Goal: Task Accomplishment & Management: Manage account settings

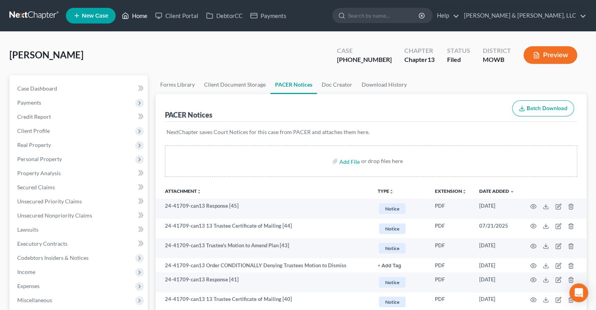
click at [140, 16] on link "Home" at bounding box center [134, 16] width 33 height 14
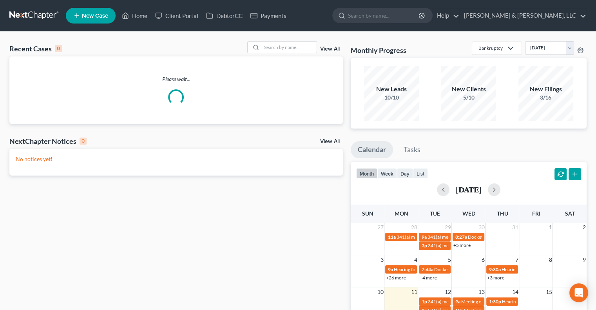
click at [296, 58] on div "Please wait..." at bounding box center [176, 89] width 334 height 67
click at [296, 45] on input "search" at bounding box center [289, 47] width 55 height 11
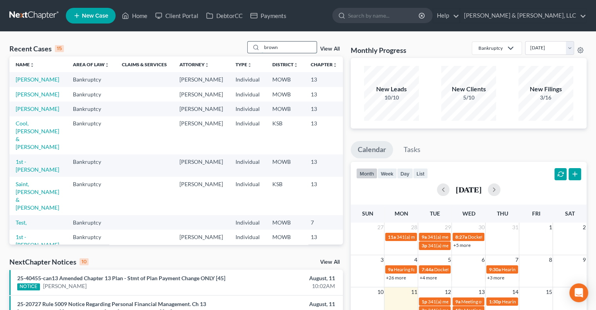
type input "brown"
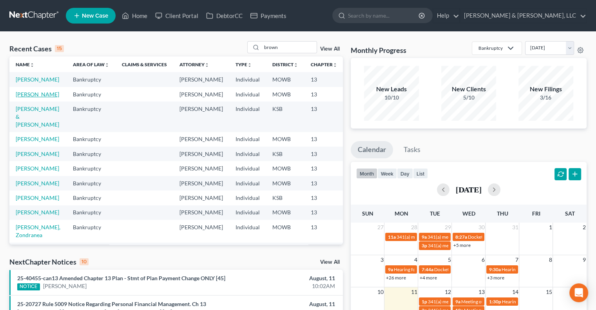
click at [24, 98] on link "[PERSON_NAME]" at bounding box center [38, 94] width 44 height 7
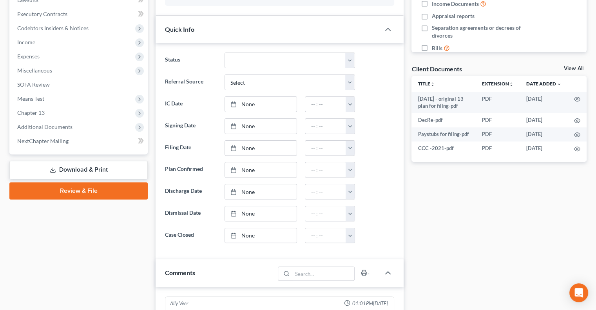
scroll to position [235, 0]
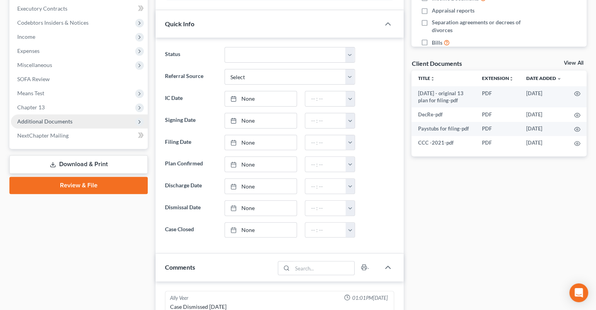
click at [47, 118] on span "Additional Documents" at bounding box center [44, 121] width 55 height 7
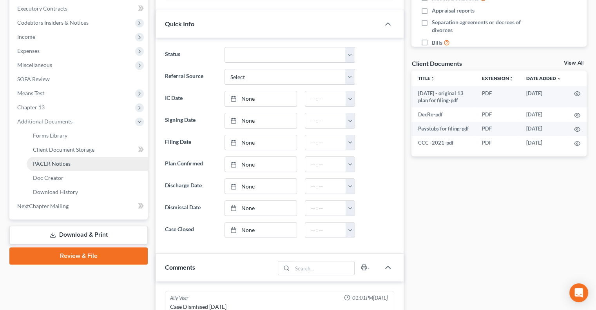
click at [47, 164] on span "PACER Notices" at bounding box center [52, 163] width 38 height 7
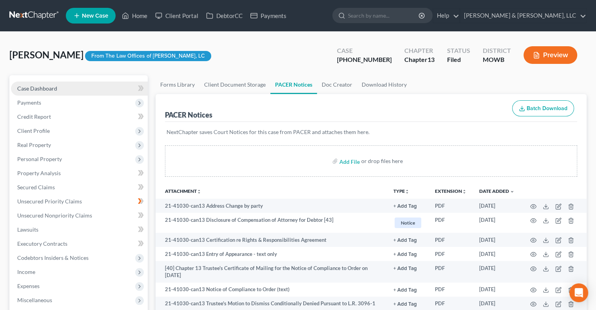
click at [22, 86] on span "Case Dashboard" at bounding box center [37, 88] width 40 height 7
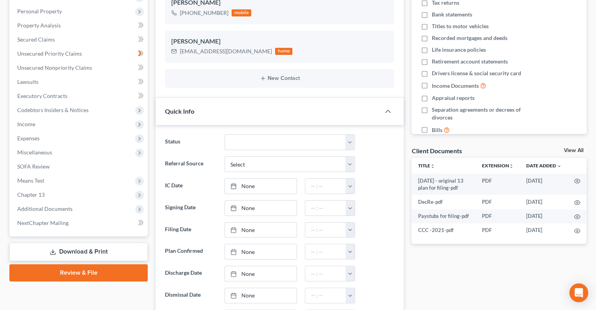
scroll to position [157, 0]
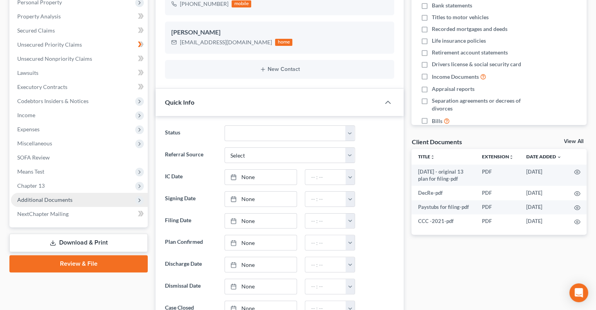
click at [48, 197] on span "Additional Documents" at bounding box center [44, 199] width 55 height 7
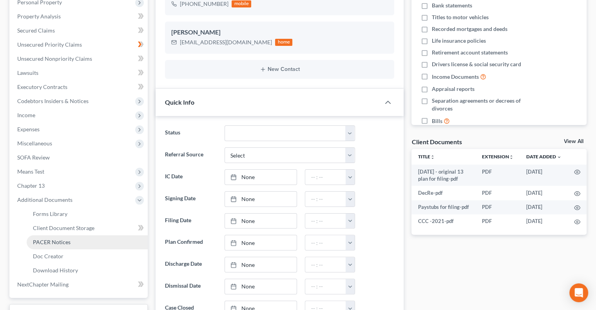
click at [46, 243] on span "PACER Notices" at bounding box center [52, 242] width 38 height 7
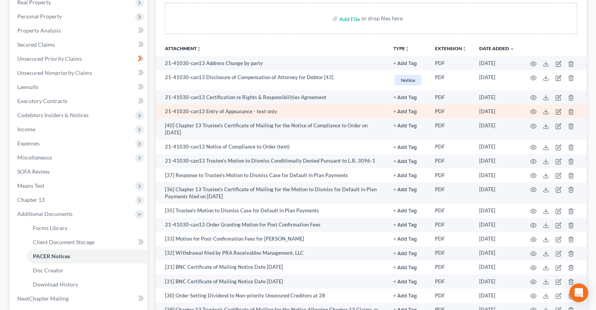
scroll to position [157, 0]
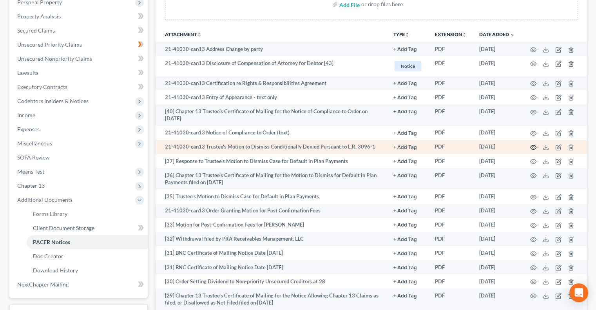
click at [533, 147] on circle "button" at bounding box center [534, 148] width 2 height 2
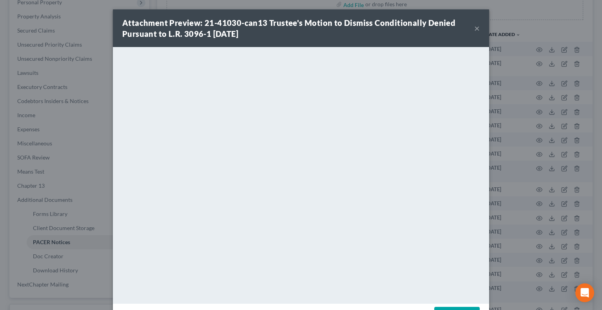
click at [474, 30] on button "×" at bounding box center [476, 28] width 5 height 9
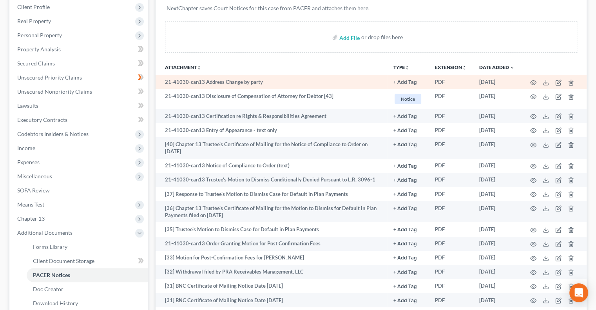
scroll to position [39, 0]
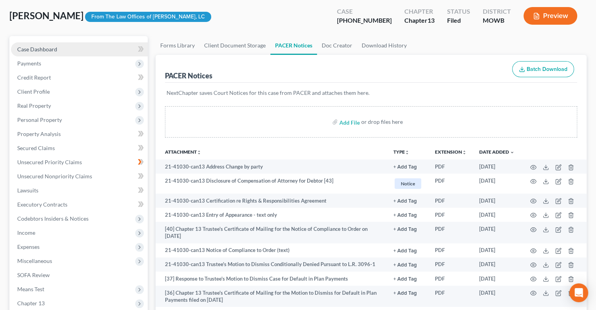
click at [58, 45] on link "Case Dashboard" at bounding box center [79, 49] width 137 height 14
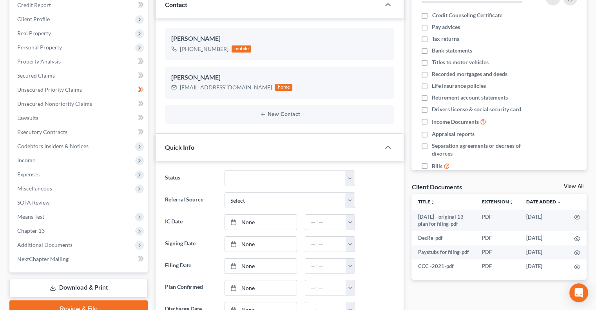
scroll to position [92, 0]
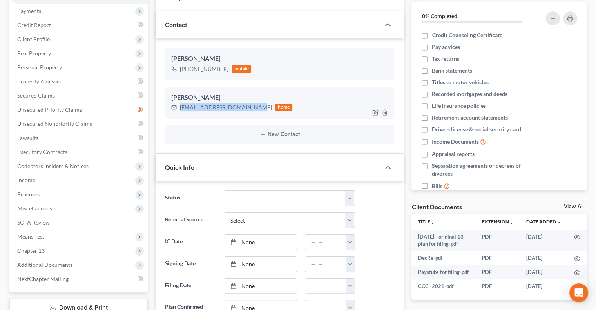
drag, startPoint x: 252, startPoint y: 106, endPoint x: 167, endPoint y: 113, distance: 85.3
click at [167, 113] on div "Mary Jo Brown Princessjosey777@yahoo.com home" at bounding box center [279, 103] width 229 height 32
drag, startPoint x: 210, startPoint y: 102, endPoint x: 163, endPoint y: 129, distance: 54.1
click at [163, 129] on div "Mary Jo Brown +1 (816) 859-0004 mobile Mary Jo Brown Princessjosey777@yahoo.com…" at bounding box center [280, 95] width 248 height 115
drag, startPoint x: 252, startPoint y: 106, endPoint x: 176, endPoint y: 113, distance: 76.7
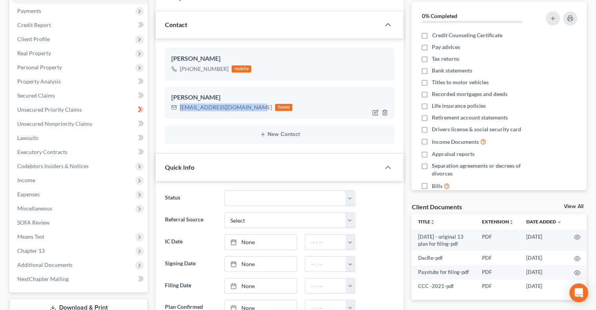
click at [176, 113] on div "Mary Jo Brown Princessjosey777@yahoo.com home" at bounding box center [279, 103] width 229 height 32
copy div "[EMAIL_ADDRESS][DOMAIN_NAME]"
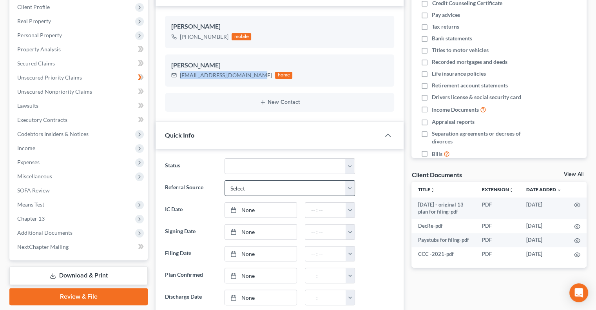
scroll to position [131, 0]
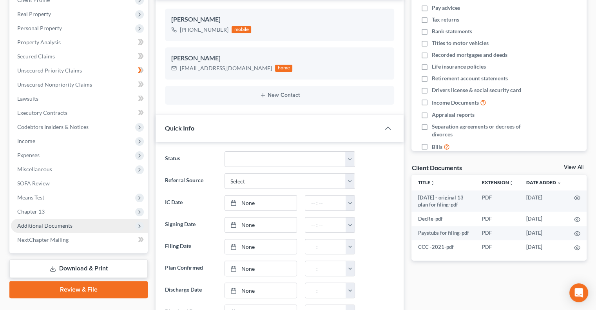
click at [50, 226] on span "Additional Documents" at bounding box center [44, 225] width 55 height 7
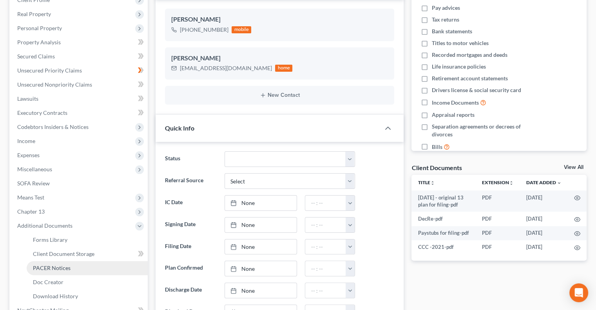
click at [47, 265] on span "PACER Notices" at bounding box center [52, 268] width 38 height 7
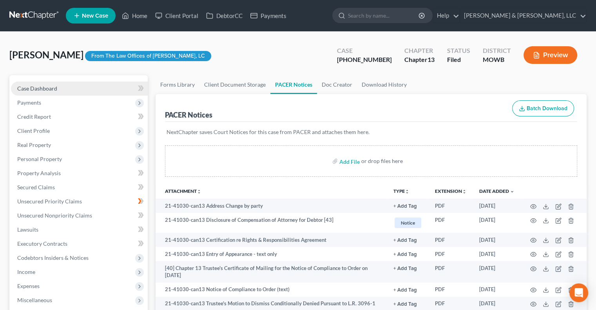
click at [28, 88] on span "Case Dashboard" at bounding box center [37, 88] width 40 height 7
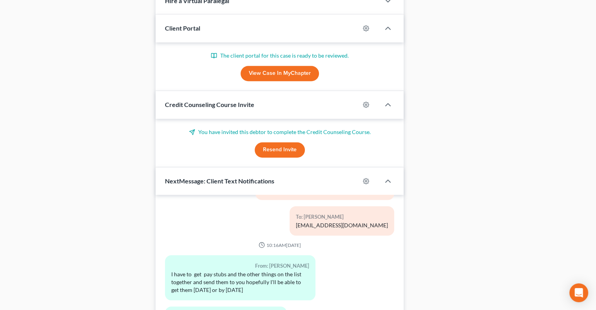
scroll to position [706, 0]
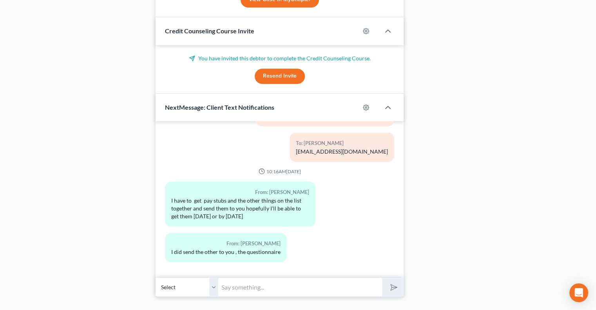
click at [282, 74] on button "Resend Invite" at bounding box center [280, 77] width 50 height 16
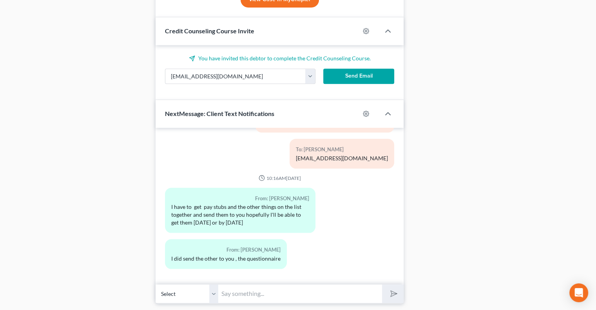
click at [367, 80] on button "Send Email" at bounding box center [358, 77] width 71 height 16
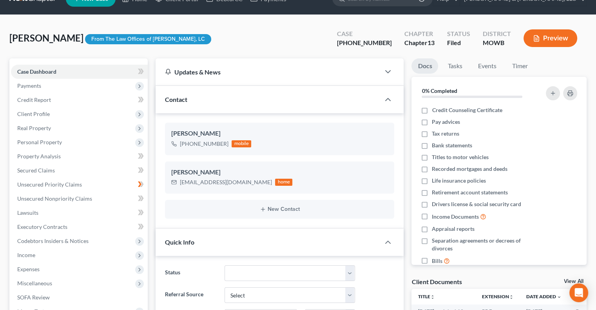
scroll to position [0, 0]
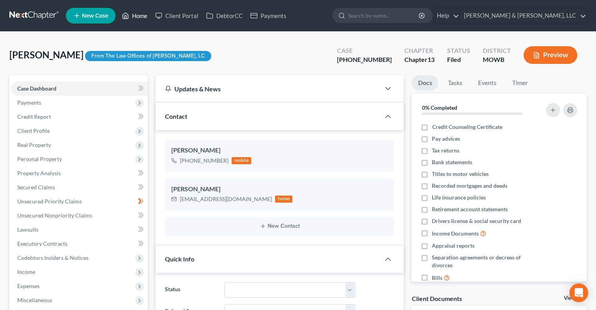
click at [141, 15] on link "Home" at bounding box center [134, 16] width 33 height 14
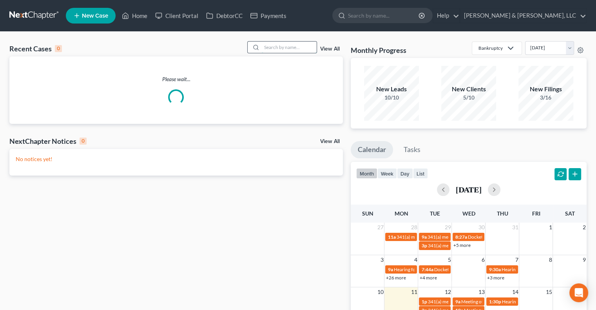
click at [298, 47] on input "search" at bounding box center [289, 47] width 55 height 11
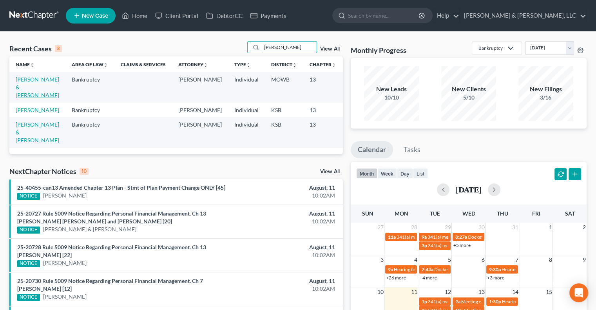
type input "boling"
click at [22, 85] on link "Boling, Jim & Carrie" at bounding box center [38, 87] width 44 height 22
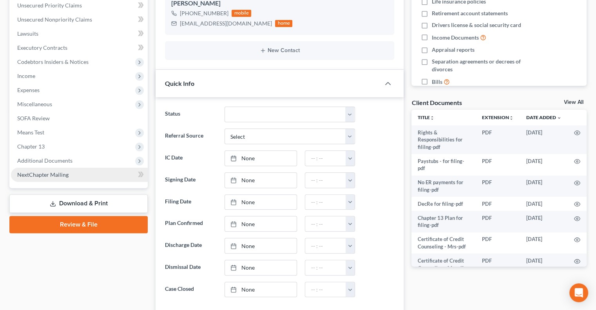
scroll to position [347, 0]
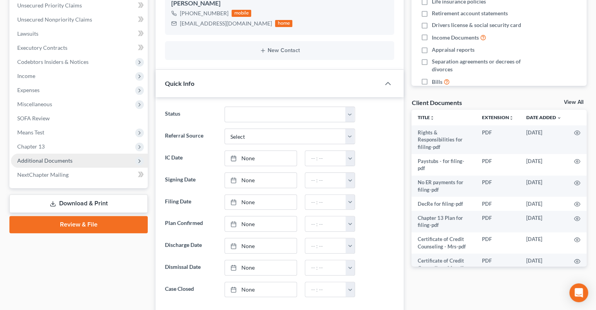
click at [41, 161] on span "Additional Documents" at bounding box center [44, 160] width 55 height 7
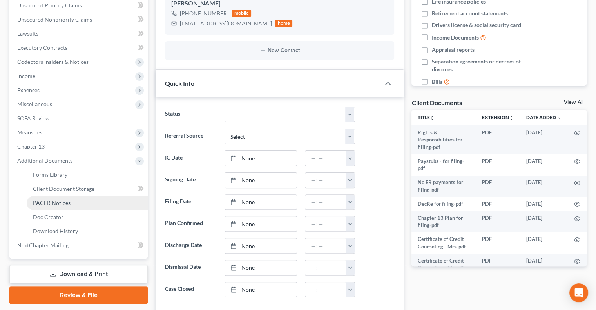
click at [60, 201] on span "PACER Notices" at bounding box center [52, 203] width 38 height 7
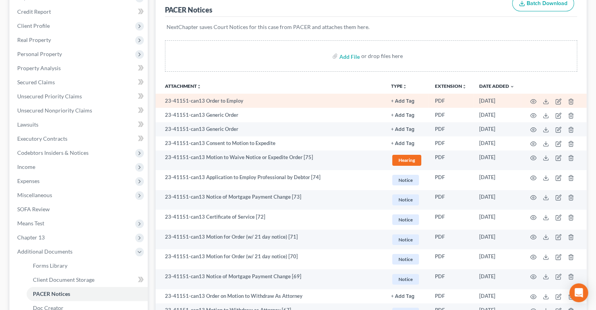
scroll to position [118, 0]
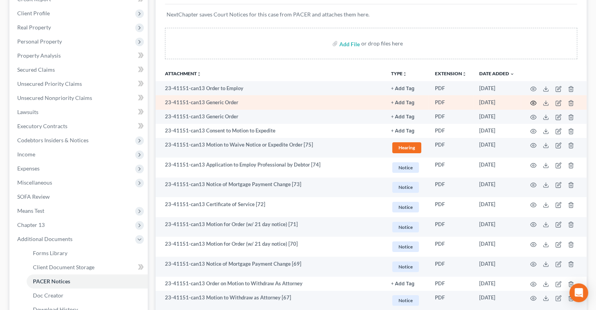
click at [535, 100] on icon "button" at bounding box center [533, 103] width 6 height 6
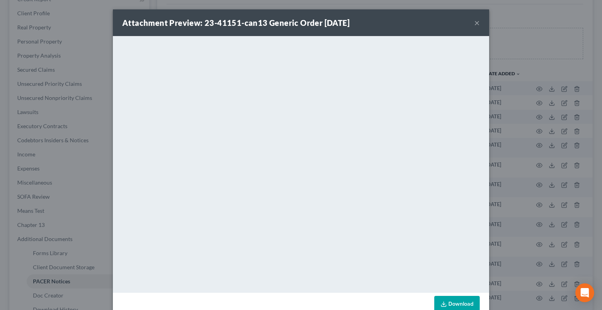
click at [474, 22] on button "×" at bounding box center [476, 22] width 5 height 9
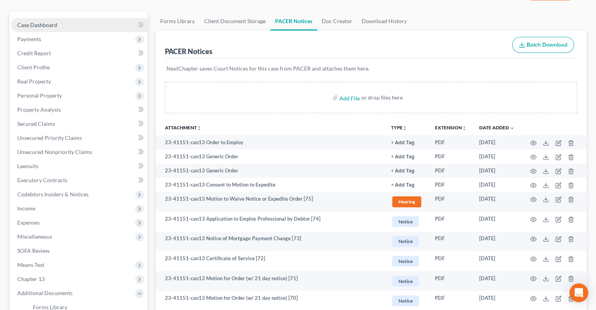
scroll to position [0, 0]
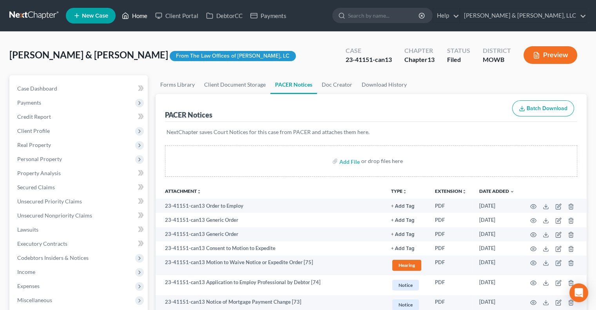
click at [143, 14] on link "Home" at bounding box center [134, 16] width 33 height 14
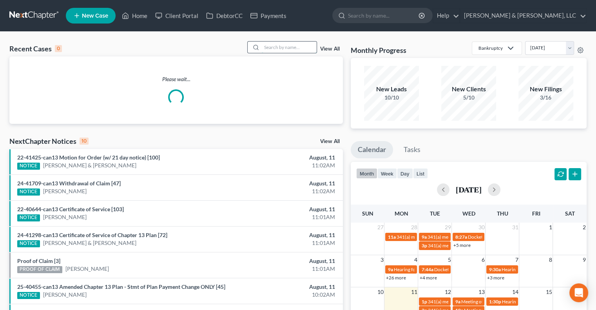
click at [297, 47] on input "search" at bounding box center [289, 47] width 55 height 11
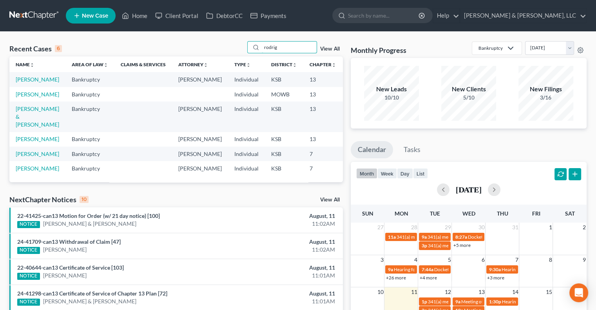
drag, startPoint x: 286, startPoint y: 45, endPoint x: 235, endPoint y: 51, distance: 51.3
click at [236, 51] on div "Recent Cases 6 rodrig View All" at bounding box center [176, 48] width 334 height 15
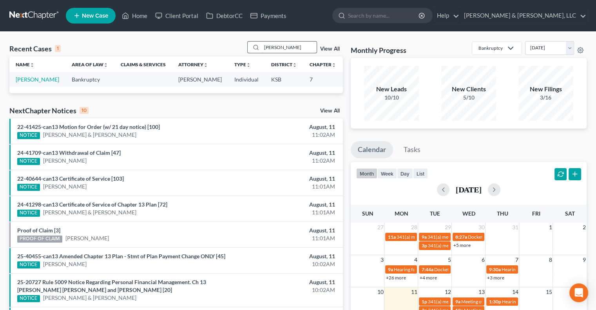
drag, startPoint x: 272, startPoint y: 48, endPoint x: 252, endPoint y: 46, distance: 19.7
click at [252, 46] on div "erik" at bounding box center [282, 47] width 70 height 12
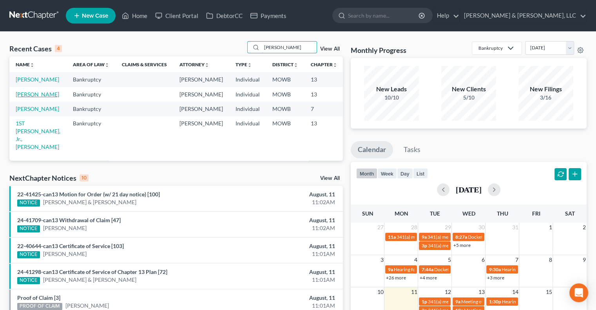
type input "warmack"
click at [21, 98] on link "[PERSON_NAME]" at bounding box center [38, 94] width 44 height 7
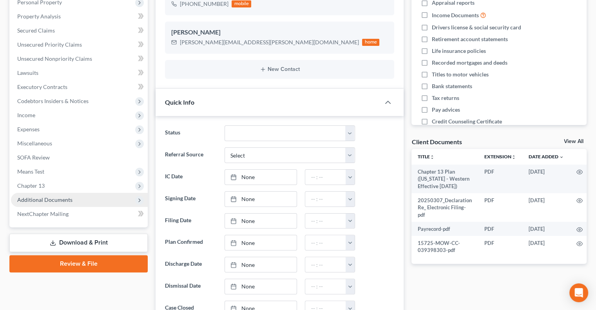
scroll to position [1687, 0]
click at [29, 198] on span "Additional Documents" at bounding box center [44, 199] width 55 height 7
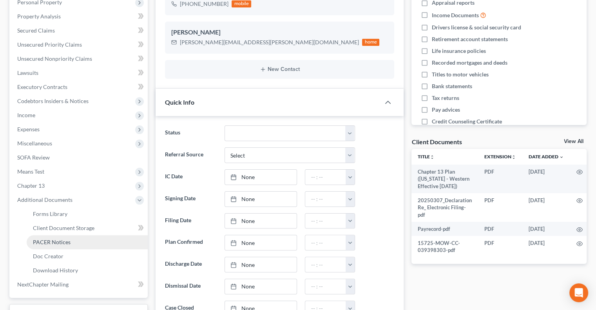
click at [53, 240] on span "PACER Notices" at bounding box center [52, 242] width 38 height 7
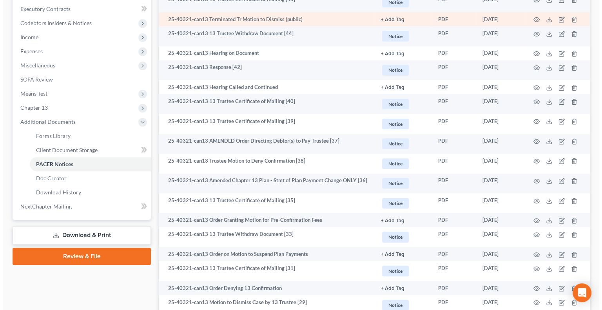
scroll to position [235, 0]
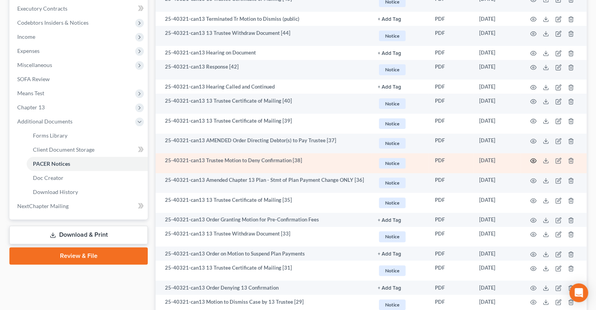
click at [535, 159] on icon "button" at bounding box center [533, 161] width 6 height 6
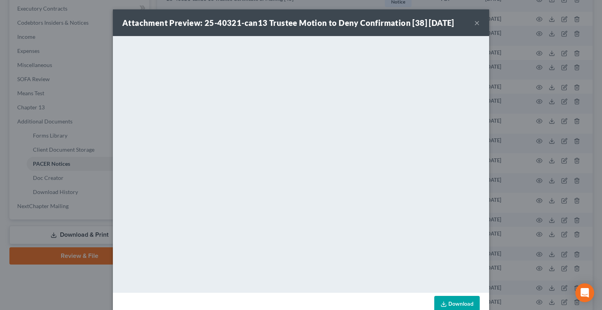
click at [474, 21] on button "×" at bounding box center [476, 22] width 5 height 9
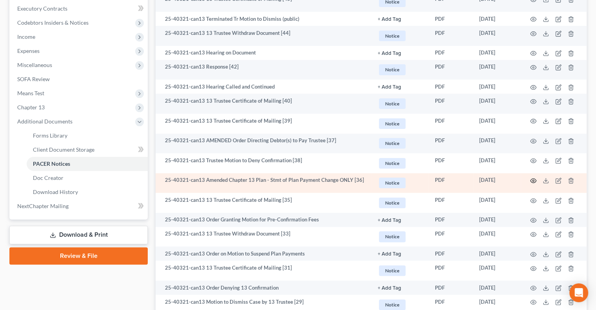
click at [534, 181] on icon "button" at bounding box center [533, 181] width 6 height 6
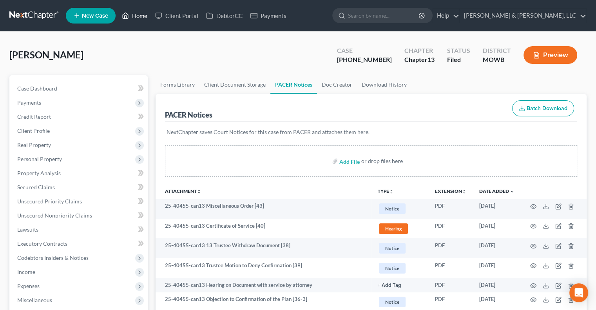
click at [136, 17] on link "Home" at bounding box center [134, 16] width 33 height 14
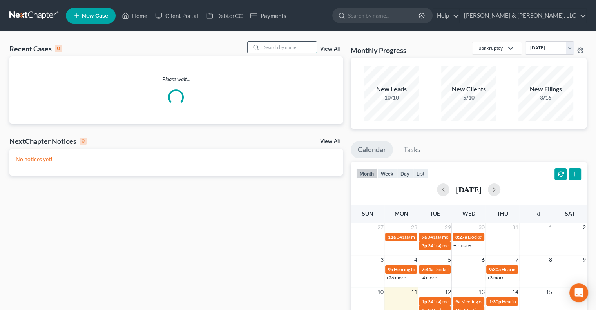
click at [265, 47] on input "search" at bounding box center [289, 47] width 55 height 11
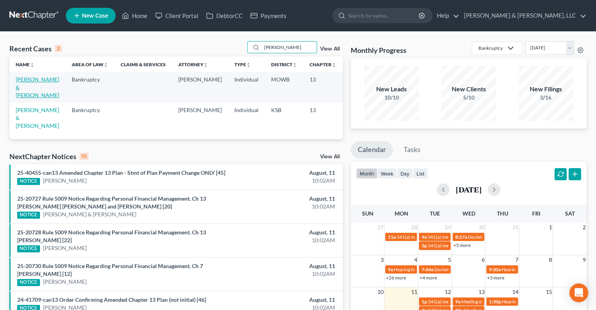
type input "howell"
click at [24, 86] on link "[PERSON_NAME] & [PERSON_NAME]" at bounding box center [38, 87] width 44 height 22
select select "6"
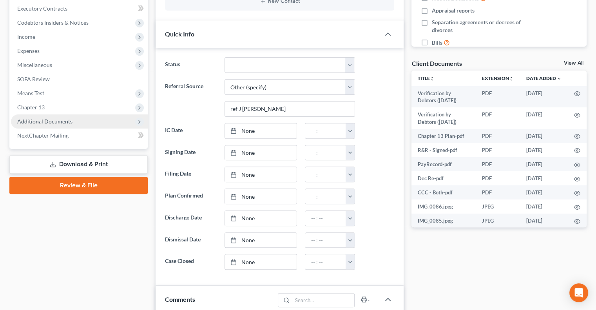
scroll to position [708, 0]
click at [54, 119] on span "Additional Documents" at bounding box center [44, 121] width 55 height 7
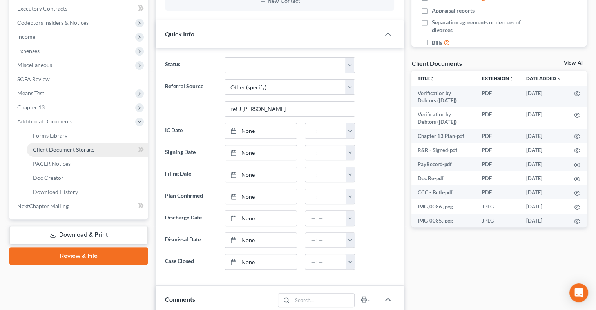
click at [58, 154] on link "Client Document Storage" at bounding box center [87, 150] width 121 height 14
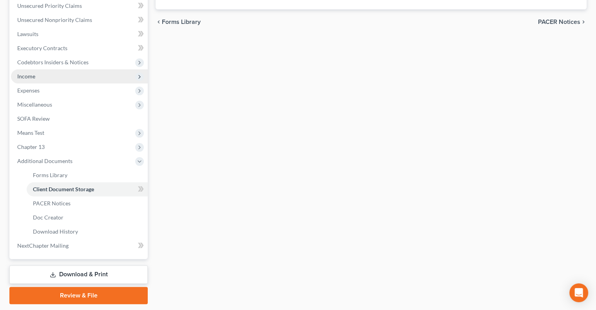
select select "5"
select select "24"
select select "21"
select select "9"
select select "18"
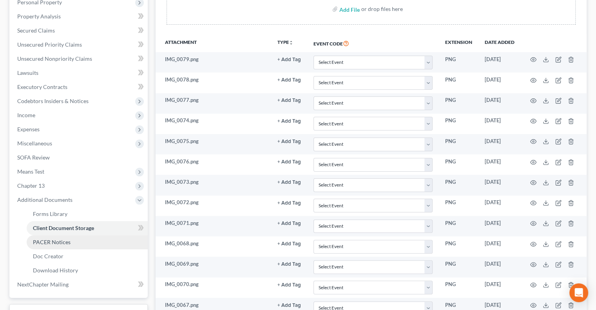
click at [51, 241] on span "PACER Notices" at bounding box center [52, 242] width 38 height 7
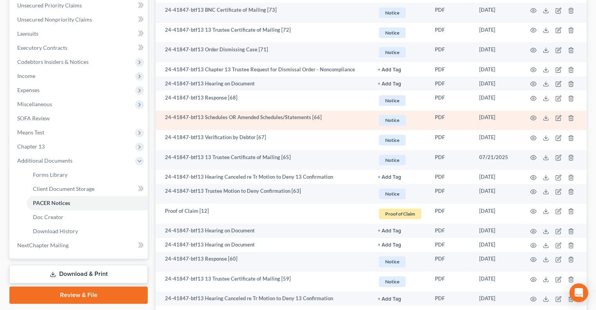
scroll to position [235, 0]
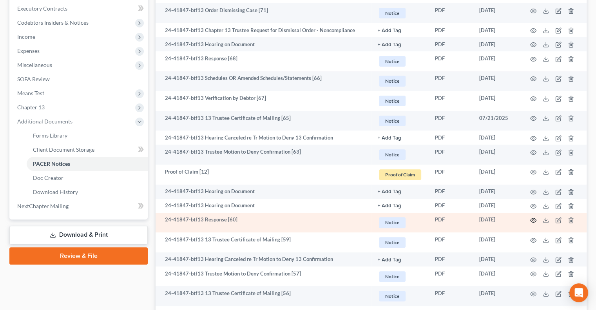
click at [533, 218] on icon "button" at bounding box center [533, 220] width 6 height 6
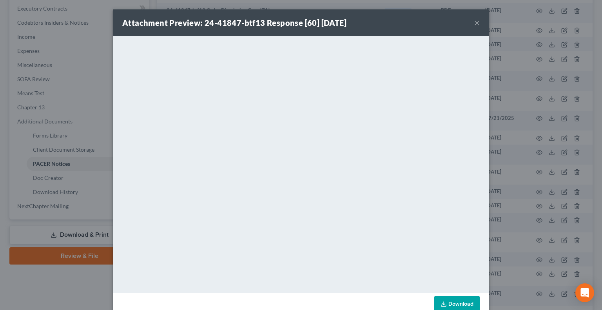
click at [474, 20] on button "×" at bounding box center [476, 22] width 5 height 9
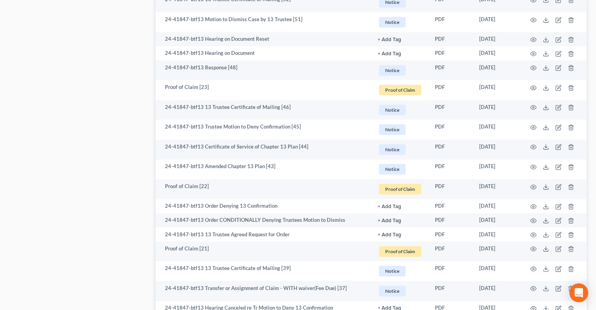
scroll to position [627, 0]
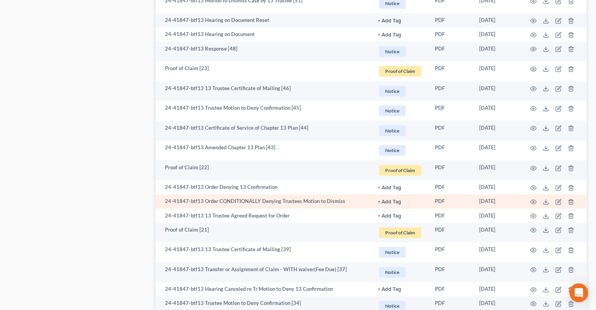
click at [535, 199] on td at bounding box center [554, 201] width 66 height 14
click at [535, 201] on icon "button" at bounding box center [533, 202] width 6 height 6
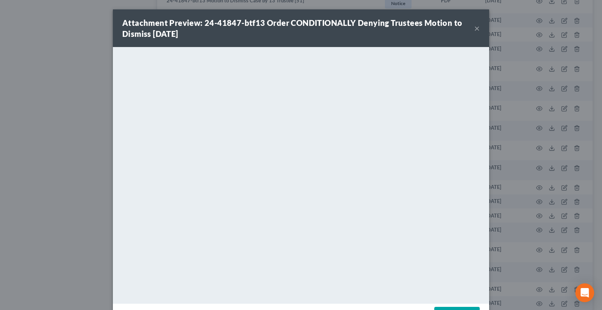
click at [474, 27] on button "×" at bounding box center [476, 28] width 5 height 9
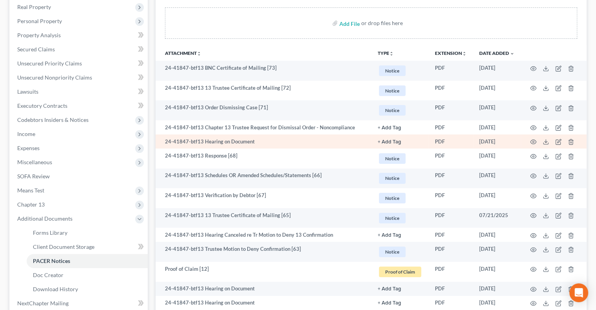
scroll to position [157, 0]
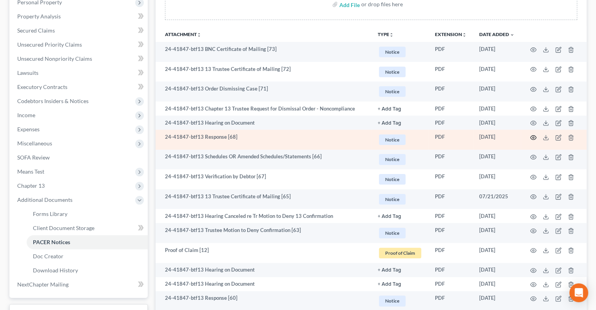
click at [534, 137] on circle "button" at bounding box center [534, 138] width 2 height 2
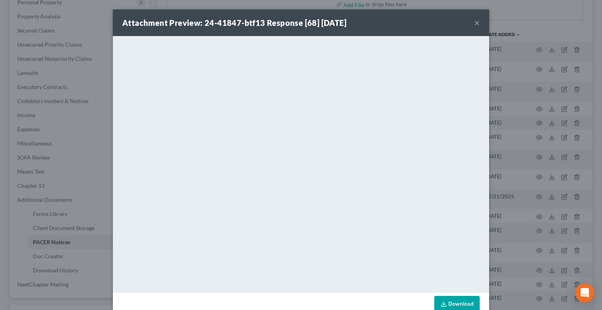
click at [475, 23] on button "×" at bounding box center [476, 22] width 5 height 9
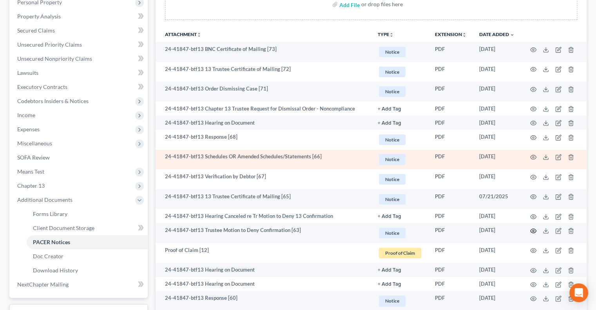
drag, startPoint x: 533, startPoint y: 229, endPoint x: 497, endPoint y: 151, distance: 85.8
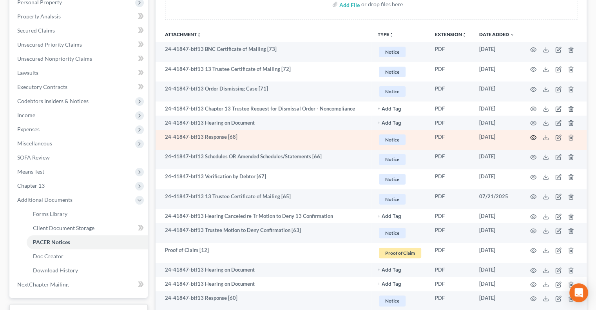
click at [535, 138] on icon "button" at bounding box center [533, 137] width 6 height 6
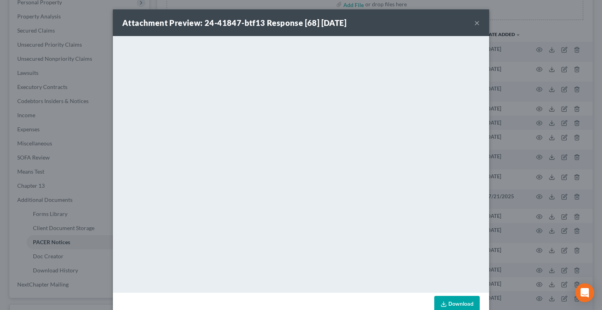
click at [474, 20] on button "×" at bounding box center [476, 22] width 5 height 9
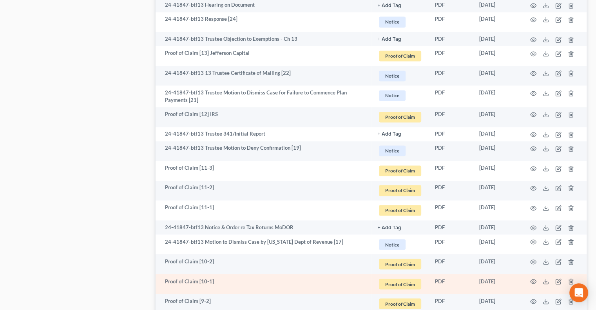
scroll to position [1343, 0]
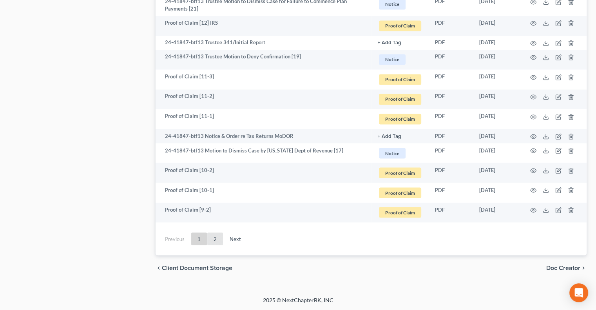
click at [216, 240] on link "2" at bounding box center [215, 238] width 16 height 13
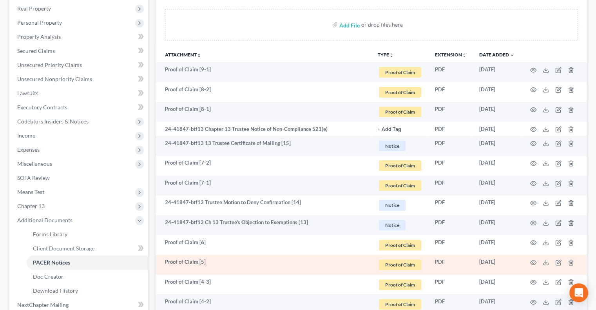
scroll to position [0, 0]
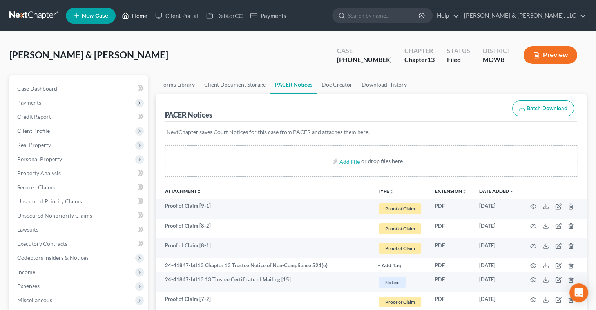
click at [143, 18] on link "Home" at bounding box center [134, 16] width 33 height 14
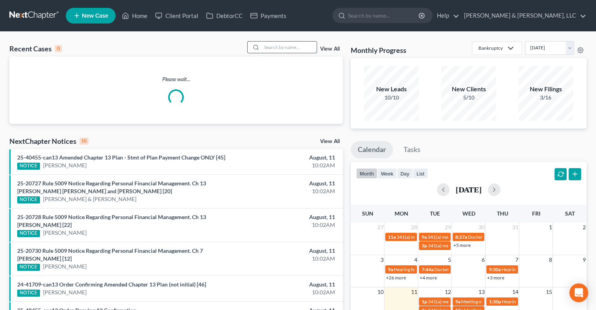
click at [292, 48] on input "search" at bounding box center [289, 47] width 55 height 11
type input "p"
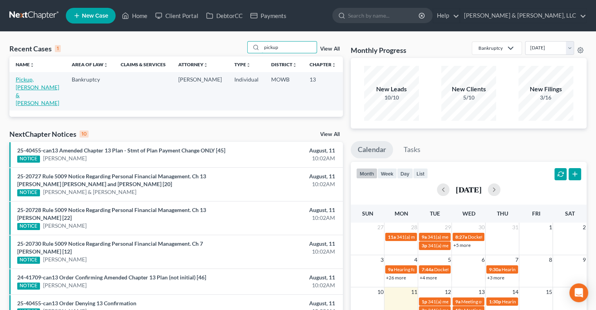
type input "pickup"
click at [20, 89] on link "Pickup, Russell & Keisha" at bounding box center [38, 91] width 44 height 30
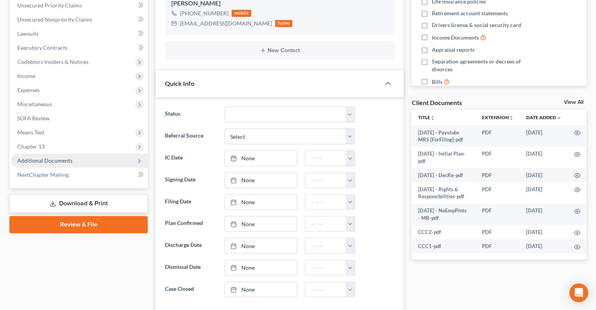
scroll to position [430, 0]
click at [55, 161] on span "Additional Documents" at bounding box center [44, 160] width 55 height 7
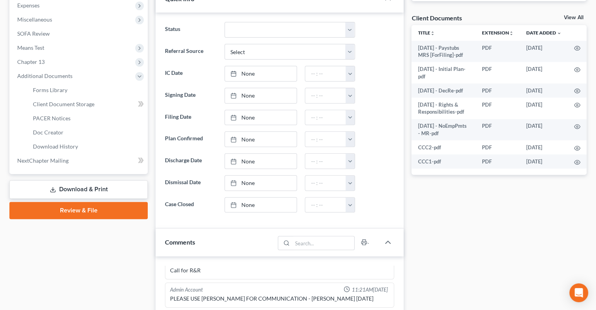
scroll to position [314, 0]
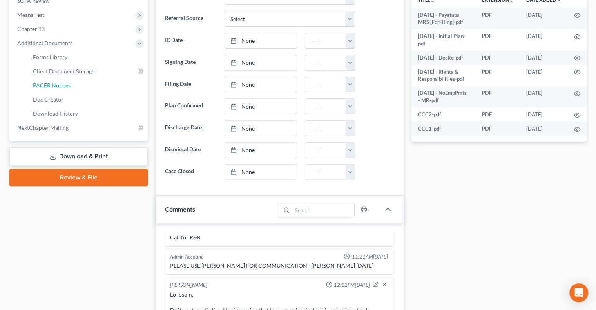
click at [63, 86] on span "PACER Notices" at bounding box center [52, 85] width 38 height 7
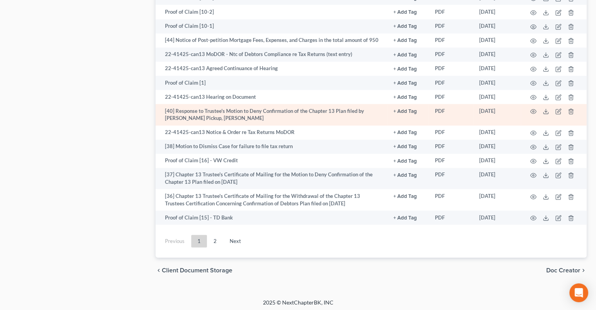
scroll to position [1290, 0]
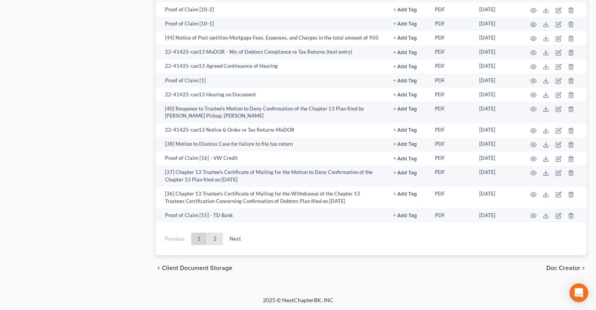
click at [211, 241] on link "2" at bounding box center [215, 238] width 16 height 13
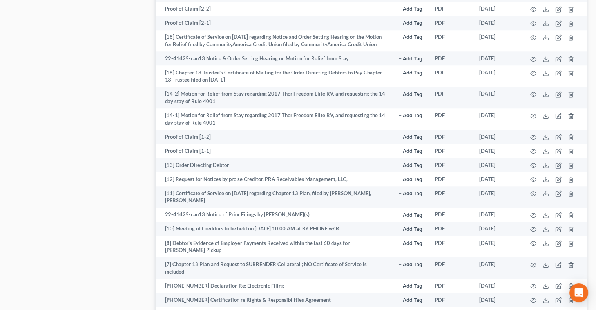
scroll to position [926, 0]
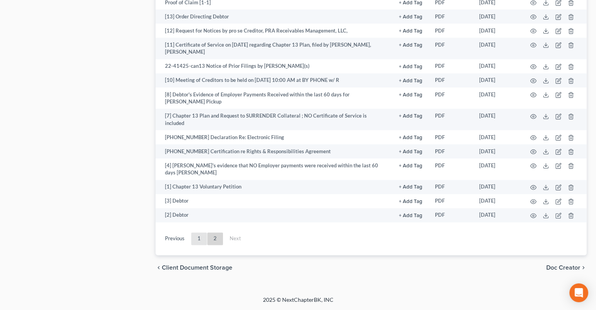
click at [196, 240] on link "1" at bounding box center [199, 238] width 16 height 13
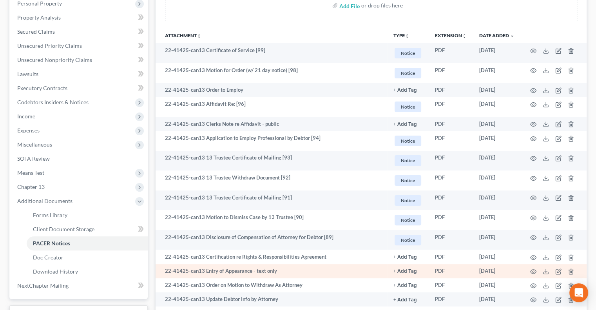
scroll to position [142, 0]
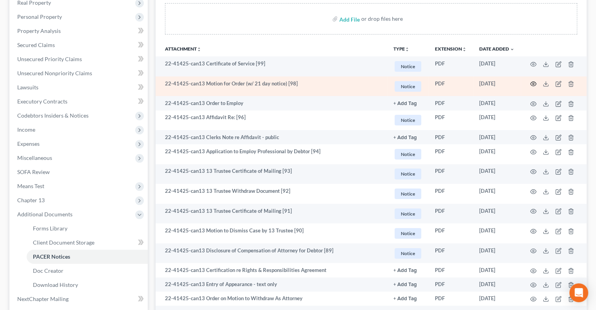
click at [532, 83] on icon "button" at bounding box center [533, 84] width 6 height 6
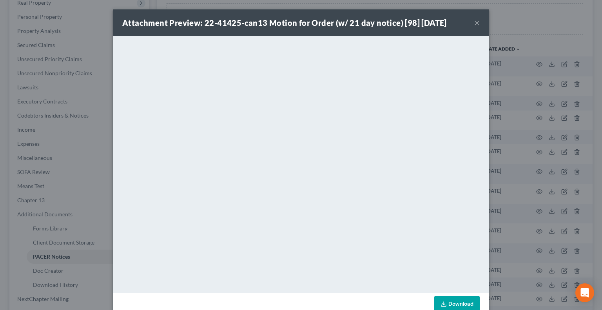
click at [474, 23] on button "×" at bounding box center [476, 22] width 5 height 9
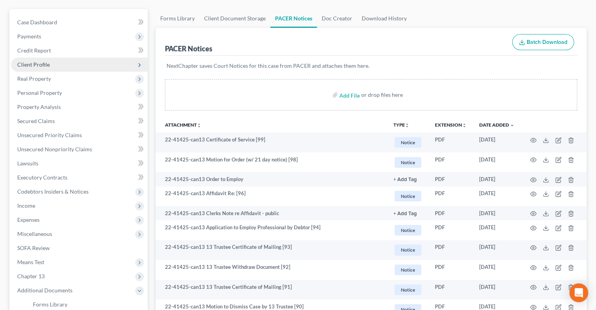
scroll to position [0, 0]
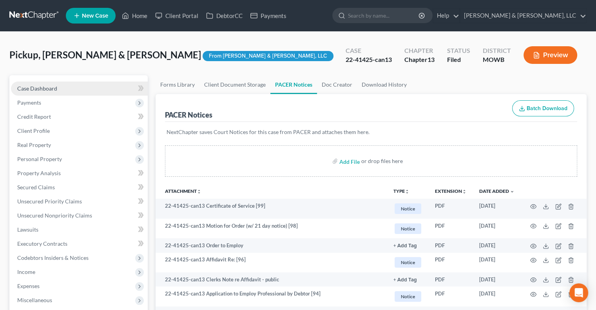
drag, startPoint x: 38, startPoint y: 80, endPoint x: 38, endPoint y: 85, distance: 5.5
click at [38, 80] on div "Case Dashboard Payments Invoices Payments Payments Credit Report Client Profile…" at bounding box center [78, 264] width 138 height 379
click at [38, 85] on span "Case Dashboard" at bounding box center [37, 88] width 40 height 7
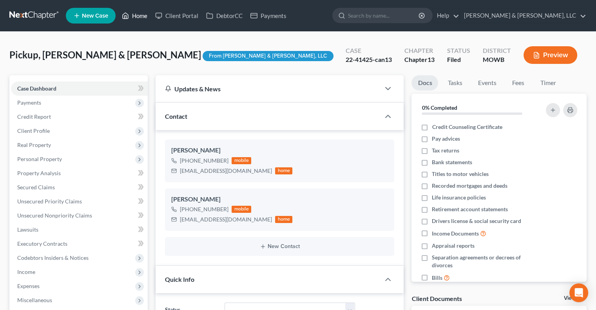
click at [140, 17] on link "Home" at bounding box center [134, 16] width 33 height 14
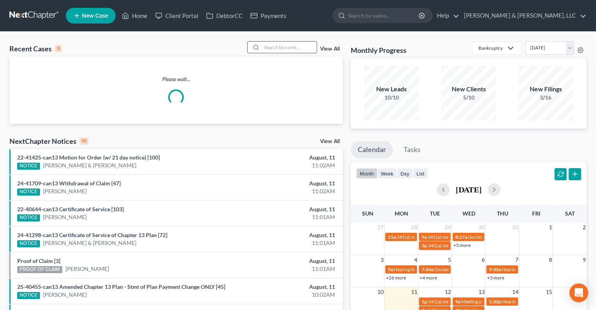
click at [288, 44] on input "search" at bounding box center [289, 47] width 55 height 11
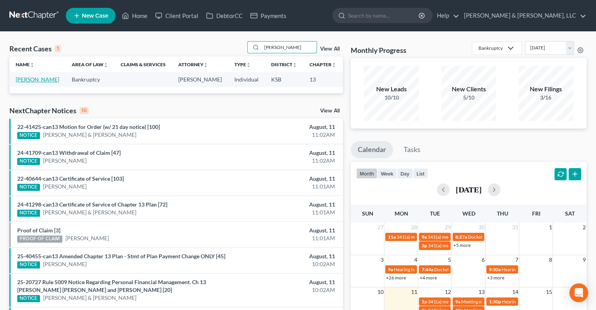
type input "banuelas"
click at [18, 81] on link "Banuelas, Jose" at bounding box center [38, 79] width 44 height 7
select select "2"
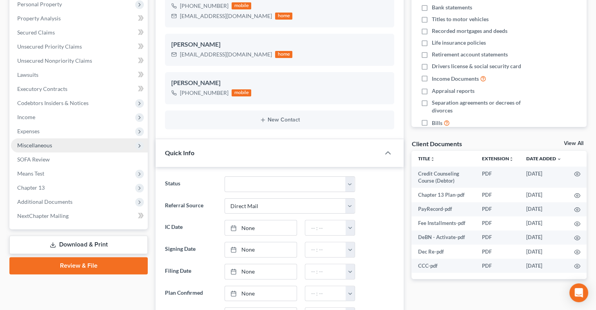
scroll to position [157, 0]
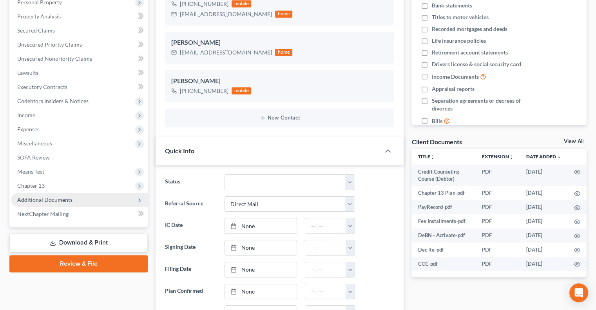
click at [32, 196] on span "Additional Documents" at bounding box center [44, 199] width 55 height 7
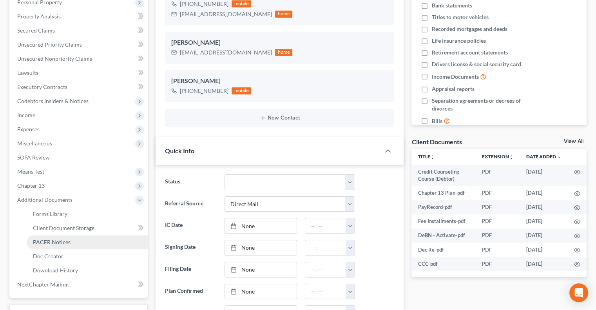
click at [49, 241] on span "PACER Notices" at bounding box center [52, 242] width 38 height 7
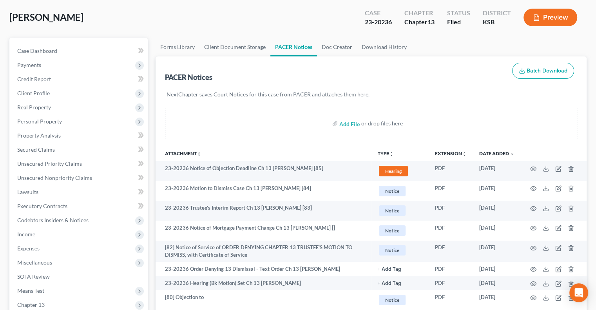
scroll to position [118, 0]
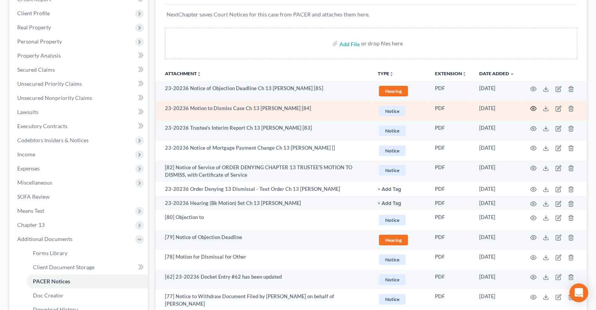
click at [533, 107] on icon "button" at bounding box center [533, 108] width 6 height 6
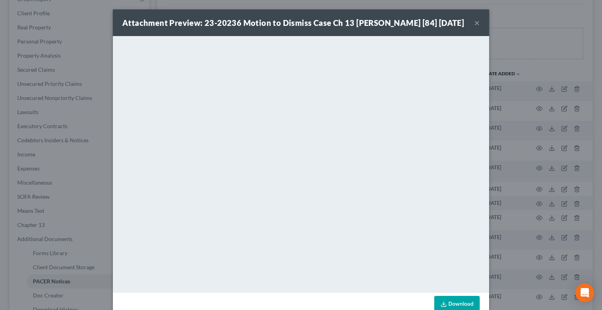
click at [474, 27] on button "×" at bounding box center [476, 22] width 5 height 9
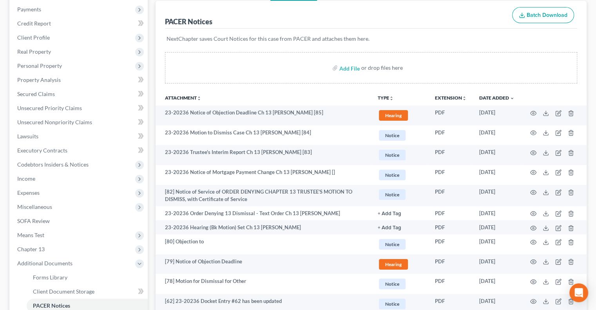
scroll to position [0, 0]
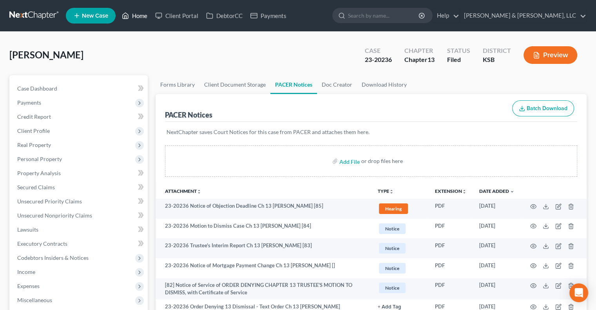
click at [138, 18] on link "Home" at bounding box center [134, 16] width 33 height 14
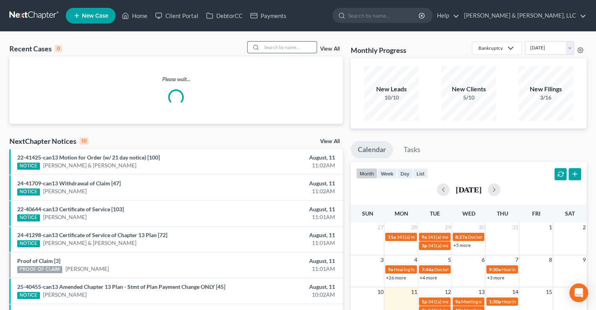
click at [291, 47] on input "search" at bounding box center [289, 47] width 55 height 11
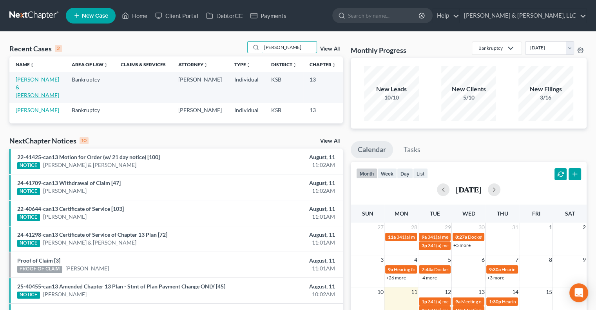
type input "quinn"
click at [24, 88] on link "Quinn, Oscar & Colleen" at bounding box center [38, 87] width 44 height 22
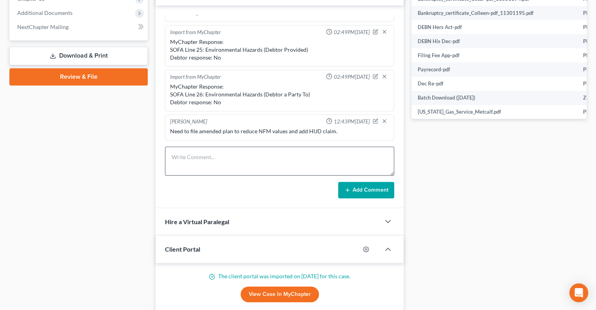
scroll to position [392, 0]
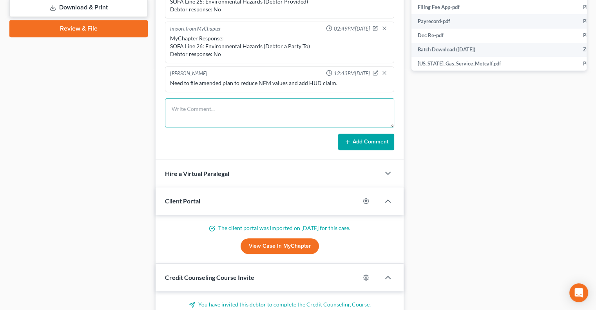
click at [201, 114] on textarea at bounding box center [279, 112] width 229 height 29
type textarea "N"
type textarea "They are dq on home now. Are thinking about amending plan to pay house or selli…"
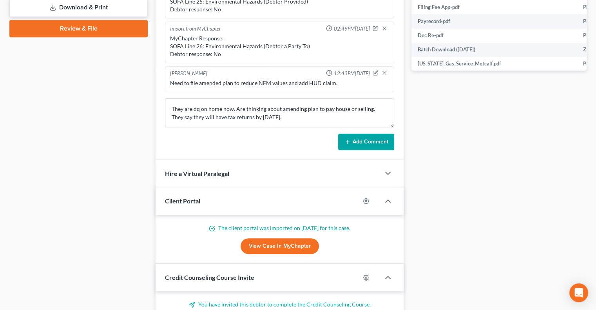
click at [354, 147] on button "Add Comment" at bounding box center [366, 142] width 56 height 16
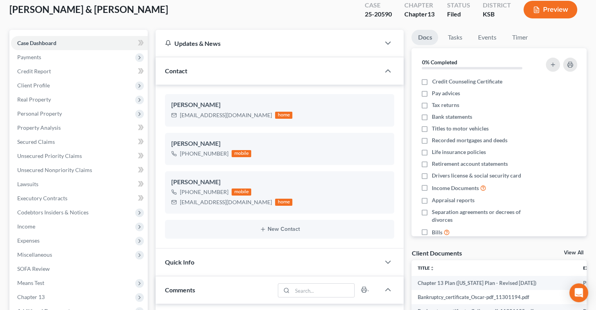
scroll to position [0, 0]
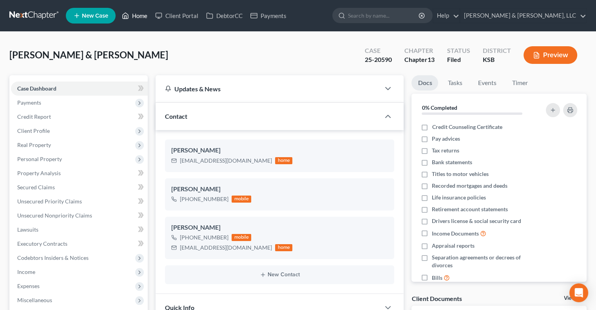
drag, startPoint x: 138, startPoint y: 17, endPoint x: 174, endPoint y: 44, distance: 44.8
click at [138, 17] on link "Home" at bounding box center [134, 16] width 33 height 14
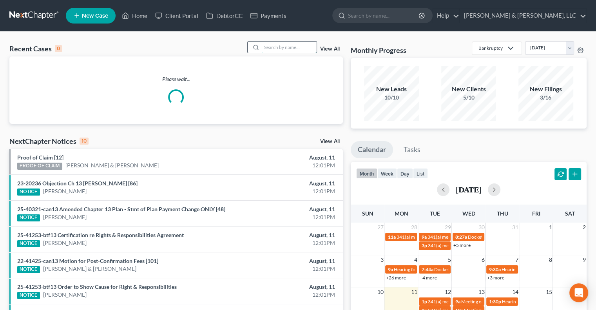
click at [294, 51] on input "search" at bounding box center [289, 47] width 55 height 11
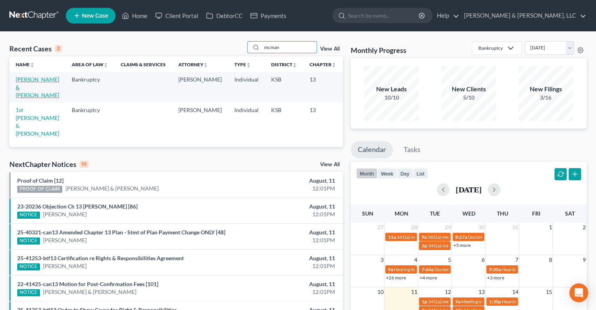
type input "mcman"
click at [19, 89] on link "[PERSON_NAME] & [PERSON_NAME]" at bounding box center [38, 87] width 44 height 22
select select "1"
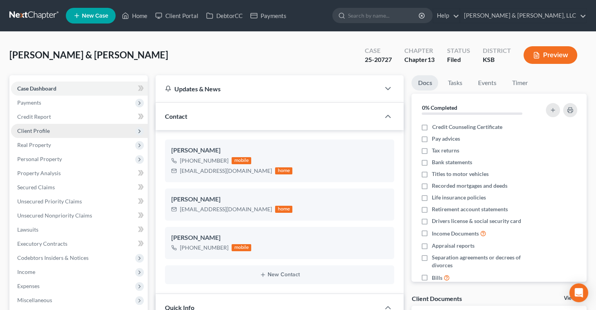
scroll to position [118, 0]
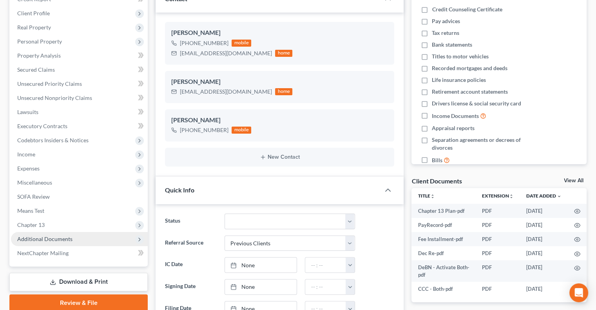
click at [48, 240] on span "Additional Documents" at bounding box center [44, 239] width 55 height 7
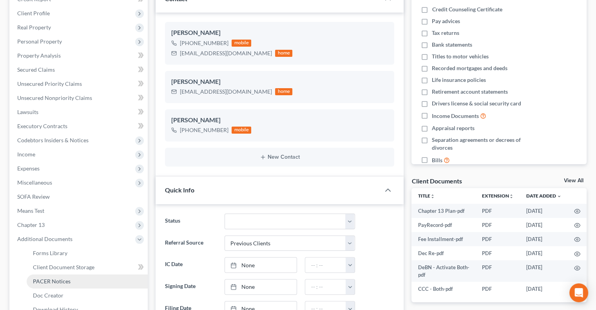
click at [53, 283] on span "PACER Notices" at bounding box center [52, 281] width 38 height 7
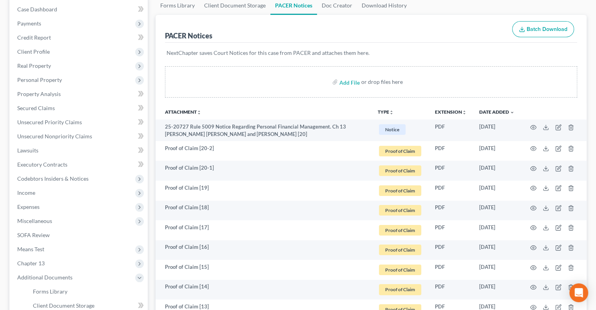
scroll to position [78, 0]
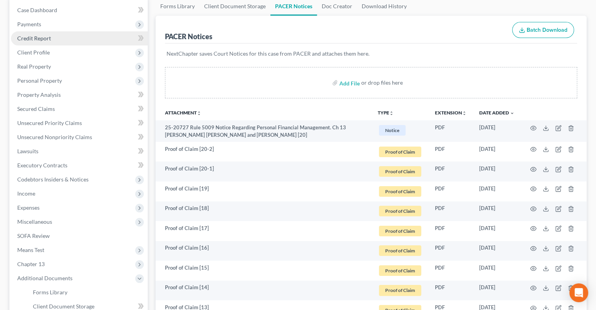
click at [36, 36] on span "Credit Report" at bounding box center [34, 38] width 34 height 7
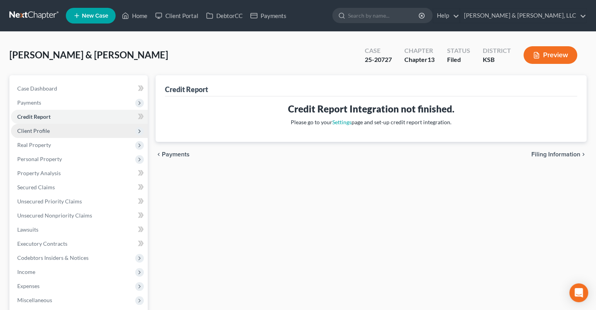
click at [28, 129] on span "Client Profile" at bounding box center [33, 130] width 33 height 7
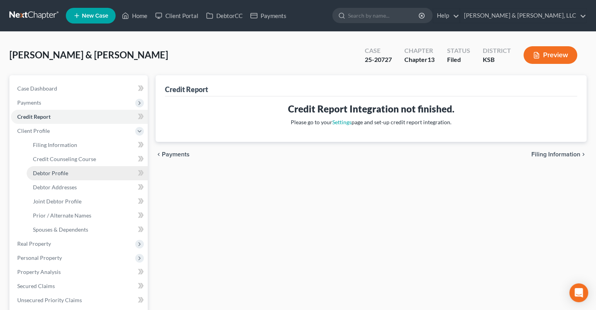
click at [54, 171] on span "Debtor Profile" at bounding box center [50, 173] width 35 height 7
select select "1"
select select "2"
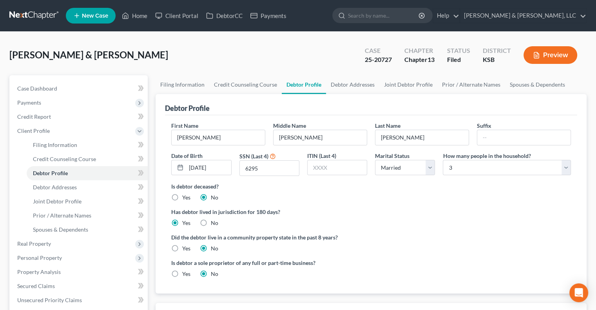
radio input "true"
click at [48, 188] on span "Debtor Addresses" at bounding box center [55, 187] width 44 height 7
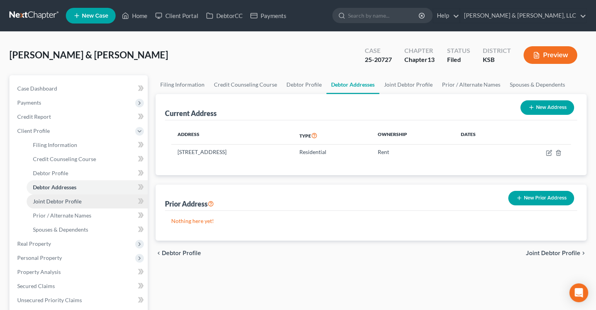
click at [60, 200] on span "Joint Debtor Profile" at bounding box center [57, 201] width 49 height 7
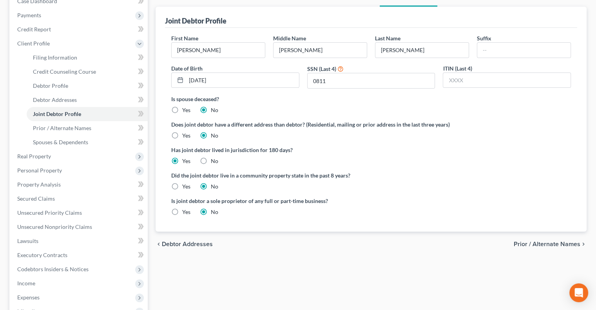
scroll to position [118, 0]
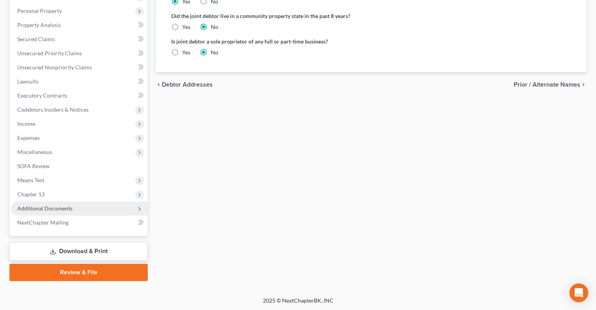
click at [54, 209] on span "Additional Documents" at bounding box center [44, 208] width 55 height 7
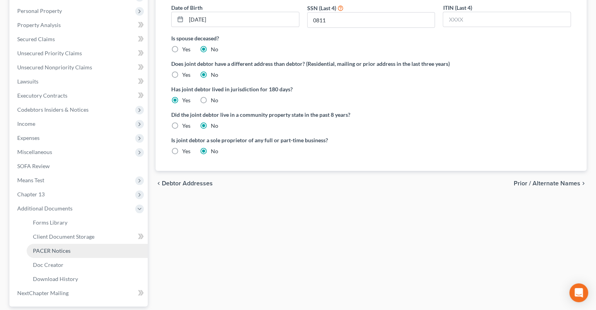
click at [51, 250] on span "PACER Notices" at bounding box center [52, 250] width 38 height 7
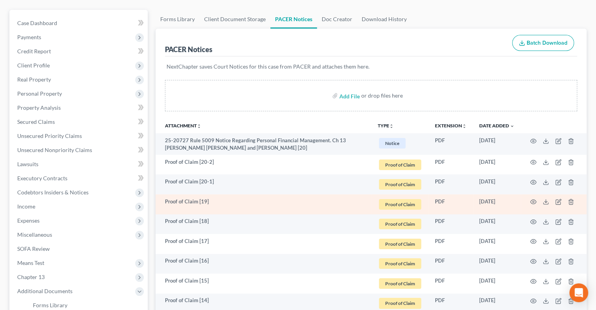
scroll to position [78, 0]
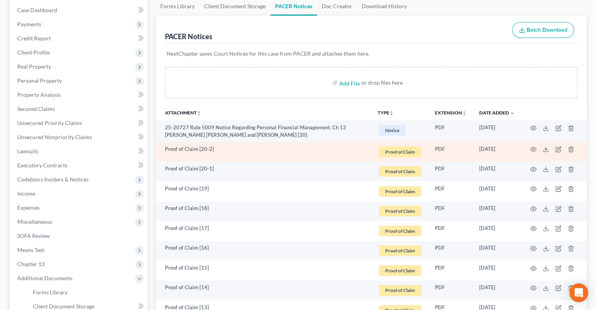
click at [533, 145] on td at bounding box center [554, 152] width 66 height 20
click at [532, 147] on icon "button" at bounding box center [533, 149] width 6 height 6
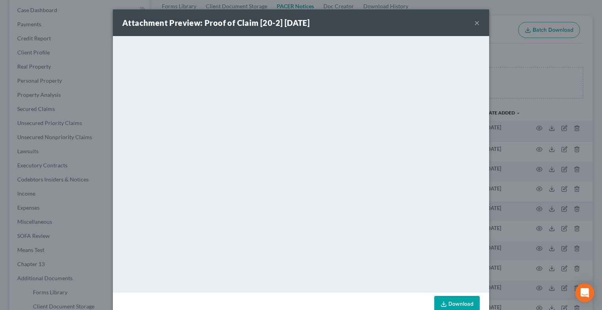
click at [475, 22] on button "×" at bounding box center [476, 22] width 5 height 9
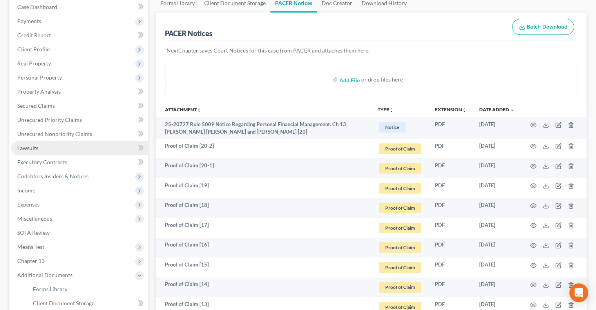
scroll to position [39, 0]
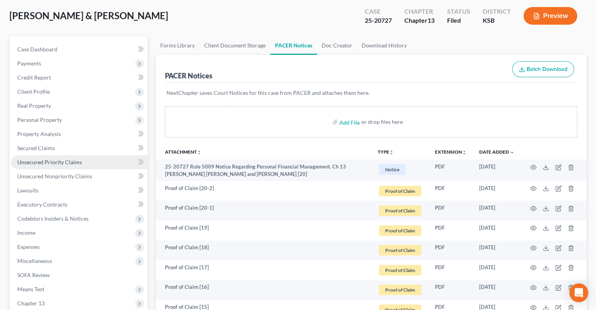
click at [60, 163] on span "Unsecured Priority Claims" at bounding box center [49, 162] width 65 height 7
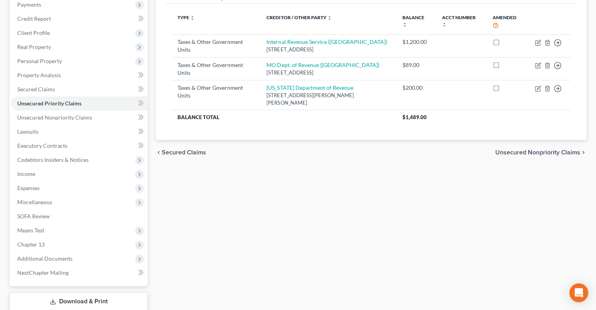
scroll to position [118, 0]
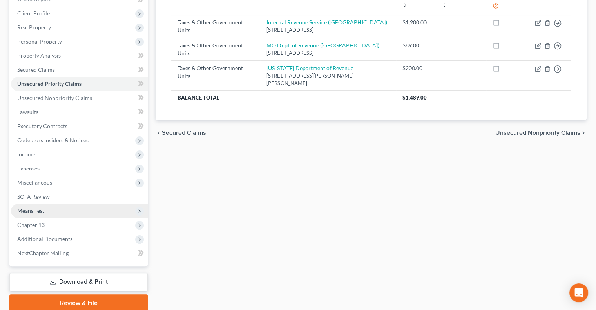
click at [36, 214] on span "Means Test" at bounding box center [79, 211] width 137 height 14
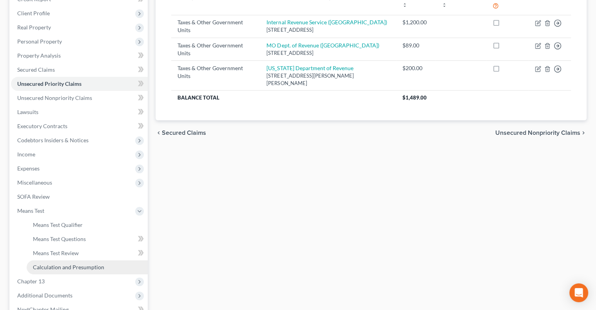
click at [69, 267] on span "Calculation and Presumption" at bounding box center [68, 267] width 71 height 7
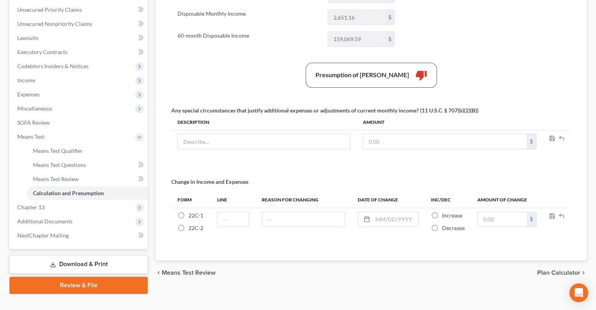
scroll to position [196, 0]
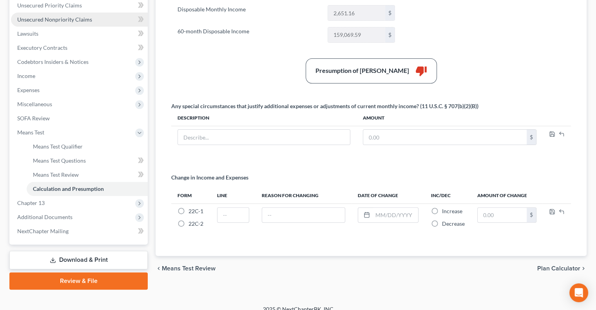
click at [71, 18] on span "Unsecured Nonpriority Claims" at bounding box center [54, 19] width 75 height 7
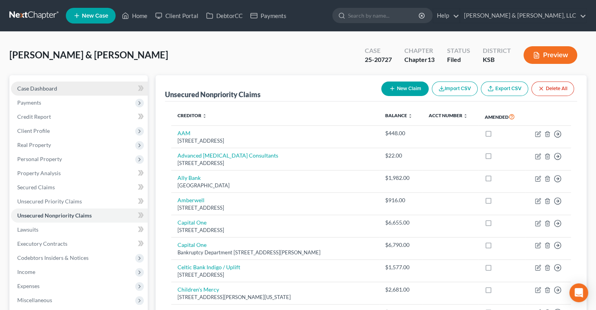
click at [36, 84] on link "Case Dashboard" at bounding box center [79, 89] width 137 height 14
select select "1"
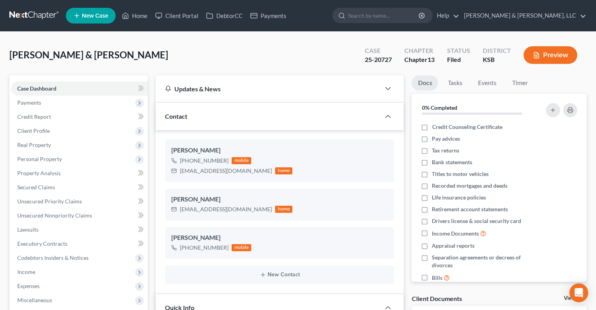
click at [243, 45] on div "McManus, Jason & Kimberly Upgraded Case 25-20727 Chapter Chapter 13 Status File…" at bounding box center [297, 58] width 577 height 34
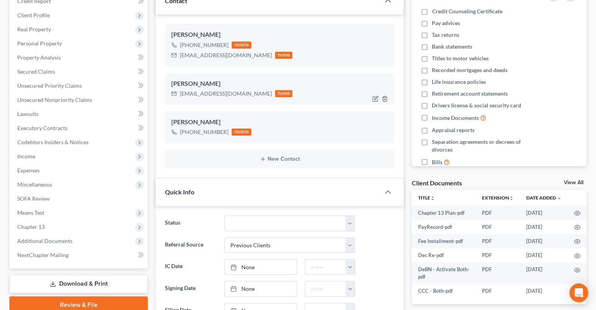
scroll to position [128, 0]
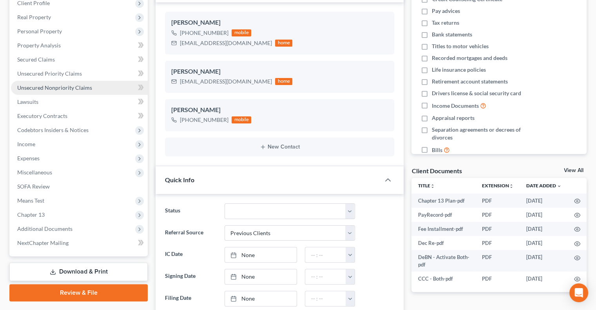
click at [68, 87] on span "Unsecured Nonpriority Claims" at bounding box center [54, 87] width 75 height 7
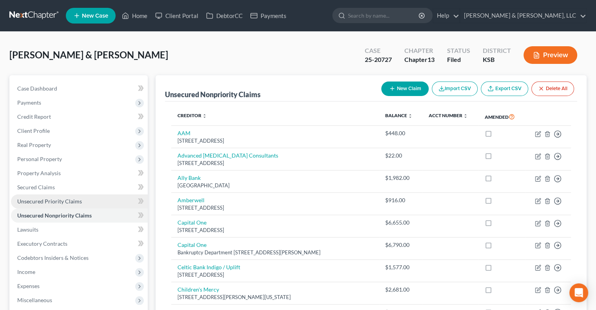
click at [72, 200] on span "Unsecured Priority Claims" at bounding box center [49, 201] width 65 height 7
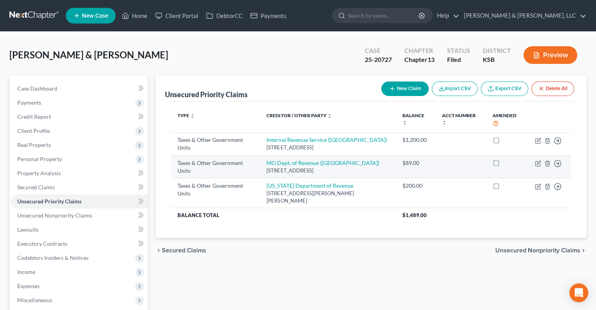
click at [301, 167] on div "PO Box 475, Jefferson City, MO 65105" at bounding box center [328, 170] width 123 height 7
click at [301, 160] on link "MO Dept. of Revenue (MO)" at bounding box center [323, 163] width 113 height 7
select select "2"
select select "26"
select select "2"
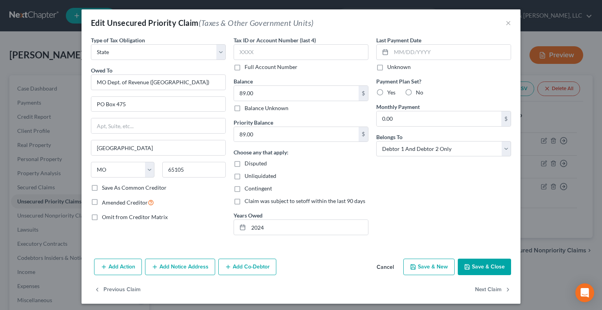
click at [485, 269] on button "Save & Close" at bounding box center [484, 267] width 53 height 16
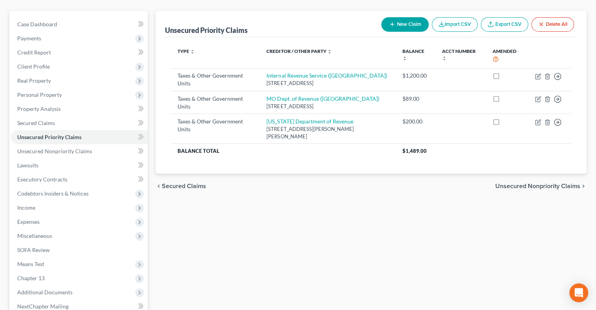
scroll to position [78, 0]
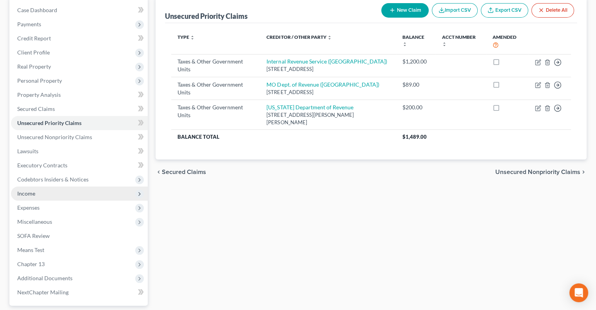
click at [31, 194] on span "Income" at bounding box center [26, 193] width 18 height 7
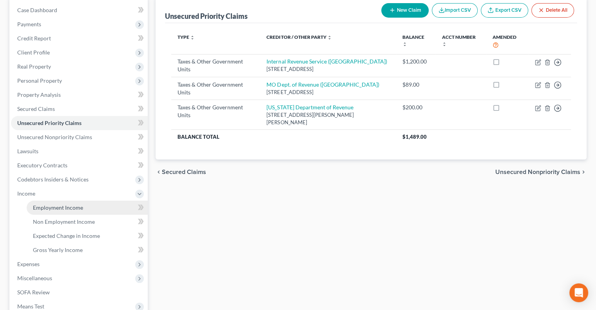
click at [45, 202] on link "Employment Income" at bounding box center [87, 208] width 121 height 14
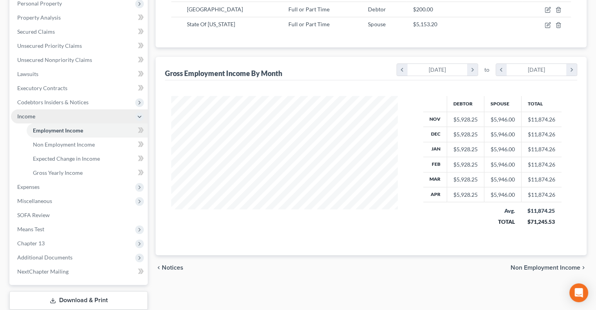
scroll to position [157, 0]
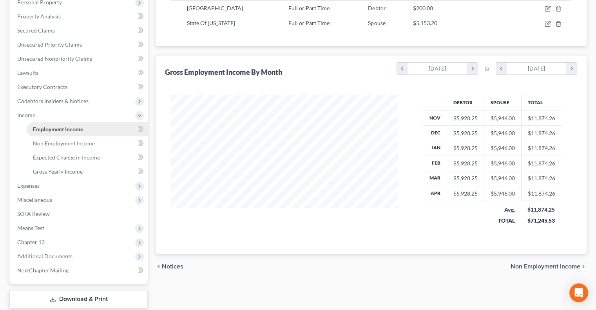
click at [44, 132] on span "Employment Income" at bounding box center [58, 129] width 50 height 7
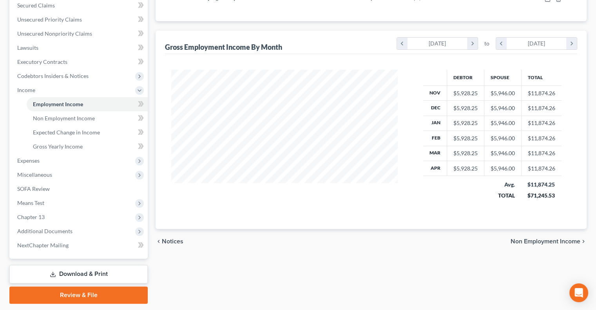
scroll to position [196, 0]
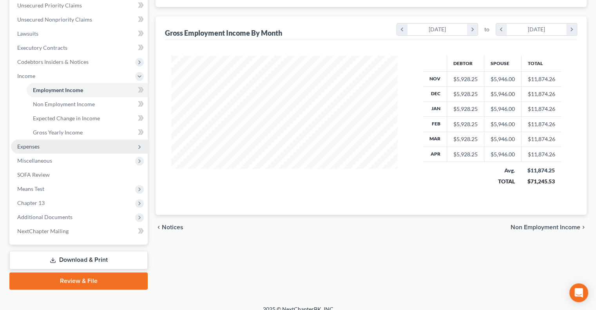
click at [38, 147] on span "Expenses" at bounding box center [28, 146] width 22 height 7
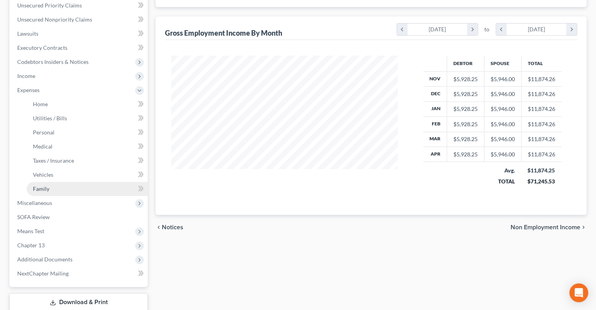
click at [39, 189] on span "Family" at bounding box center [41, 188] width 16 height 7
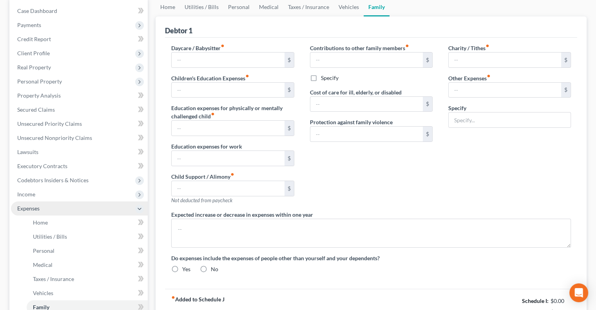
click at [49, 100] on ul "Case Dashboard Payments Invoices Payments Payments Credit Report Client Profile" at bounding box center [79, 201] width 137 height 395
type input "0.00"
type input "300.00"
type input "0.00"
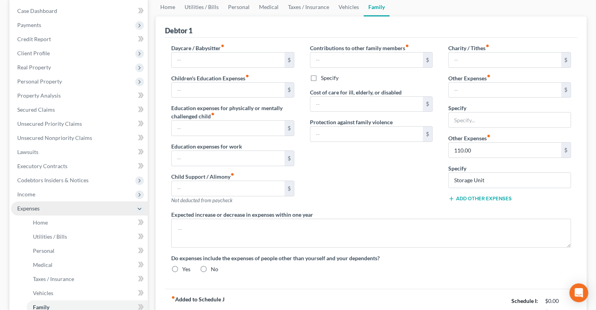
type input "0.00"
type input "35.00"
type input "150.00"
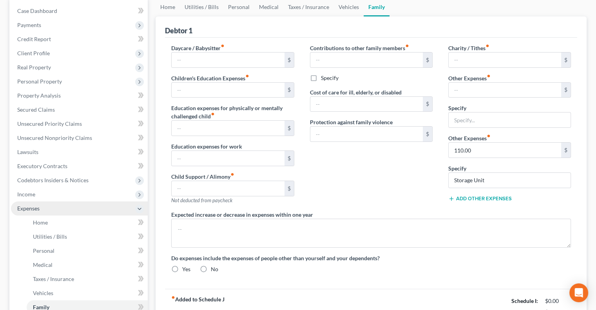
type input "Miscellaneous expenses, gifts, parking, postage, etc."
radio input "true"
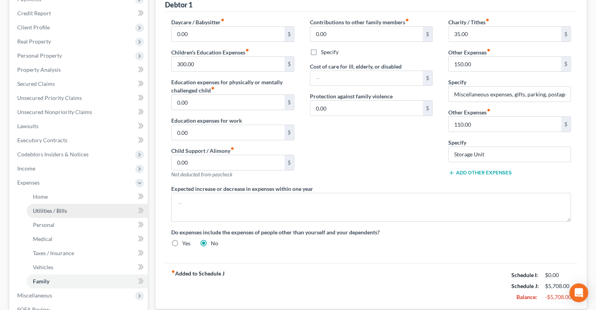
scroll to position [196, 0]
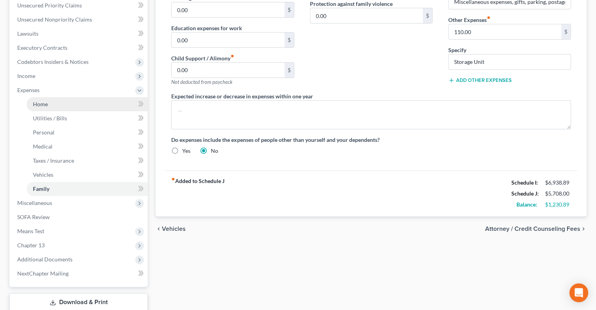
click at [51, 105] on link "Home" at bounding box center [87, 104] width 121 height 14
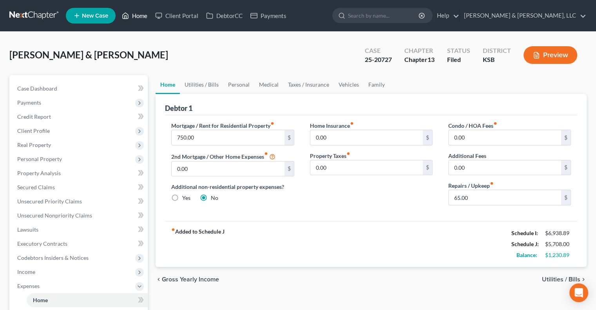
click at [138, 17] on link "Home" at bounding box center [134, 16] width 33 height 14
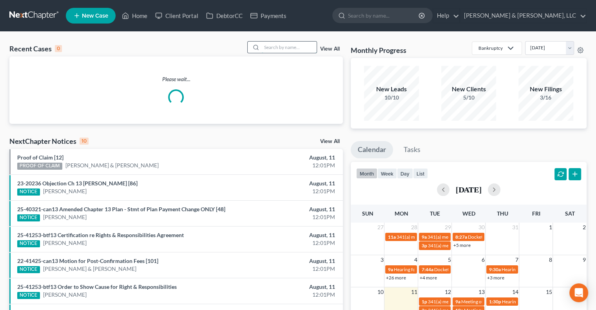
click at [287, 44] on input "search" at bounding box center [289, 47] width 55 height 11
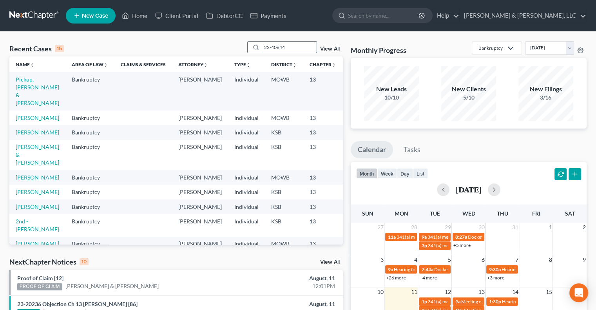
type input "22-40644"
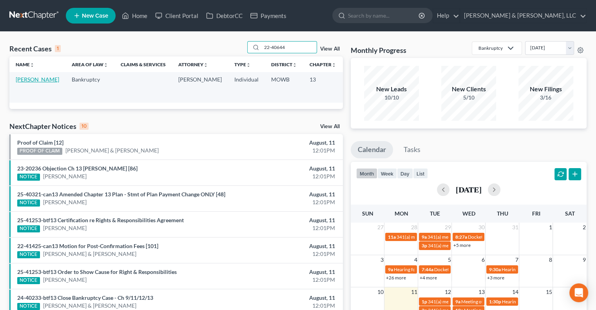
click at [22, 83] on link "[PERSON_NAME]" at bounding box center [38, 79] width 44 height 7
select select "6"
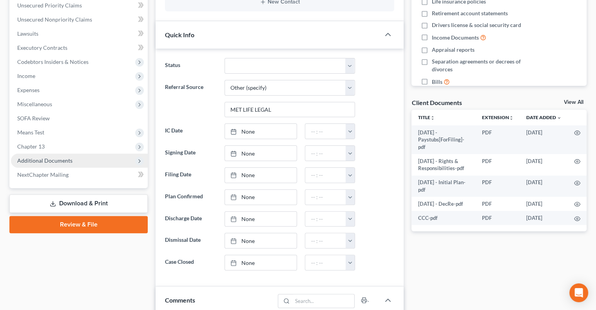
scroll to position [125, 0]
click at [49, 161] on span "Additional Documents" at bounding box center [44, 160] width 55 height 7
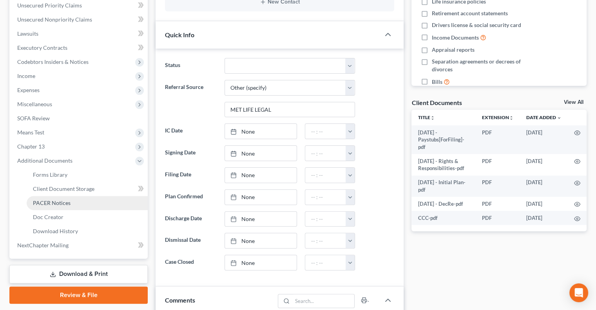
click at [41, 200] on span "PACER Notices" at bounding box center [52, 203] width 38 height 7
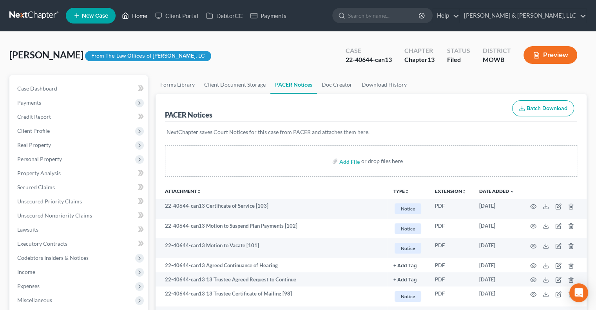
drag, startPoint x: 132, startPoint y: 10, endPoint x: 138, endPoint y: 15, distance: 8.1
click at [132, 9] on link "Home" at bounding box center [134, 16] width 33 height 14
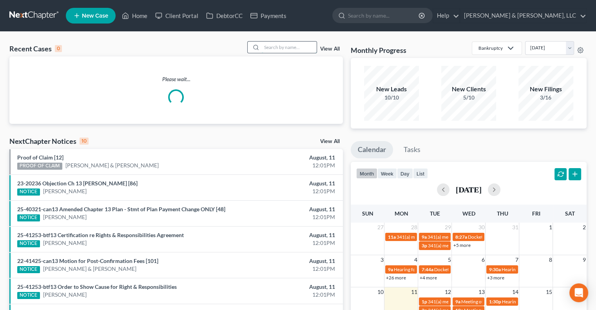
click at [290, 49] on input "search" at bounding box center [289, 47] width 55 height 11
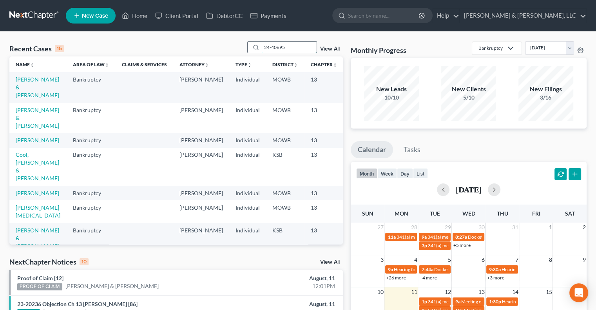
type input "24-40695"
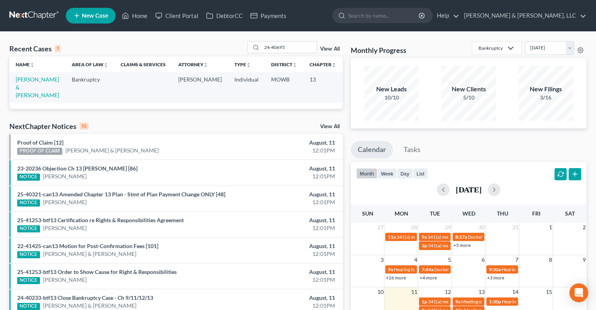
click at [27, 83] on td "Kelly, Josh & Kimberly" at bounding box center [37, 87] width 56 height 30
click at [22, 87] on link "Kelly, Josh & Kimberly" at bounding box center [38, 87] width 44 height 22
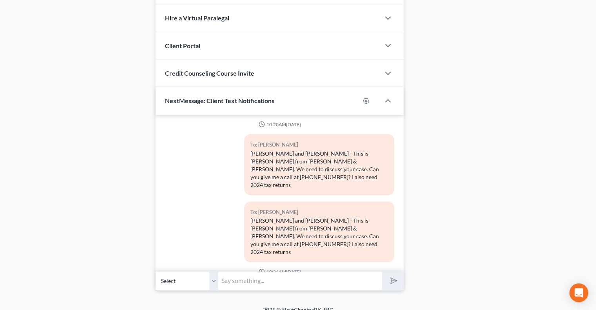
scroll to position [742, 0]
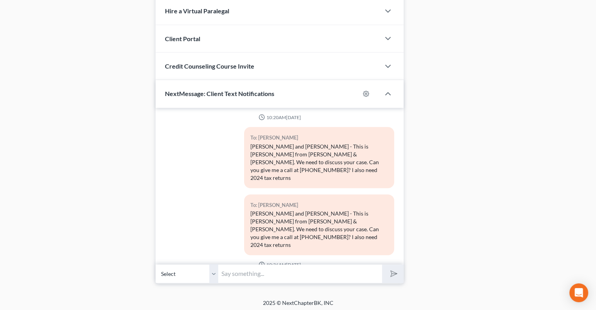
click at [241, 267] on input "text" at bounding box center [300, 273] width 164 height 19
type input "[EMAIL_ADDRESS][DOMAIN_NAME]"
click at [216, 271] on select "Select +1 (816) 601-6009 - Josh Kelly +1 (816) 682-0835 - Kimberly Kelly" at bounding box center [187, 273] width 63 height 19
select select "1"
click at [156, 264] on select "Select +1 (816) 601-6009 - Josh Kelly +1 (816) 682-0835 - Kimberly Kelly" at bounding box center [187, 273] width 63 height 19
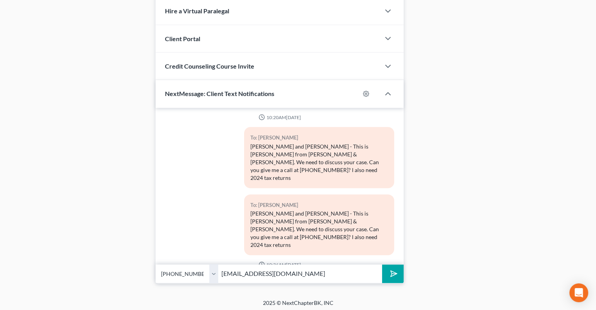
click at [397, 270] on polygon "submit" at bounding box center [392, 273] width 9 height 9
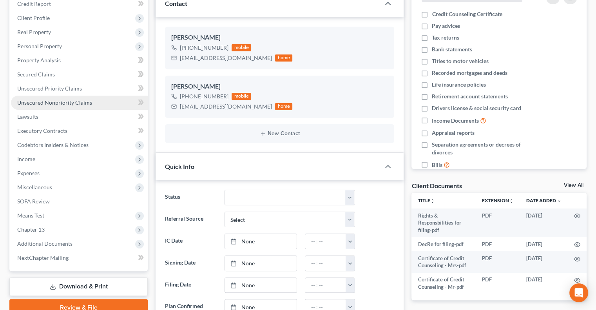
scroll to position [0, 0]
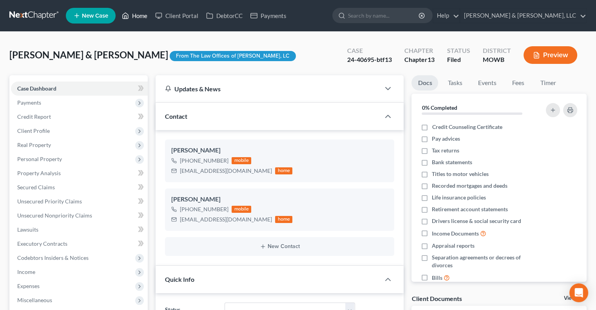
click at [136, 15] on link "Home" at bounding box center [134, 16] width 33 height 14
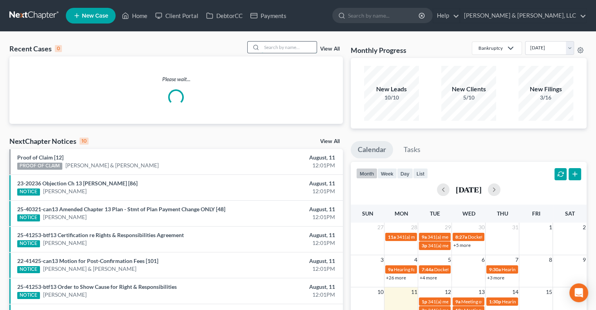
click at [293, 45] on input "search" at bounding box center [289, 47] width 55 height 11
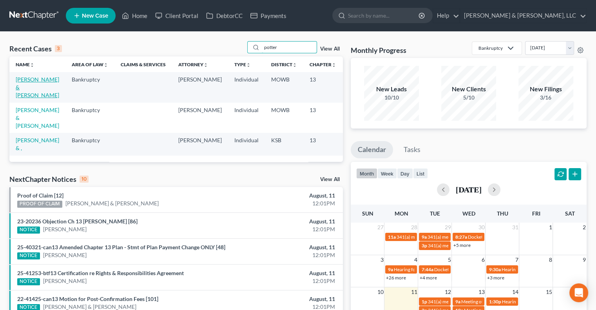
type input "potter"
click at [25, 86] on link "Potter, Anthony & Micheal" at bounding box center [38, 87] width 44 height 22
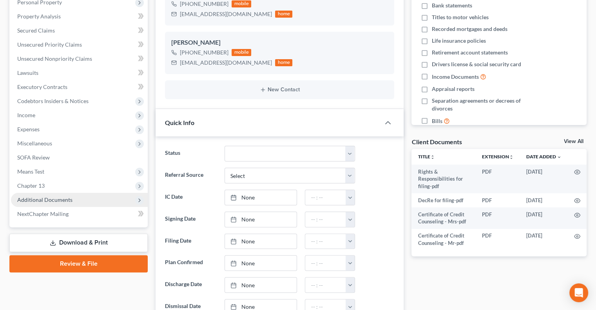
scroll to position [261, 0]
click at [47, 200] on span "Additional Documents" at bounding box center [44, 199] width 55 height 7
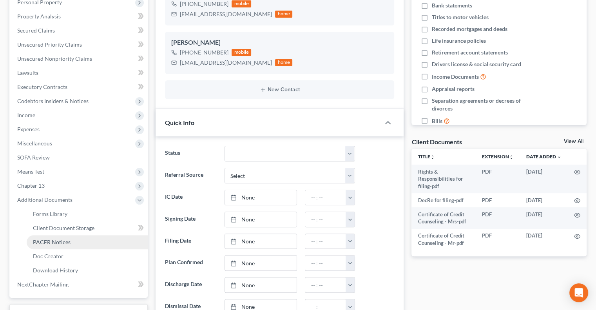
click at [49, 242] on span "PACER Notices" at bounding box center [52, 242] width 38 height 7
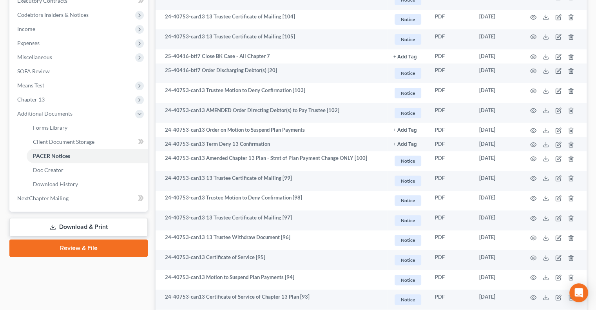
scroll to position [274, 0]
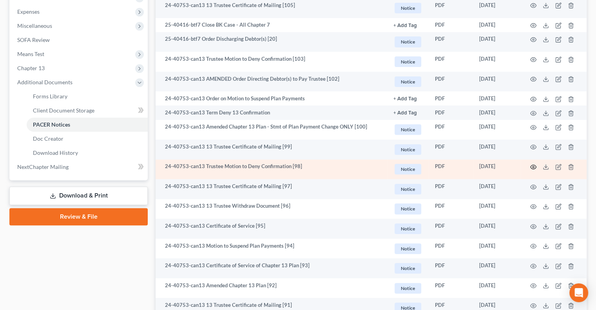
click at [537, 166] on td at bounding box center [554, 170] width 66 height 20
click at [535, 167] on icon "button" at bounding box center [533, 167] width 6 height 6
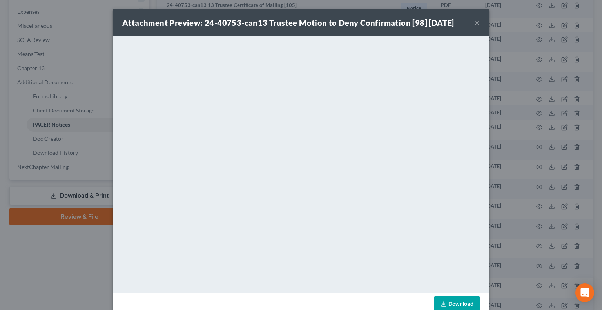
click at [474, 22] on button "×" at bounding box center [476, 22] width 5 height 9
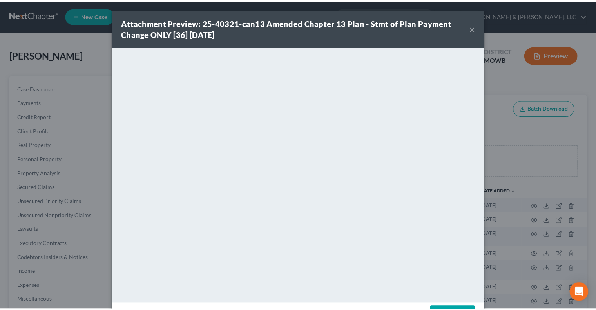
scroll to position [235, 0]
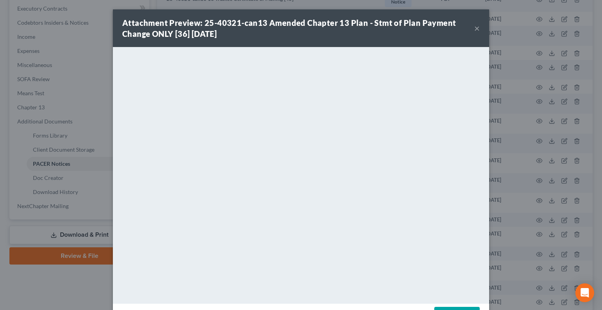
click at [476, 25] on button "×" at bounding box center [476, 28] width 5 height 9
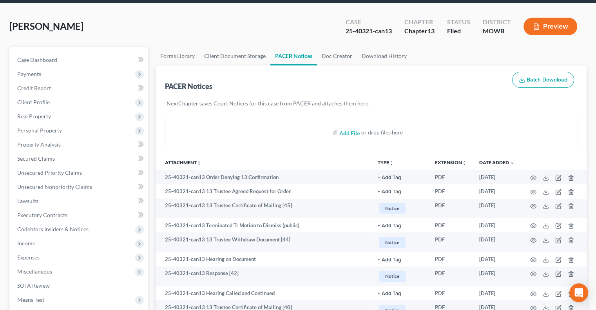
scroll to position [0, 0]
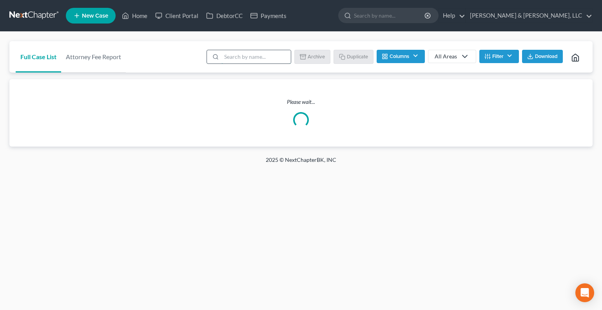
click at [238, 58] on input "search" at bounding box center [255, 56] width 69 height 13
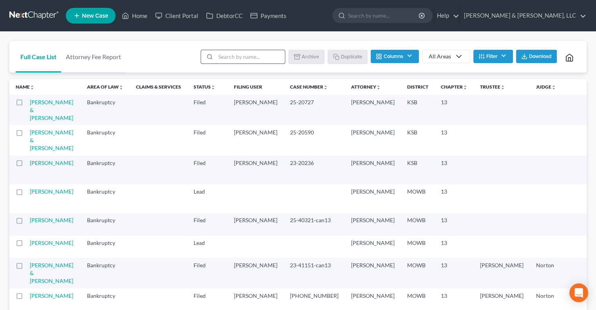
click at [238, 58] on input "search" at bounding box center [250, 56] width 69 height 13
type input "earvin"
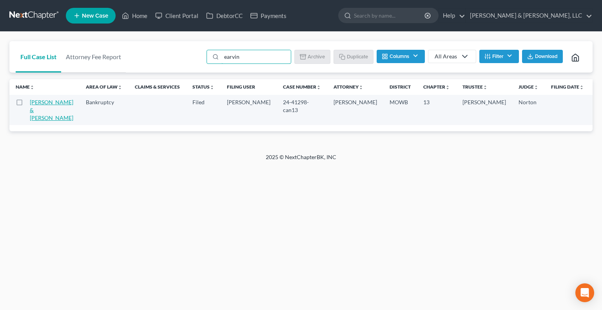
click at [34, 115] on link "[PERSON_NAME] & [PERSON_NAME]" at bounding box center [52, 110] width 44 height 22
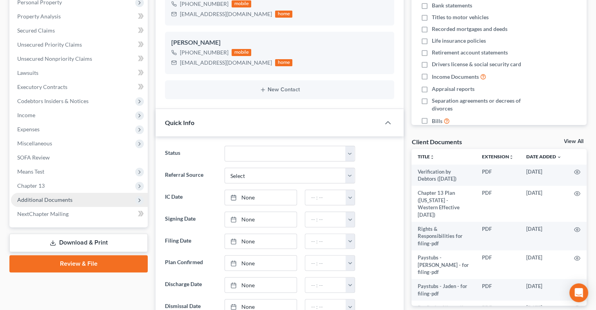
scroll to position [180, 0]
click at [58, 198] on span "Additional Documents" at bounding box center [44, 199] width 55 height 7
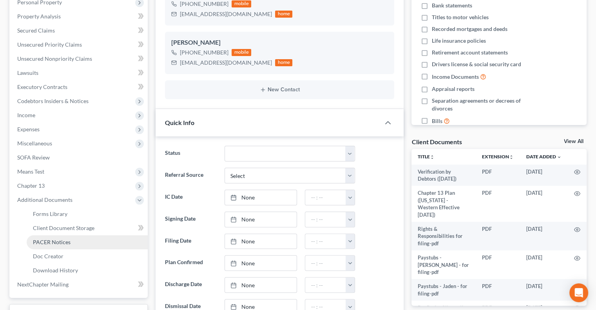
click at [47, 241] on span "PACER Notices" at bounding box center [52, 242] width 38 height 7
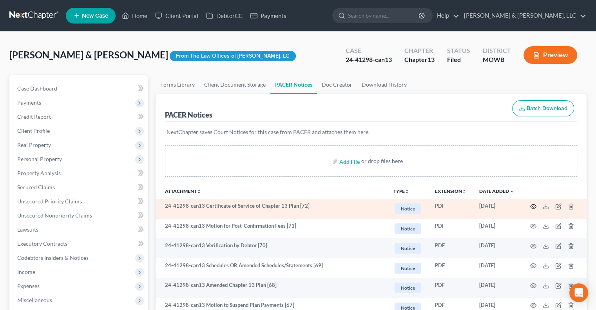
click at [533, 205] on icon "button" at bounding box center [533, 206] width 6 height 6
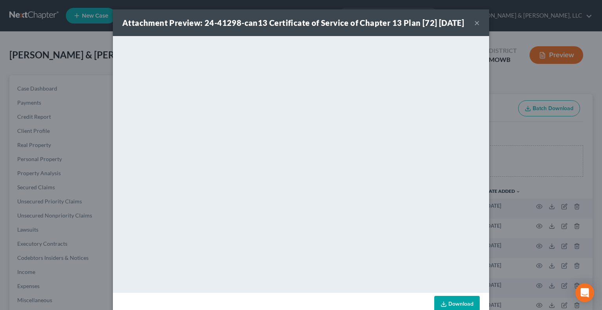
click at [474, 27] on button "×" at bounding box center [476, 22] width 5 height 9
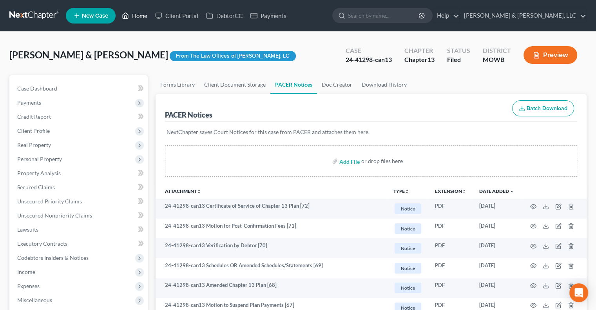
click at [133, 17] on link "Home" at bounding box center [134, 16] width 33 height 14
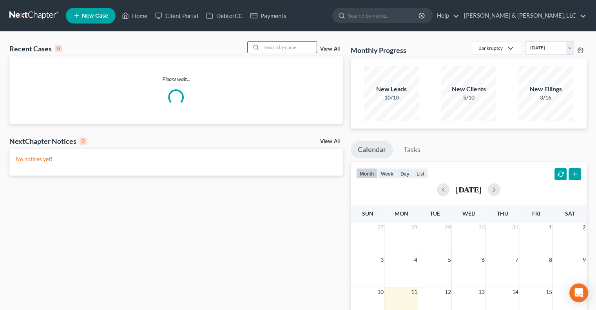
click at [289, 45] on input "search" at bounding box center [289, 47] width 55 height 11
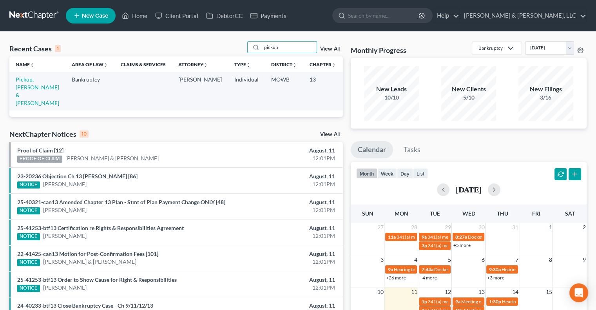
drag, startPoint x: 292, startPoint y: 45, endPoint x: 211, endPoint y: 48, distance: 81.6
click at [211, 48] on div "Recent Cases 1 pickup View All" at bounding box center [176, 48] width 334 height 15
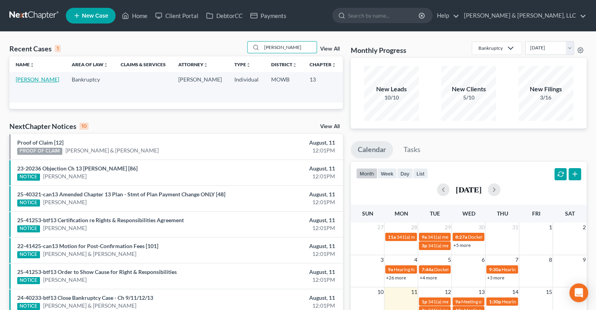
type input "valdez"
click at [24, 83] on link "Valdez, Jonathan" at bounding box center [38, 79] width 44 height 7
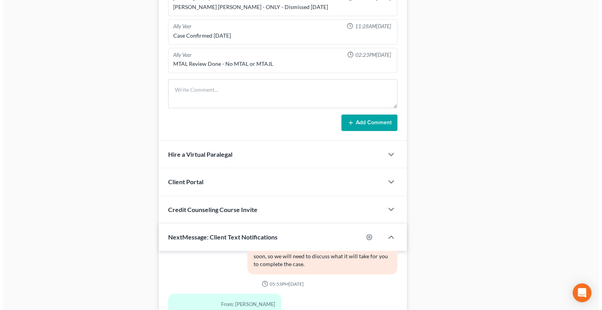
scroll to position [678, 0]
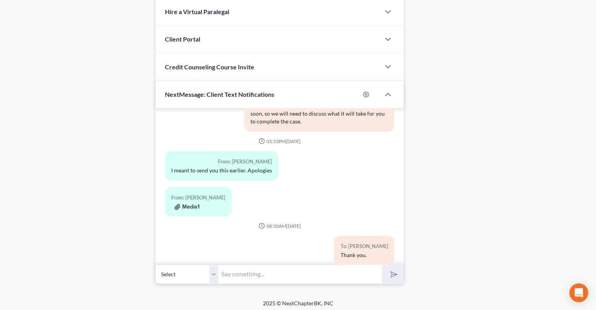
click at [188, 204] on button "Media1" at bounding box center [186, 207] width 25 height 6
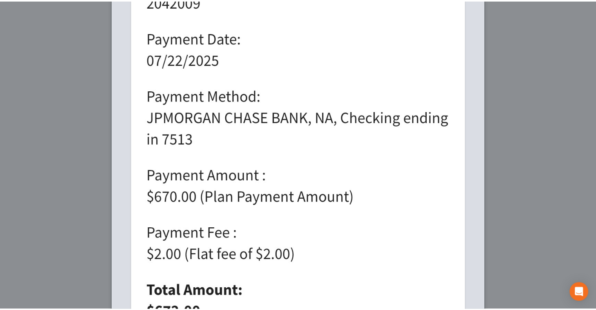
scroll to position [0, 0]
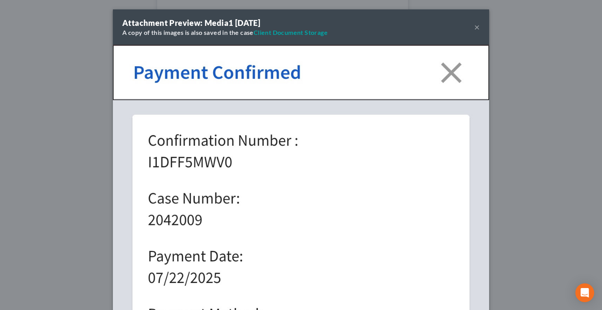
click at [475, 24] on button "×" at bounding box center [476, 26] width 5 height 9
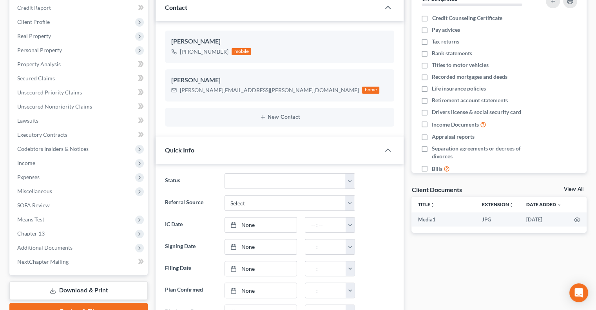
scroll to position [207, 0]
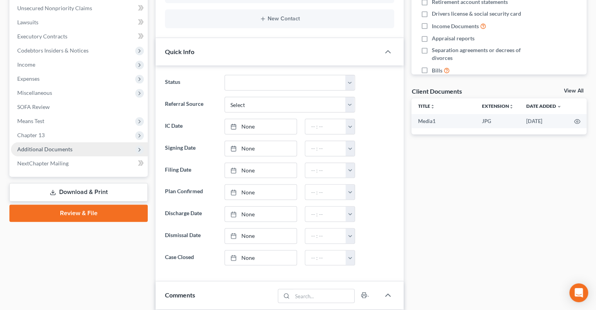
click at [39, 150] on span "Additional Documents" at bounding box center [44, 149] width 55 height 7
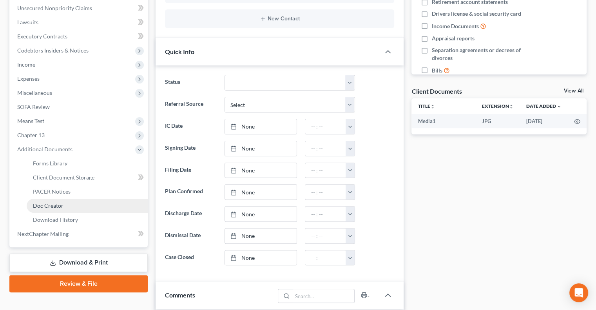
click at [47, 201] on link "Doc Creator" at bounding box center [87, 206] width 121 height 14
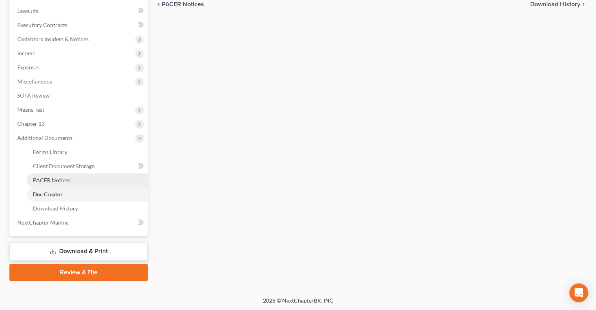
click at [58, 178] on span "PACER Notices" at bounding box center [52, 180] width 38 height 7
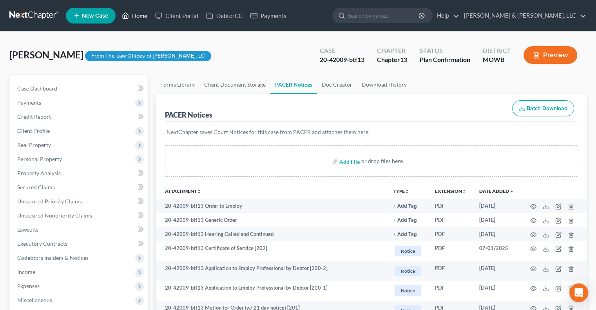
click at [138, 9] on link "Home" at bounding box center [134, 16] width 33 height 14
click at [140, 15] on link "Home" at bounding box center [134, 16] width 33 height 14
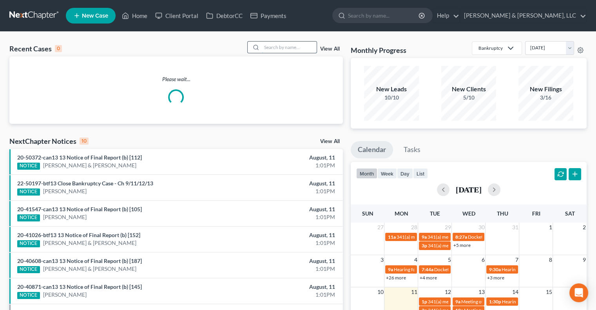
click at [294, 46] on input "search" at bounding box center [289, 47] width 55 height 11
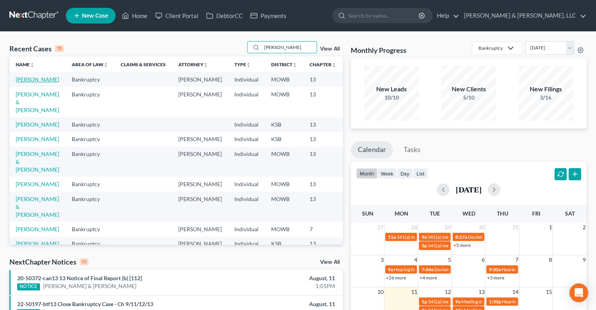
type input "lewis"
click at [25, 81] on link "Lewis, Sheri" at bounding box center [38, 79] width 44 height 7
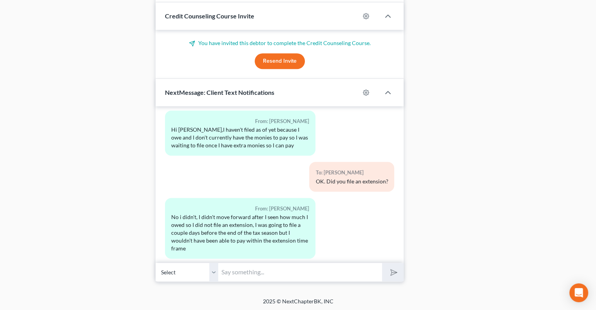
scroll to position [5547, 0]
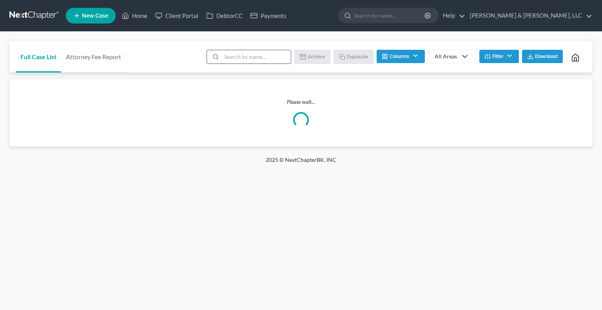
click at [253, 60] on input "search" at bounding box center [255, 56] width 69 height 13
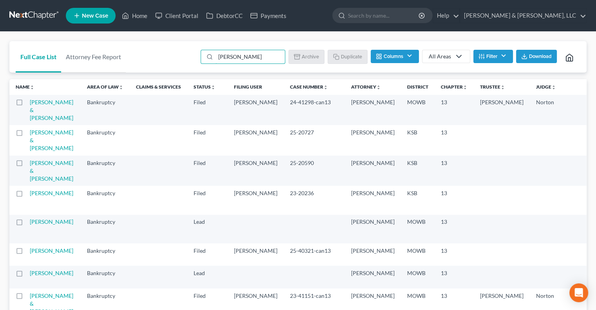
type input "melgoz"
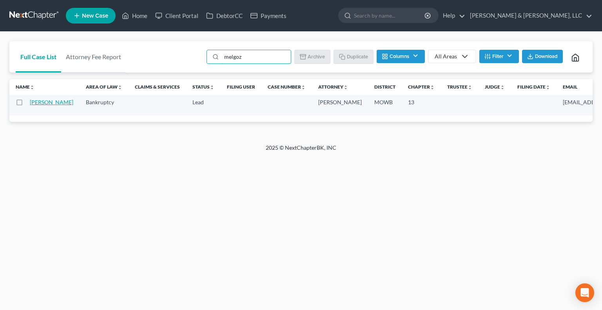
click at [39, 99] on link "[PERSON_NAME]" at bounding box center [52, 102] width 44 height 7
select select "2"
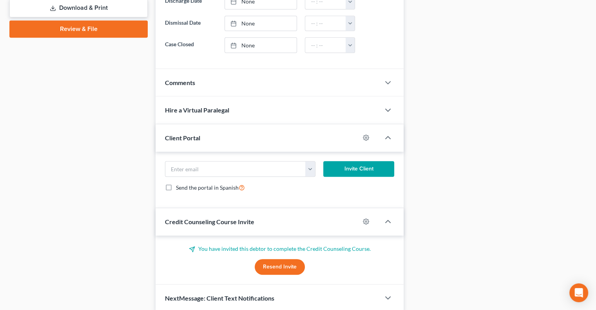
scroll to position [392, 0]
click at [182, 81] on span "Comments" at bounding box center [180, 81] width 30 height 7
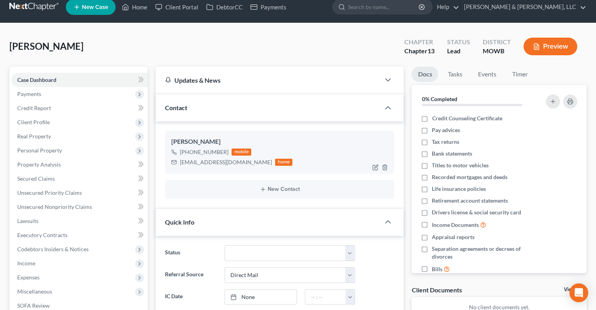
scroll to position [0, 0]
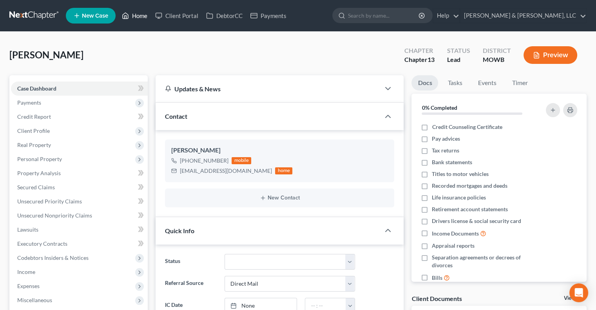
click at [138, 17] on link "Home" at bounding box center [134, 16] width 33 height 14
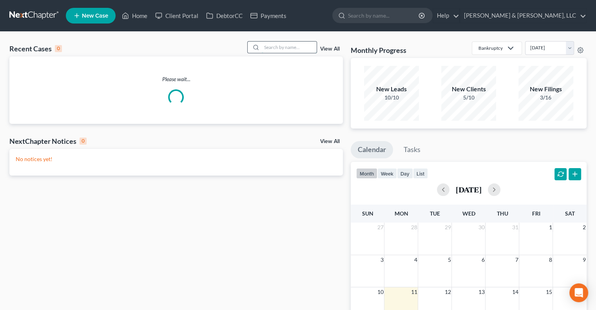
click at [275, 48] on input "search" at bounding box center [289, 47] width 55 height 11
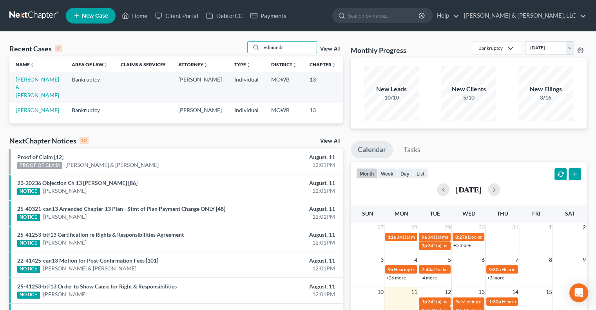
type input "edmunds"
click at [27, 83] on td "[PERSON_NAME] & [PERSON_NAME]" at bounding box center [37, 87] width 56 height 30
click at [27, 85] on link "[PERSON_NAME] & [PERSON_NAME]" at bounding box center [38, 87] width 44 height 22
select select "6"
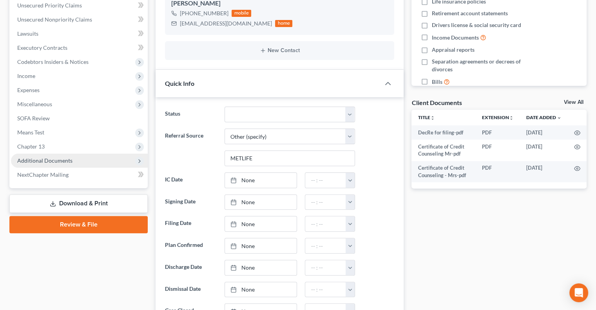
scroll to position [88, 0]
click at [59, 160] on span "Additional Documents" at bounding box center [44, 160] width 55 height 7
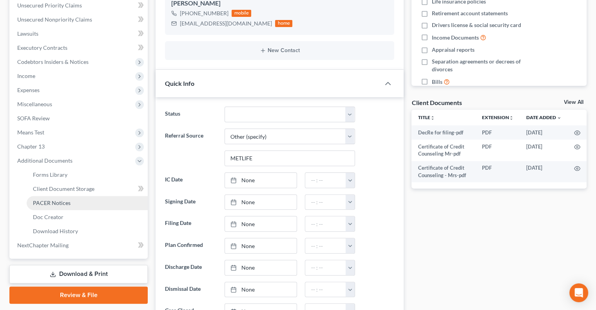
click at [51, 205] on span "PACER Notices" at bounding box center [52, 203] width 38 height 7
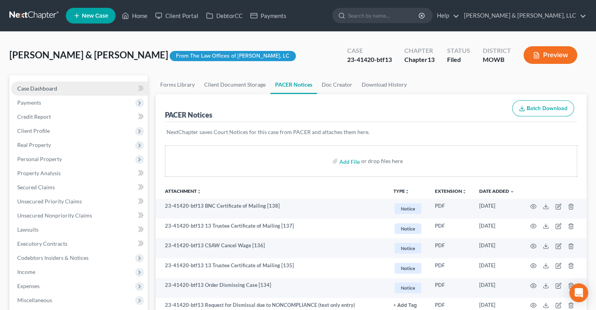
click at [35, 89] on span "Case Dashboard" at bounding box center [37, 88] width 40 height 7
select select "6"
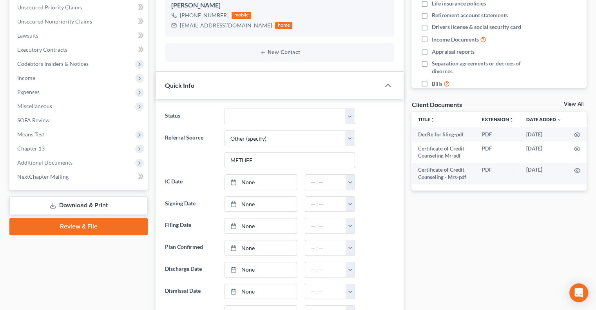
scroll to position [176, 0]
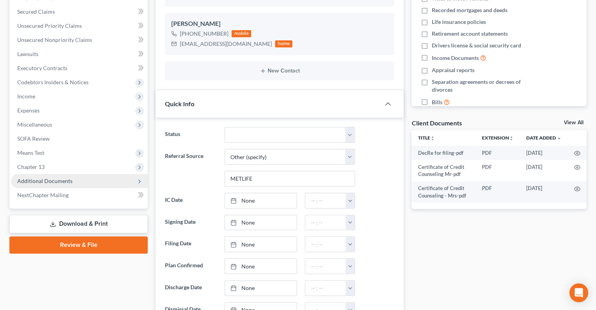
click at [44, 183] on span "Additional Documents" at bounding box center [44, 181] width 55 height 7
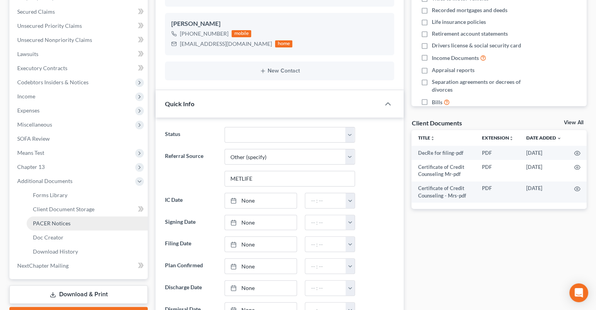
click at [44, 223] on span "PACER Notices" at bounding box center [52, 223] width 38 height 7
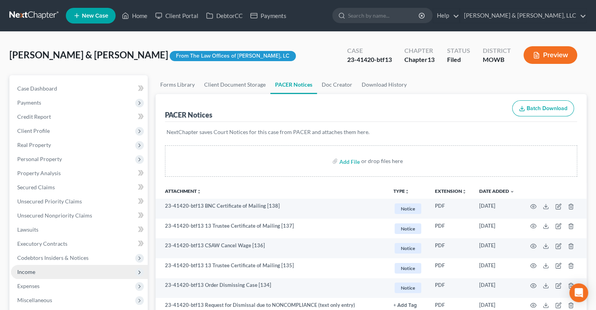
click at [24, 272] on span "Income" at bounding box center [26, 272] width 18 height 7
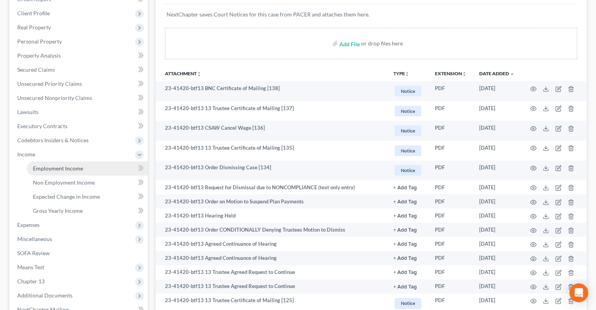
click at [66, 165] on span "Employment Income" at bounding box center [58, 168] width 50 height 7
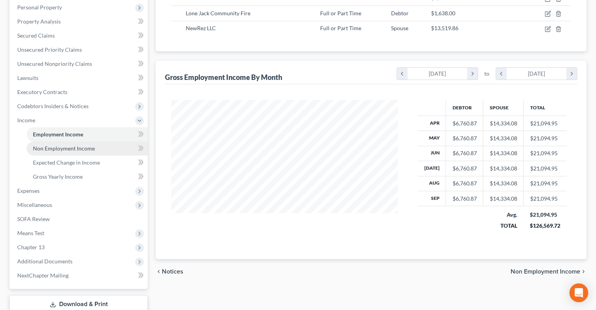
scroll to position [157, 0]
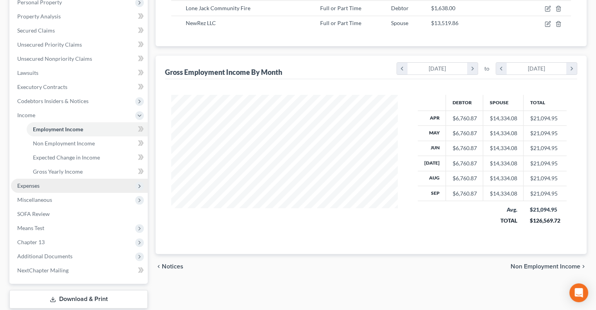
click at [33, 184] on span "Expenses" at bounding box center [28, 185] width 22 height 7
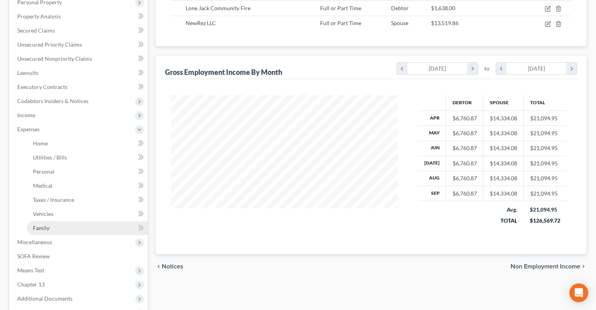
click at [40, 230] on span "Family" at bounding box center [41, 228] width 16 height 7
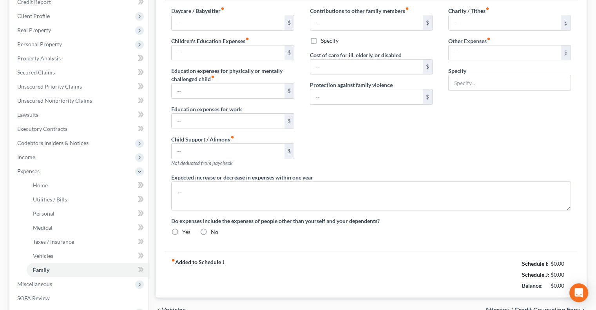
type input "0.00"
type input "200.00"
type input "0.00"
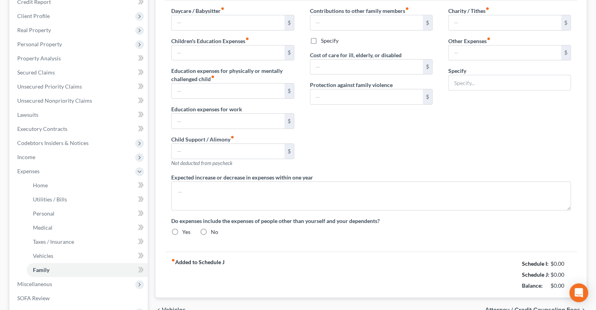
type input "0.00"
type input "10.00"
type input "250.00"
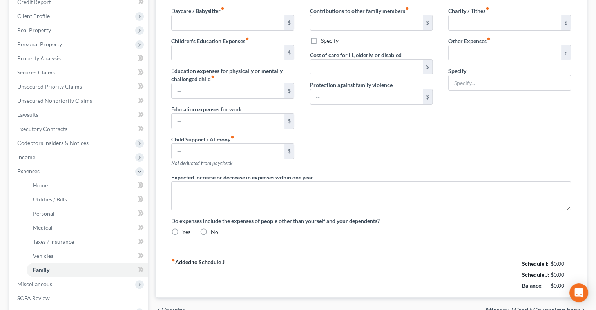
type input "Misc. (postage, gifts, prof. fees, bank fees, parking, etc.)"
radio input "true"
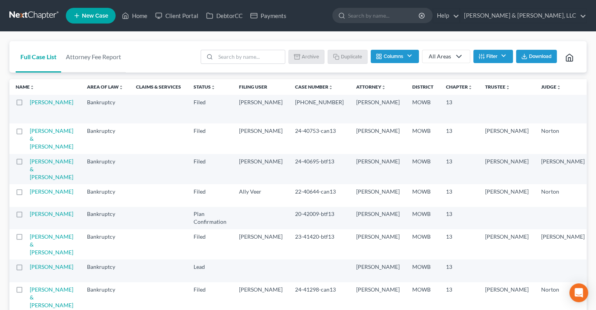
click at [93, 19] on link "New Case" at bounding box center [91, 16] width 50 height 16
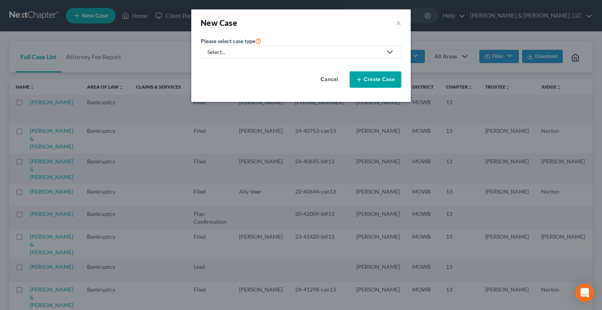
click at [231, 50] on div "Select..." at bounding box center [294, 52] width 175 height 8
click at [225, 68] on div "Bankruptcy" at bounding box center [245, 68] width 74 height 8
select select "46"
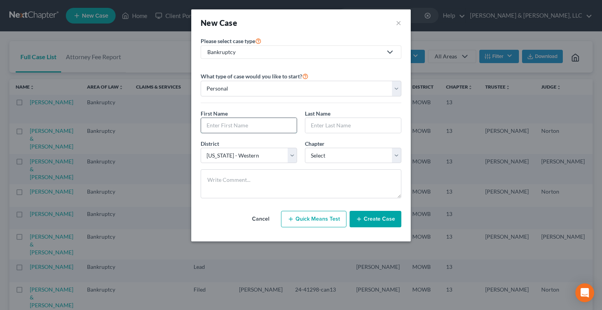
click at [234, 124] on input "text" at bounding box center [249, 125] width 96 height 15
type input "Erik"
type input "Rodriguez"
select select "3"
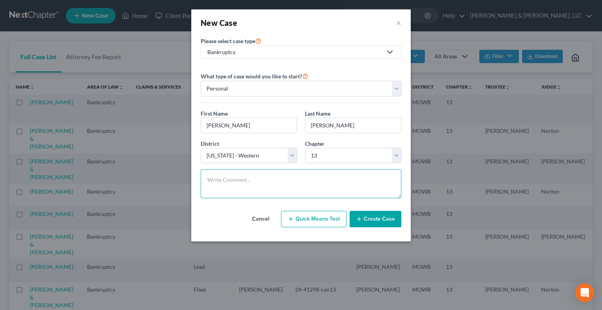
click at [227, 179] on textarea at bounding box center [301, 183] width 201 height 29
click at [205, 178] on textarea "truck driver - started a month ago not married - no kids 25k in cc debt (just s…" at bounding box center [301, 183] width 201 height 29
click at [333, 189] on textarea "NO prior bk was injured and off work for two years truck driver - started a mon…" at bounding box center [301, 183] width 201 height 29
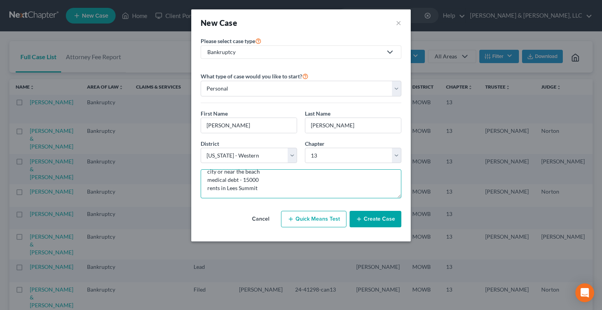
scroll to position [67, 0]
type textarea "NO prior bk was injured and off work for two years truck driver - started a mon…"
click at [376, 215] on button "Create Case" at bounding box center [376, 219] width 52 height 16
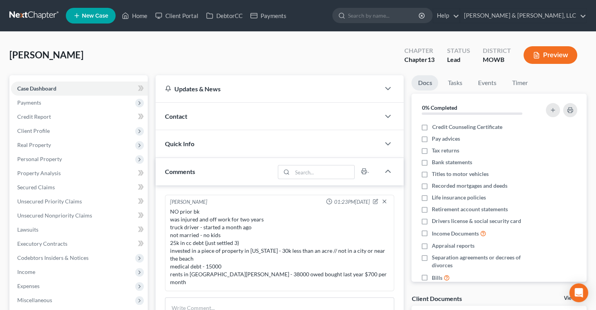
click at [169, 114] on span "Contact" at bounding box center [176, 116] width 22 height 7
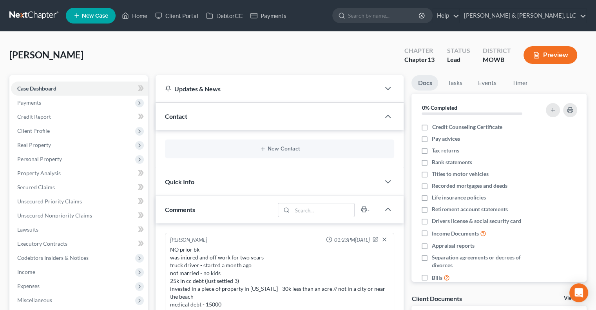
click at [282, 156] on div "New Contact" at bounding box center [279, 149] width 229 height 19
click at [281, 151] on button "New Contact" at bounding box center [279, 149] width 217 height 6
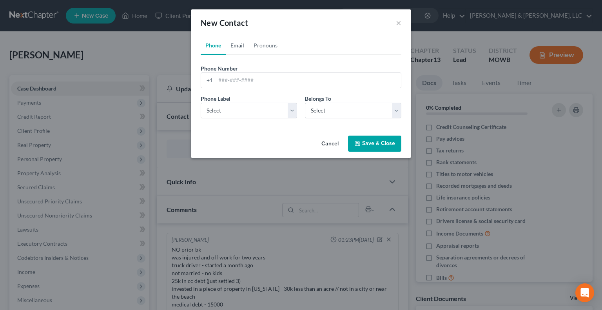
click at [234, 49] on link "Email" at bounding box center [237, 45] width 23 height 19
click at [259, 78] on input "email" at bounding box center [308, 80] width 185 height 15
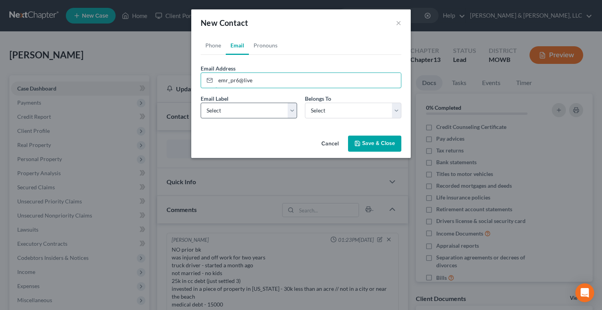
type input "emr_pr6@live"
click at [249, 106] on select "Select Home Work Other" at bounding box center [249, 111] width 96 height 16
select select "0"
click at [201, 103] on select "Select Home Work Other" at bounding box center [249, 111] width 96 height 16
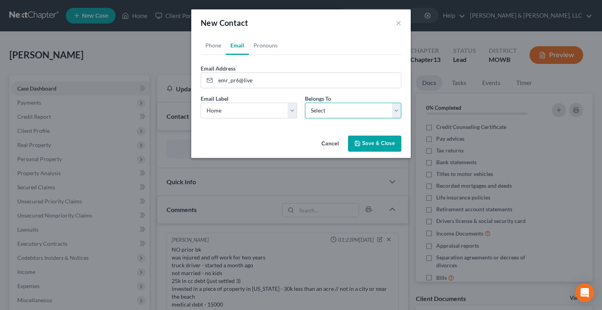
click at [321, 114] on select "Select Client Other" at bounding box center [353, 111] width 96 height 16
select select "0"
click at [305, 103] on select "Select Client Other" at bounding box center [353, 111] width 96 height 16
click at [211, 46] on link "Phone" at bounding box center [213, 45] width 25 height 19
click at [233, 80] on input "tel" at bounding box center [308, 80] width 185 height 15
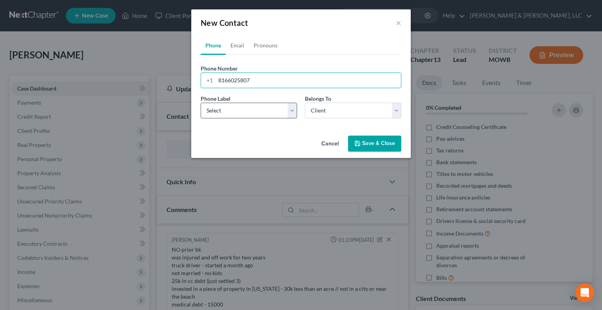
type input "8166025807"
click at [292, 112] on select "Select Mobile Home Work Other" at bounding box center [249, 111] width 96 height 16
select select "0"
click at [201, 103] on select "Select Mobile Home Work Other" at bounding box center [249, 111] width 96 height 16
click at [234, 42] on link "Email" at bounding box center [237, 45] width 23 height 19
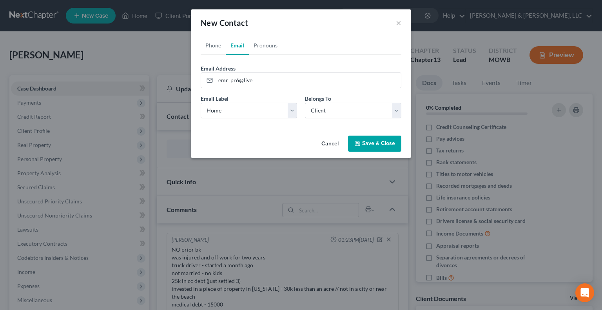
click at [376, 145] on button "Save & Close" at bounding box center [374, 144] width 53 height 16
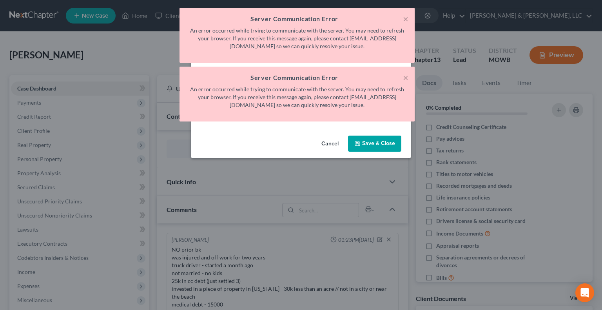
click at [399, 77] on h5 "Server Communication Error" at bounding box center [297, 77] width 223 height 9
click at [405, 78] on button "×" at bounding box center [405, 77] width 5 height 9
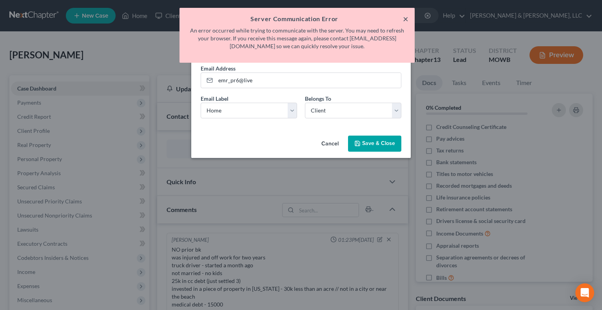
drag, startPoint x: 400, startPoint y: 18, endPoint x: 406, endPoint y: 19, distance: 6.3
click at [404, 20] on div "× Server Communication Error An error occurred while trying to communicate with…" at bounding box center [297, 35] width 235 height 55
click at [406, 18] on button "×" at bounding box center [405, 18] width 5 height 9
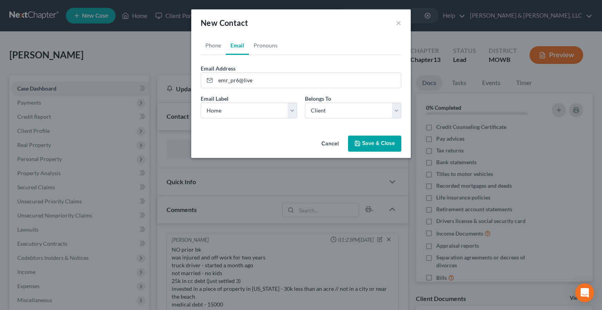
click at [373, 141] on button "Save & Close" at bounding box center [374, 144] width 53 height 16
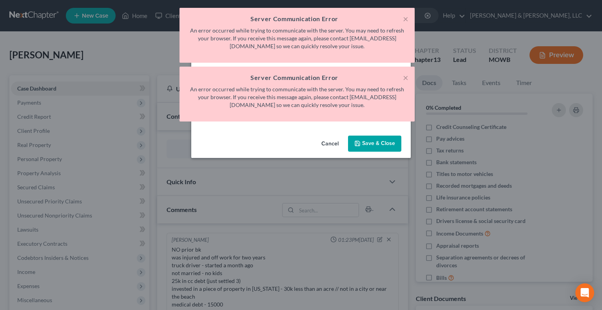
click at [299, 129] on div "Phone Email Pronouns Phone Number * +1 8166025807 Ext. Phone Label * Select Mob…" at bounding box center [301, 84] width 220 height 96
click at [403, 78] on button "×" at bounding box center [405, 77] width 5 height 9
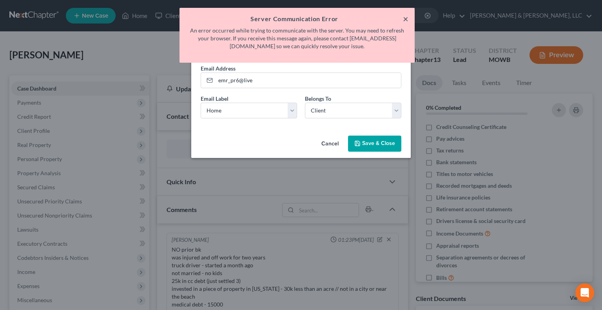
click at [405, 18] on button "×" at bounding box center [405, 18] width 5 height 9
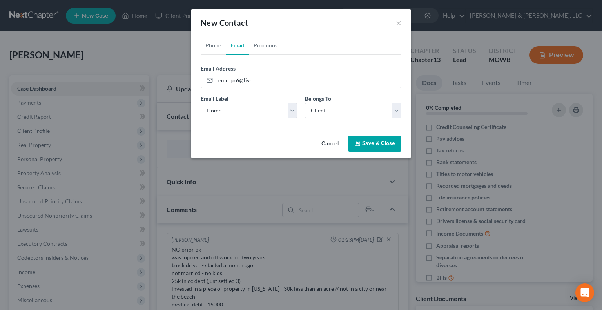
click at [382, 147] on button "Save & Close" at bounding box center [374, 144] width 53 height 16
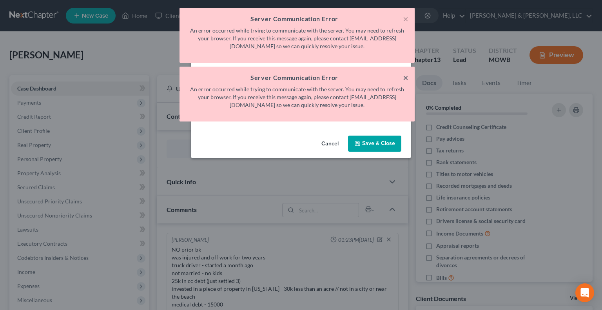
click at [407, 76] on button "×" at bounding box center [405, 77] width 5 height 9
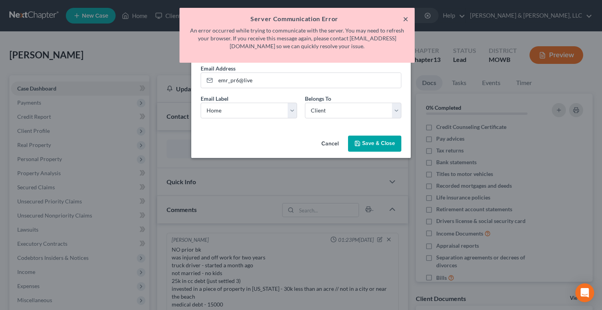
click at [405, 20] on button "×" at bounding box center [405, 18] width 5 height 9
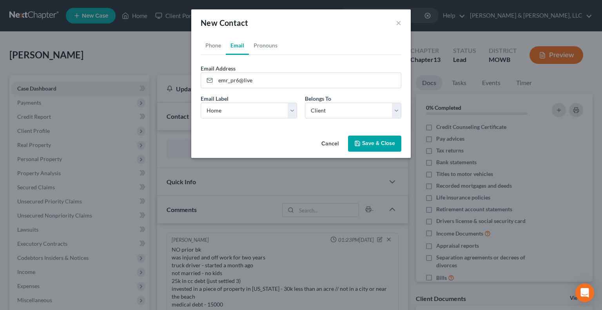
click at [384, 148] on button "Save & Close" at bounding box center [374, 144] width 53 height 16
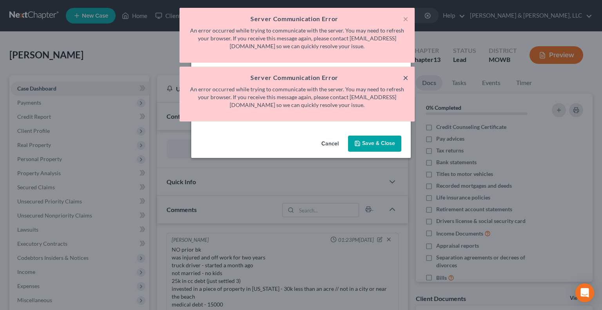
click at [406, 76] on button "×" at bounding box center [405, 77] width 5 height 9
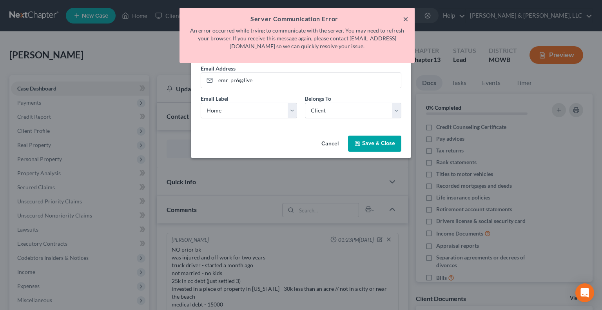
click at [407, 18] on button "×" at bounding box center [405, 18] width 5 height 9
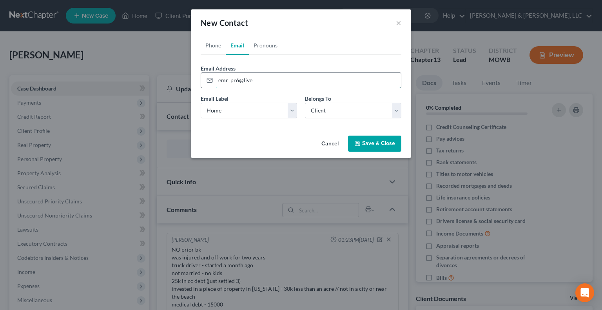
drag, startPoint x: 265, startPoint y: 79, endPoint x: 205, endPoint y: 78, distance: 59.6
click at [206, 78] on div "emr_pr6@live" at bounding box center [301, 81] width 201 height 16
click at [365, 143] on button "Save & Close" at bounding box center [374, 144] width 53 height 16
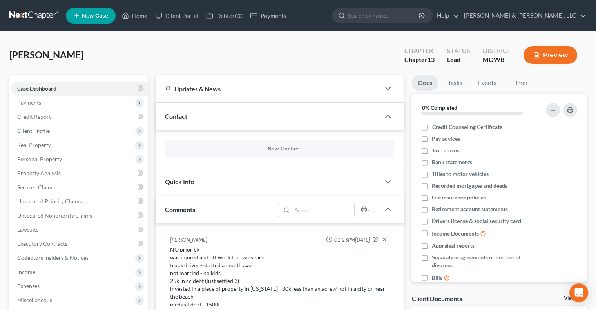
click at [186, 117] on span "Contact" at bounding box center [176, 116] width 22 height 7
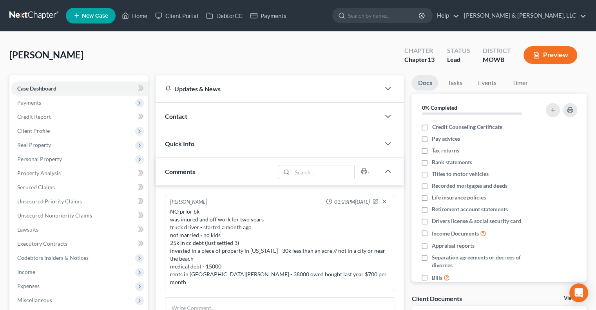
click at [188, 116] on div "Contact" at bounding box center [268, 116] width 225 height 27
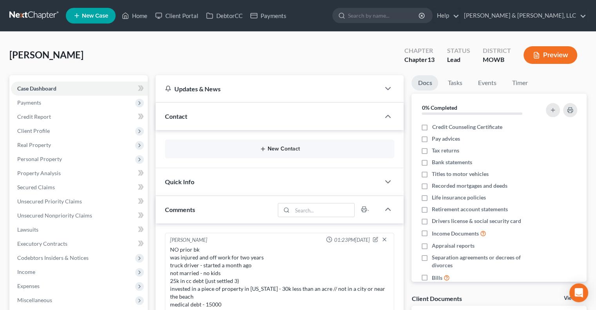
click at [285, 150] on button "New Contact" at bounding box center [279, 149] width 217 height 6
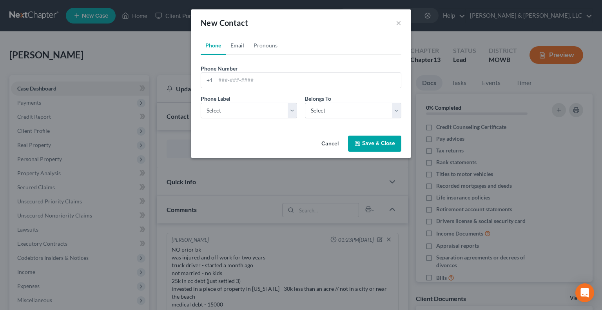
click at [245, 46] on link "Email" at bounding box center [237, 45] width 23 height 19
click at [250, 89] on form "Email Address Email Label Select Home Work Other Belongs To * Select Client Oth…" at bounding box center [301, 94] width 201 height 60
click at [247, 85] on input "email" at bounding box center [308, 80] width 185 height 15
paste input "emr_pr6@live"
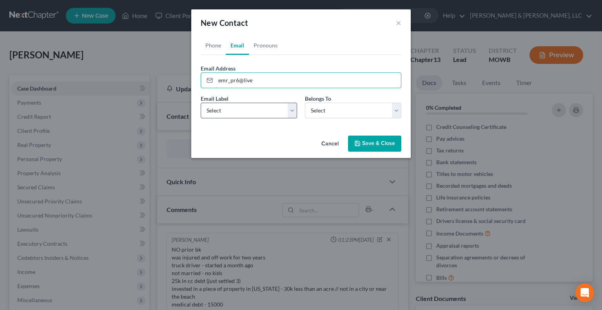
type input "emr_pr6@live"
click at [238, 113] on select "Select Home Work Other" at bounding box center [249, 111] width 96 height 16
select select "0"
click at [201, 103] on select "Select Home Work Other" at bounding box center [249, 111] width 96 height 16
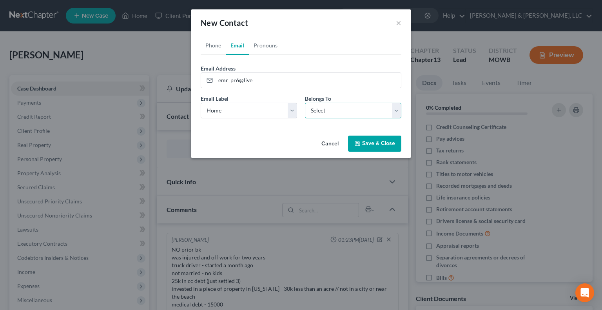
click at [313, 111] on select "Select Client Other" at bounding box center [353, 111] width 96 height 16
select select "0"
click at [305, 103] on select "Select Client Other" at bounding box center [353, 111] width 96 height 16
click at [218, 39] on link "Phone" at bounding box center [213, 45] width 25 height 19
click at [227, 83] on input "tel" at bounding box center [308, 80] width 185 height 15
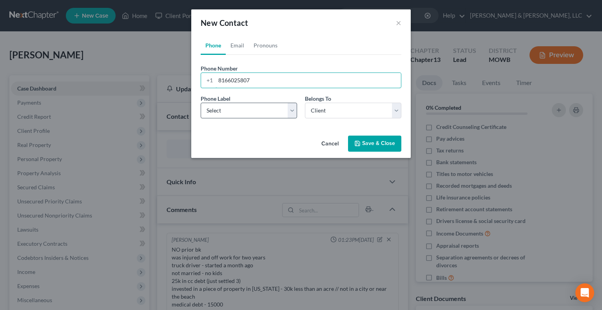
type input "8166025807"
click at [238, 113] on select "Select Mobile Home Work Other" at bounding box center [249, 111] width 96 height 16
select select "0"
click at [201, 103] on select "Select Mobile Home Work Other" at bounding box center [249, 111] width 96 height 16
click at [410, 156] on div "Cancel Save & Close" at bounding box center [301, 146] width 220 height 26
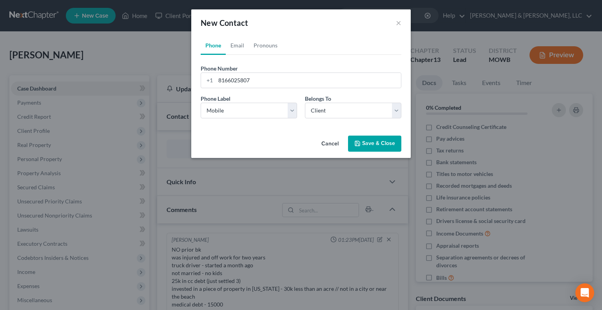
click at [387, 148] on button "Save & Close" at bounding box center [374, 144] width 53 height 16
drag, startPoint x: 272, startPoint y: 80, endPoint x: 180, endPoint y: 74, distance: 92.4
click at [180, 74] on div "New Contact × Phone Email Pronouns Phone Number * [PHONE_NUMBER] Ext. Phone Lab…" at bounding box center [301, 155] width 602 height 310
click at [235, 40] on link "Email" at bounding box center [237, 45] width 23 height 19
drag, startPoint x: 260, startPoint y: 78, endPoint x: 144, endPoint y: 76, distance: 116.0
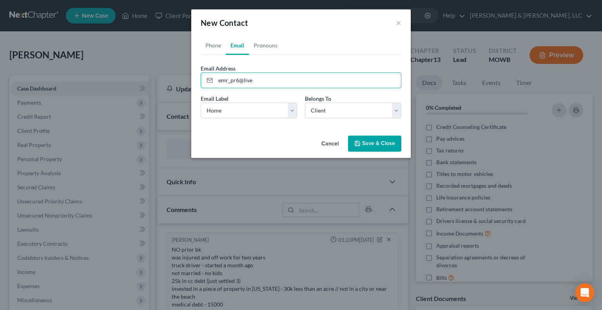
click at [144, 76] on div "New Contact × Phone Email Pronouns Phone Number * [PHONE_NUMBER] Ext. Phone Lab…" at bounding box center [301, 155] width 602 height 310
click at [376, 141] on button "Save & Close" at bounding box center [374, 144] width 53 height 16
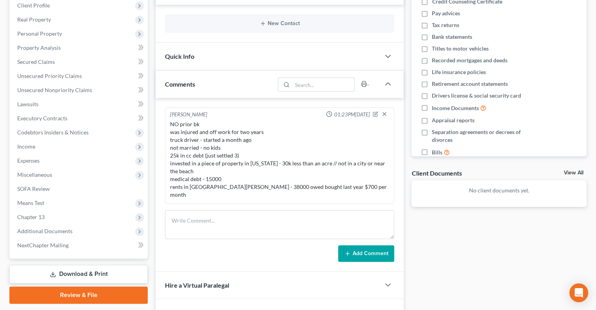
scroll to position [225, 0]
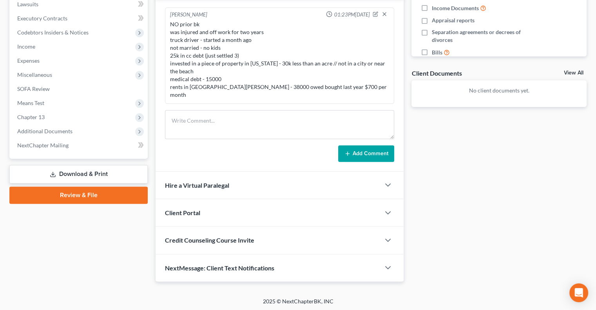
click at [191, 211] on span "Client Portal" at bounding box center [182, 212] width 35 height 7
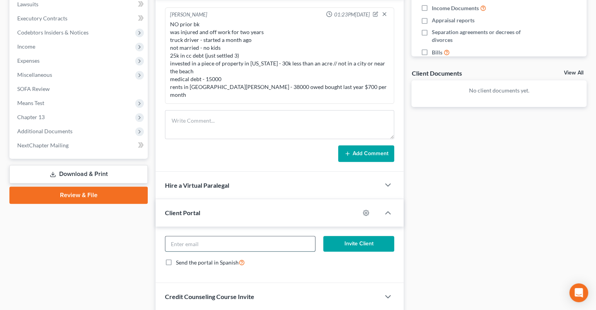
click at [280, 245] on input "email" at bounding box center [239, 243] width 149 height 15
paste input "emr_pr6@live"
type input "emr_pr6@live"
click at [355, 241] on button "Invite Client" at bounding box center [358, 244] width 71 height 16
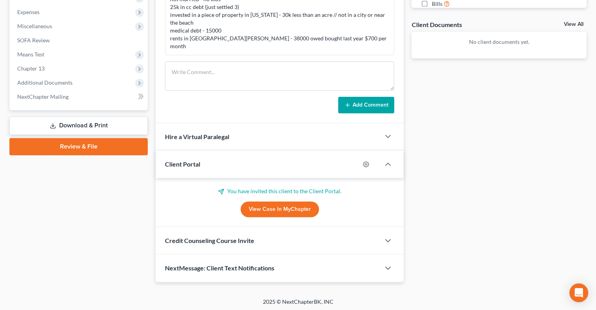
scroll to position [274, 0]
click at [216, 234] on div "Credit Counseling Course Invite" at bounding box center [268, 240] width 225 height 27
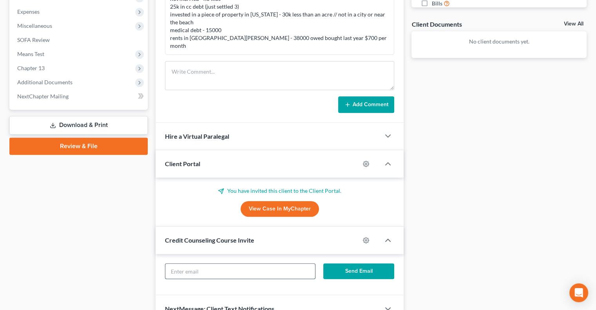
click at [294, 268] on input "text" at bounding box center [239, 271] width 149 height 15
paste input "emr_pr6@live"
type input "emr_pr6@live"
click at [376, 263] on button "Send Email" at bounding box center [358, 271] width 71 height 16
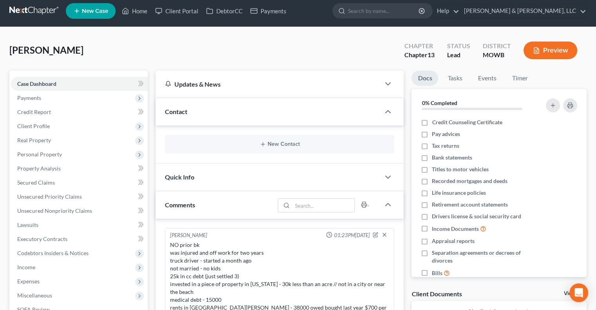
scroll to position [0, 0]
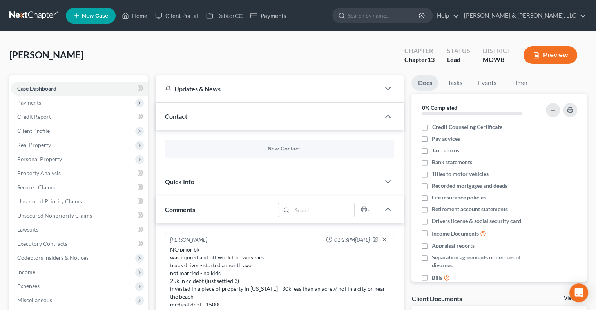
click at [268, 156] on div "New Contact" at bounding box center [279, 149] width 229 height 19
click at [268, 151] on button "New Contact" at bounding box center [279, 149] width 217 height 6
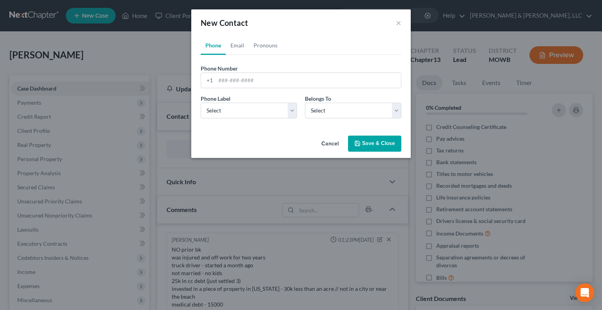
click at [248, 88] on div "Phone Number * +1 Ext." at bounding box center [301, 79] width 209 height 30
click at [249, 78] on input "tel" at bounding box center [308, 80] width 185 height 15
click at [238, 42] on link "Email" at bounding box center [237, 45] width 23 height 19
click at [246, 77] on input "email" at bounding box center [308, 80] width 185 height 15
paste input "emr_pr6@live"
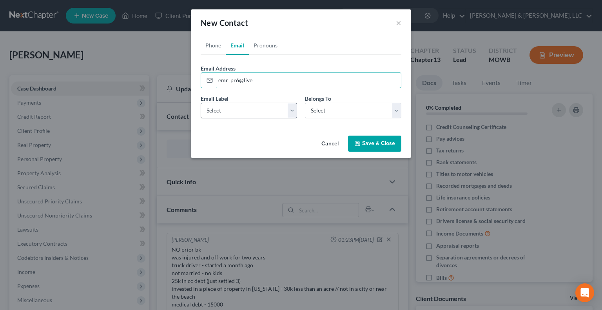
type input "emr_pr6@live"
click at [225, 110] on select "Select Home Work Other" at bounding box center [249, 111] width 96 height 16
select select "0"
click at [201, 103] on select "Select Home Work Other" at bounding box center [249, 111] width 96 height 16
click at [405, 152] on div "Cancel Save & Close" at bounding box center [301, 146] width 220 height 26
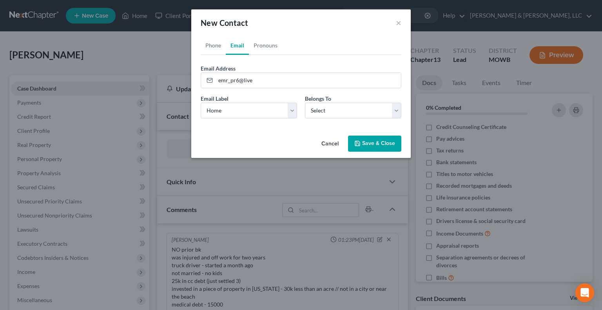
click at [392, 146] on button "Save & Close" at bounding box center [374, 144] width 53 height 16
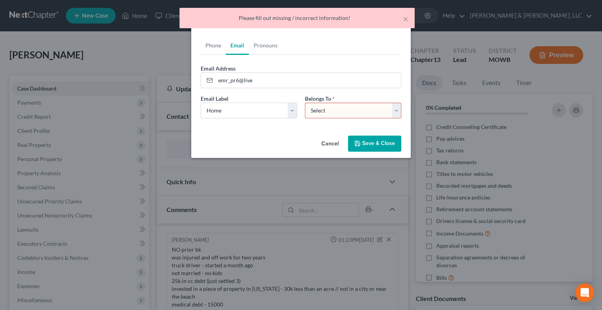
click at [346, 119] on div "Email Label Select Home Work Other Belongs To * Select Client Other" at bounding box center [301, 109] width 209 height 30
click at [347, 108] on select "Select Client Other" at bounding box center [353, 111] width 96 height 16
select select "0"
click at [305, 103] on select "Select Client Other" at bounding box center [353, 111] width 96 height 16
click at [378, 149] on button "Save & Close" at bounding box center [374, 144] width 53 height 16
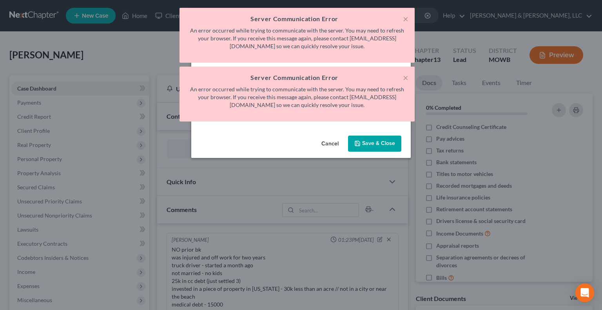
click at [406, 71] on div "× Server Communication Error An error occurred while trying to communicate with…" at bounding box center [297, 94] width 235 height 55
click at [406, 75] on button "×" at bounding box center [405, 77] width 5 height 9
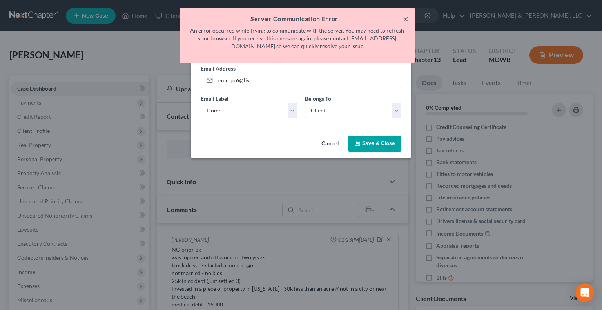
drag, startPoint x: 408, startPoint y: 17, endPoint x: 405, endPoint y: 22, distance: 6.2
click at [408, 17] on button "×" at bounding box center [405, 18] width 5 height 9
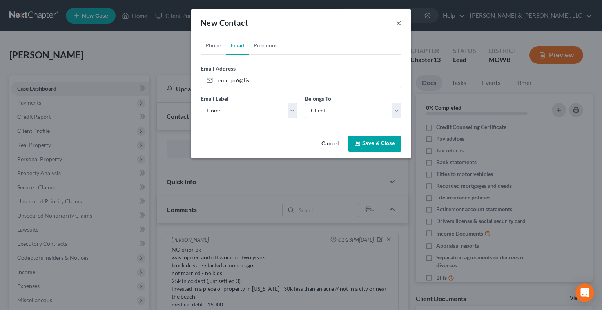
click at [399, 23] on button "×" at bounding box center [398, 22] width 5 height 9
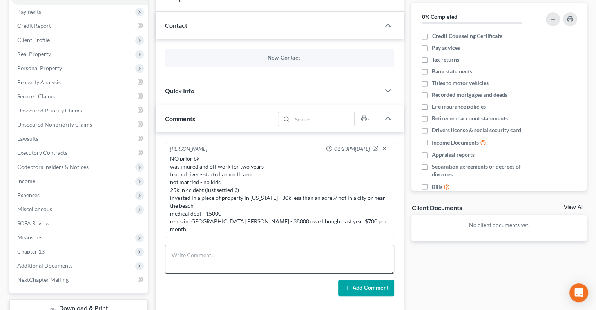
scroll to position [157, 0]
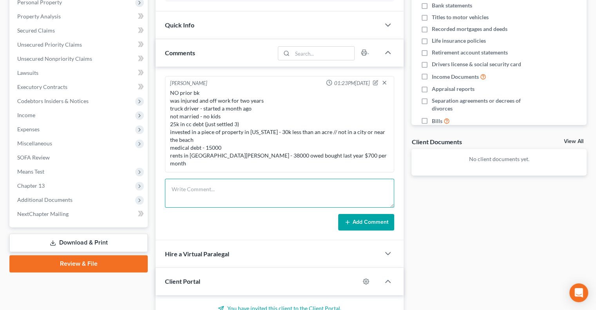
click at [205, 191] on textarea at bounding box center [279, 193] width 229 height 29
paste textarea "emr_pr6@live"
click at [205, 191] on textarea "emr_pr6@live" at bounding box center [279, 193] width 229 height 29
type textarea "Next chapter malfunctioning - won't save email and phone emr_pr6@live email"
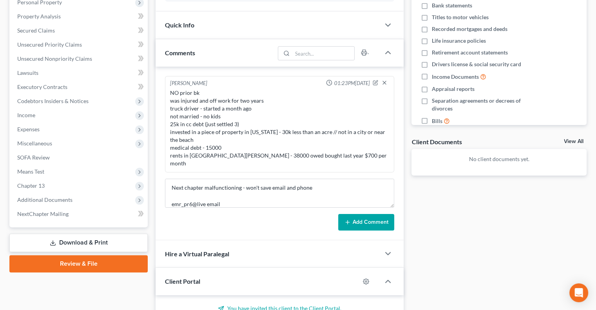
click at [365, 219] on button "Add Comment" at bounding box center [366, 222] width 56 height 16
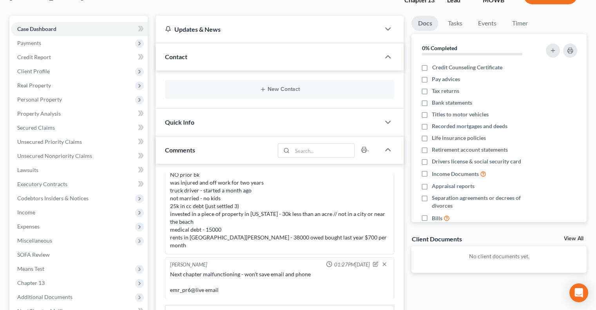
scroll to position [196, 0]
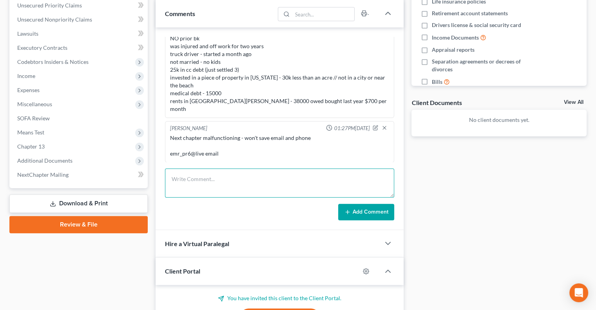
click at [245, 180] on textarea at bounding box center [279, 183] width 229 height 29
type textarea "8166025807"
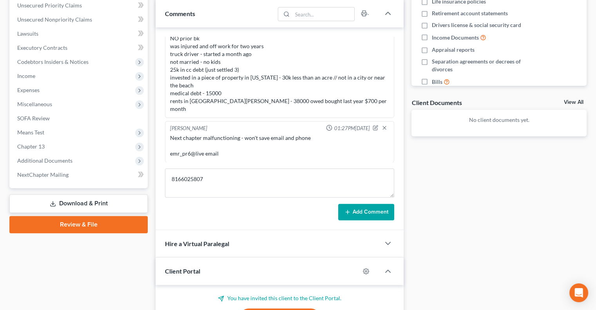
click at [377, 208] on button "Add Comment" at bounding box center [366, 212] width 56 height 16
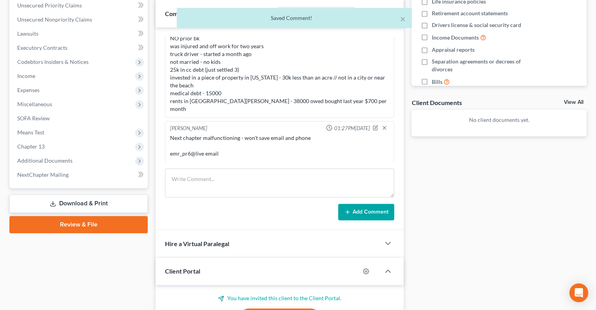
scroll to position [44, 0]
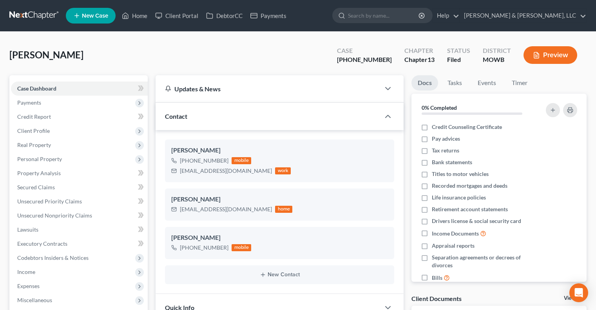
select select "0"
click at [140, 18] on link "Home" at bounding box center [134, 16] width 33 height 14
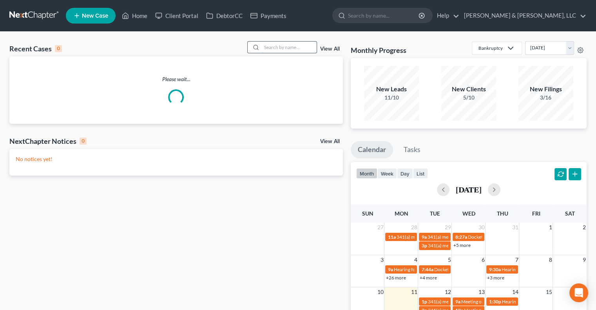
click at [275, 49] on input "search" at bounding box center [289, 47] width 55 height 11
type input "5"
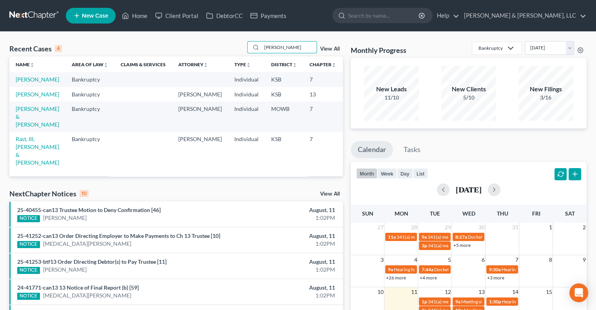
drag, startPoint x: 285, startPoint y: 47, endPoint x: 229, endPoint y: 41, distance: 56.7
click at [229, 42] on div "Recent Cases 4 [PERSON_NAME] View All" at bounding box center [176, 48] width 334 height 15
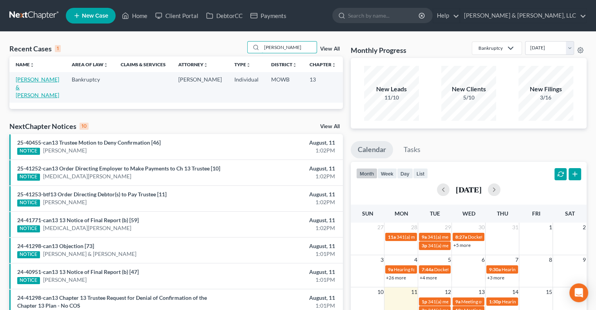
type input "[PERSON_NAME]"
click at [17, 90] on link "[PERSON_NAME] & [PERSON_NAME]" at bounding box center [38, 87] width 44 height 22
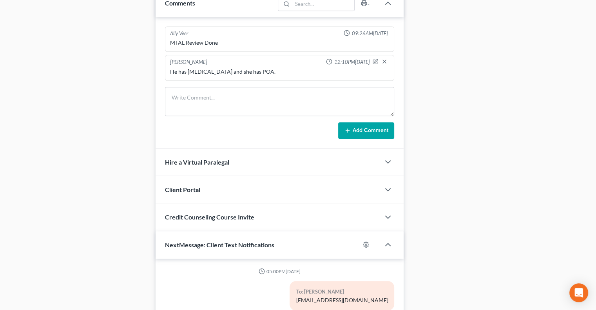
scroll to position [510, 0]
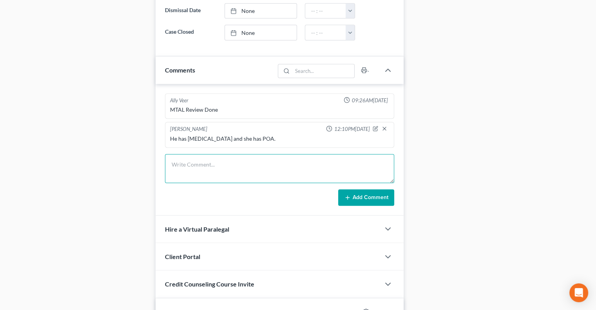
click at [203, 158] on textarea at bounding box center [279, 168] width 229 height 29
paste textarea "Thank you. I finally got them opened last night. These are the same ones I resp…"
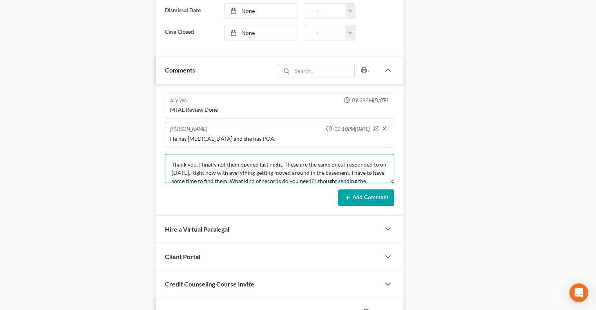
scroll to position [125, 0]
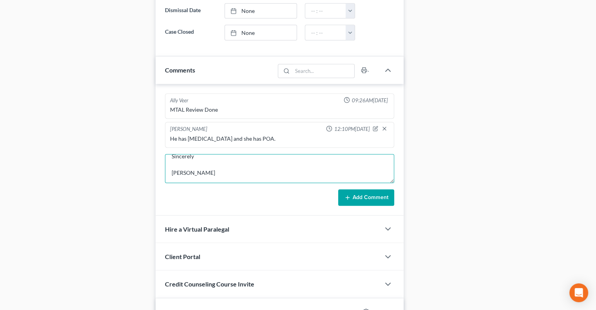
type textarea "Thank you. I finally got them opened last night. These are the same ones I resp…"
click at [365, 192] on button "Add Comment" at bounding box center [366, 197] width 56 height 16
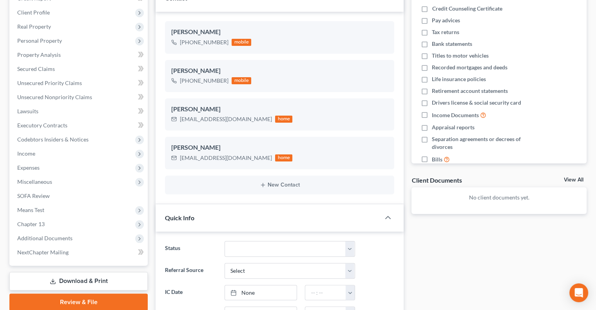
scroll to position [0, 0]
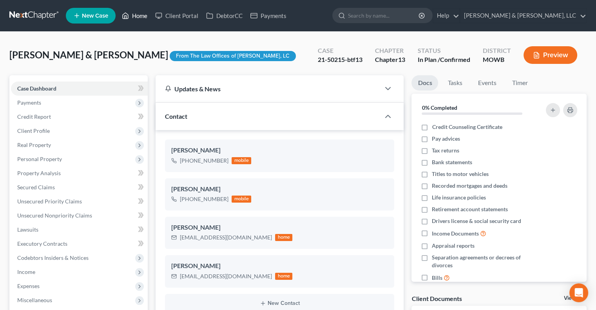
drag, startPoint x: 136, startPoint y: 14, endPoint x: 180, endPoint y: 26, distance: 45.7
click at [136, 14] on link "Home" at bounding box center [134, 16] width 33 height 14
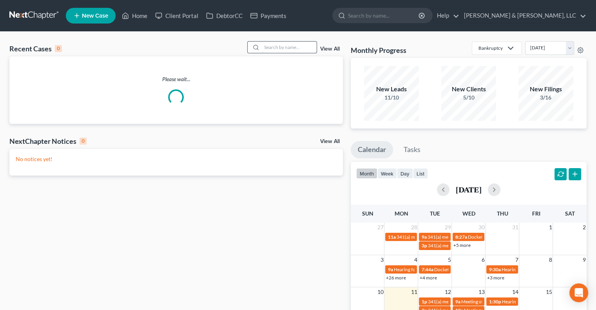
click at [281, 49] on input "search" at bounding box center [289, 47] width 55 height 11
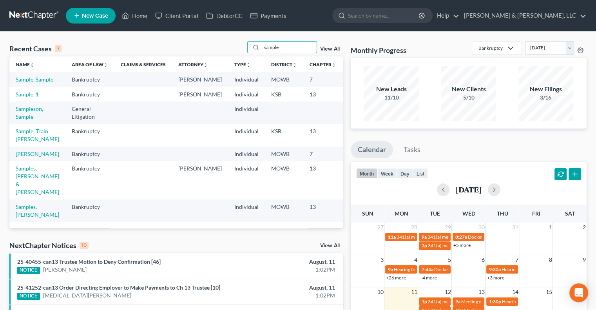
type input "sample"
click at [20, 83] on link "Sample, Sample" at bounding box center [35, 79] width 38 height 7
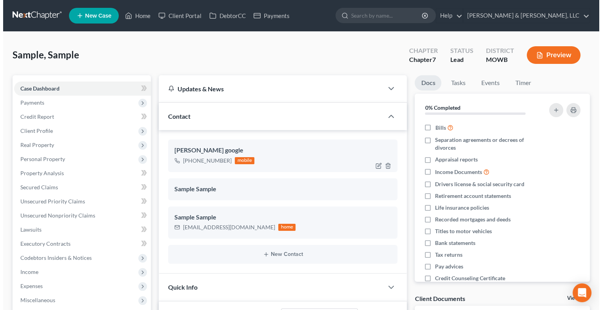
scroll to position [4957, 0]
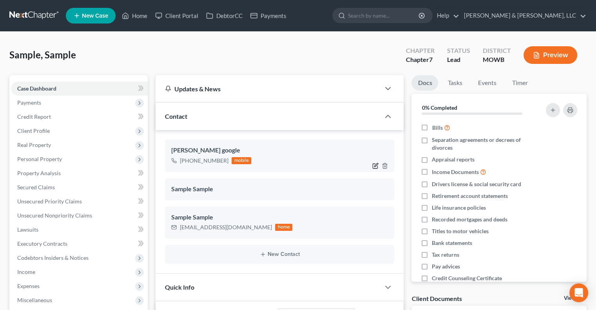
click at [375, 164] on icon "button" at bounding box center [377, 165] width 4 height 4
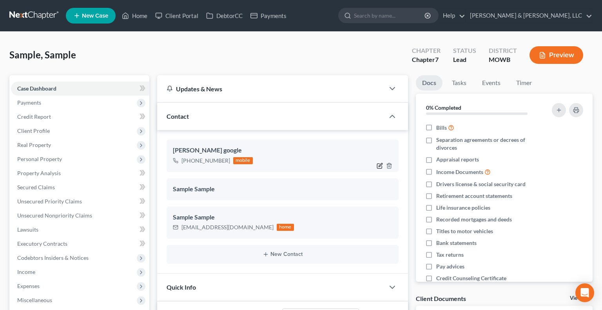
select select "0"
select select "1"
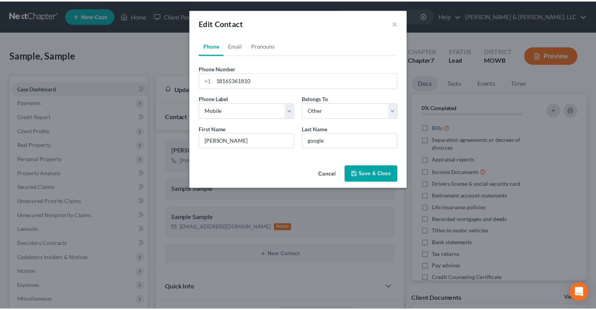
scroll to position [4950, 0]
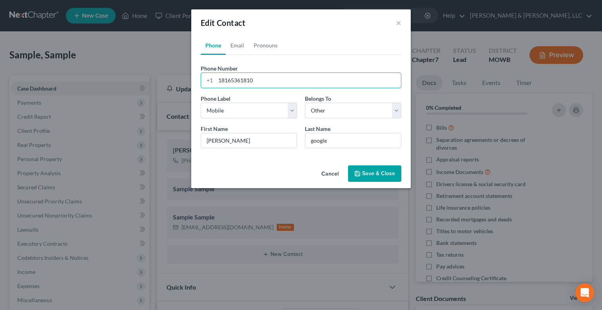
drag, startPoint x: 266, startPoint y: 80, endPoint x: 174, endPoint y: 76, distance: 92.2
click at [173, 77] on div "Edit Contact × Phone Email Pronouns Phone Number * +1 18165361810 Ext. Phone La…" at bounding box center [301, 155] width 602 height 310
type input "9133619056"
drag, startPoint x: 389, startPoint y: 178, endPoint x: 332, endPoint y: 164, distance: 58.6
click at [388, 178] on button "Save & Close" at bounding box center [374, 173] width 53 height 16
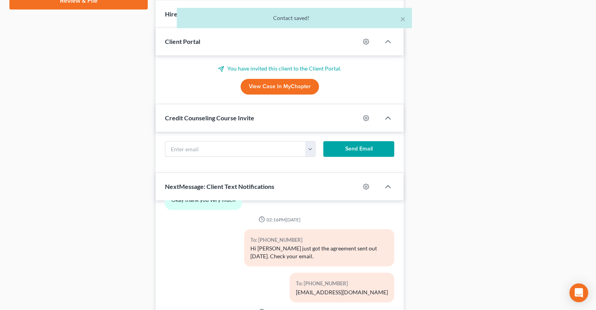
scroll to position [500, 0]
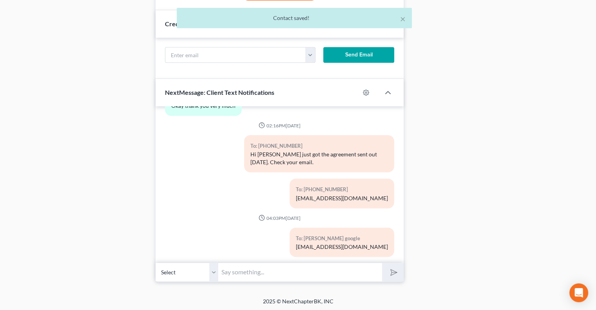
click at [262, 270] on input "text" at bounding box center [300, 272] width 164 height 19
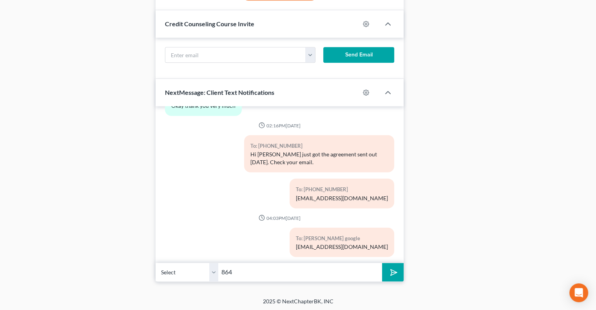
type input "8643 Hauser Ct. Ste. 235, Lenexa KS 66215"
click at [399, 276] on button "submit" at bounding box center [393, 272] width 22 height 18
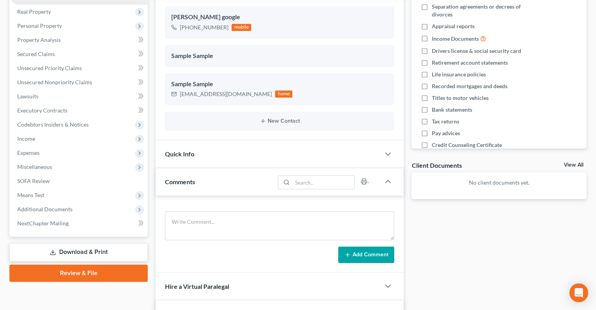
scroll to position [0, 0]
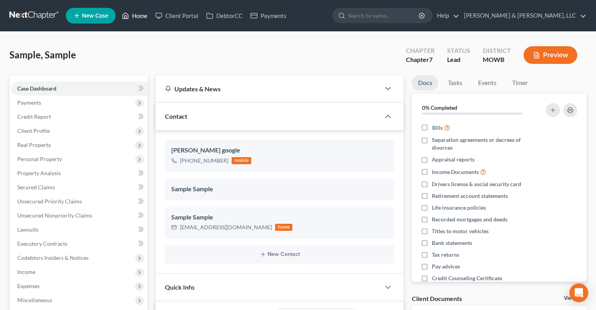
click at [135, 15] on link "Home" at bounding box center [134, 16] width 33 height 14
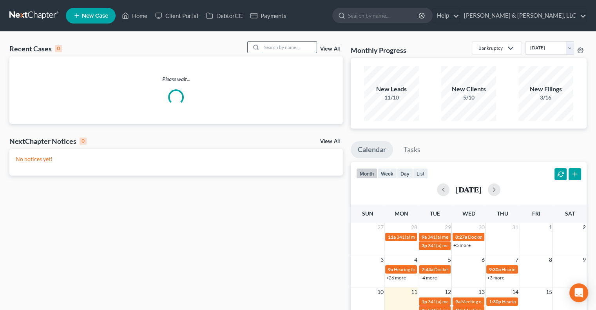
click at [280, 50] on input "search" at bounding box center [289, 47] width 55 height 11
type input "bomar"
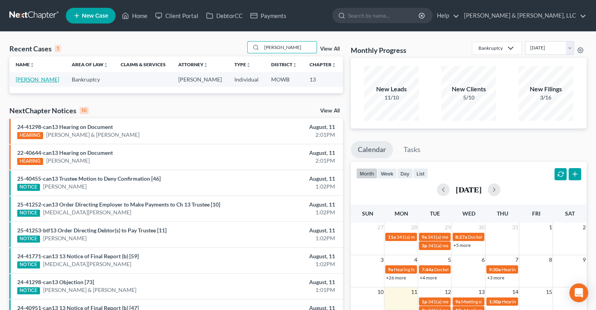
click at [16, 83] on link "[PERSON_NAME]" at bounding box center [38, 79] width 44 height 7
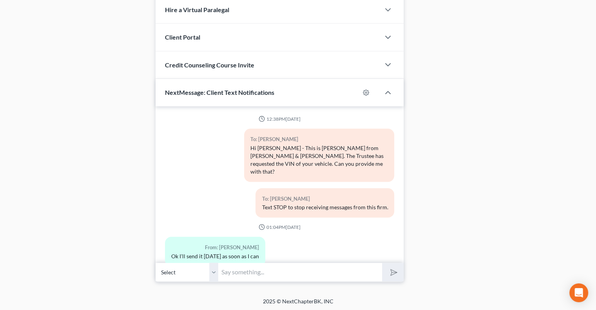
scroll to position [384, 0]
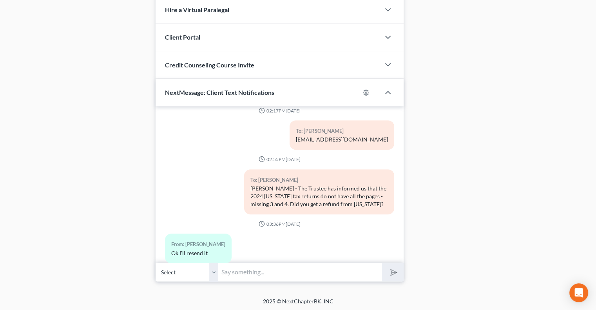
click at [249, 271] on input "text" at bounding box center [300, 272] width 164 height 19
type input "C"
type input "H"
type input "Can you send the tax returns to admin@pattondean.com ?"
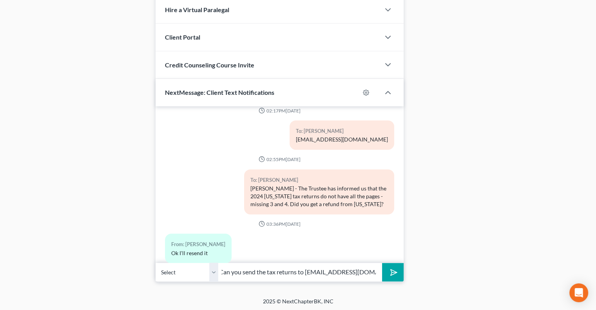
click at [382, 263] on button "submit" at bounding box center [393, 272] width 22 height 18
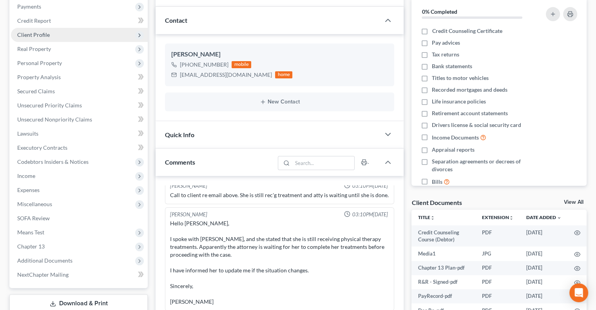
scroll to position [8, 0]
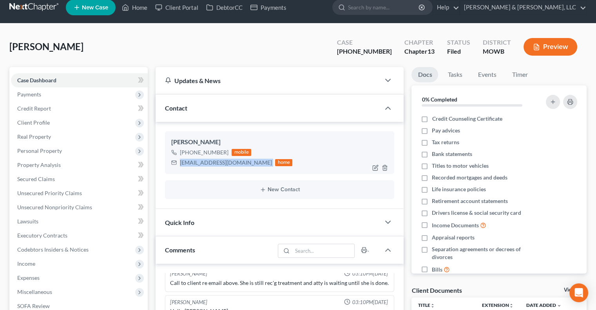
drag, startPoint x: 229, startPoint y: 160, endPoint x: 180, endPoint y: 163, distance: 48.7
click at [180, 163] on div "rikabo@yahoo.com home" at bounding box center [231, 163] width 121 height 10
copy div "rikabo@yahoo.com"
click at [136, 10] on link "Home" at bounding box center [134, 7] width 33 height 14
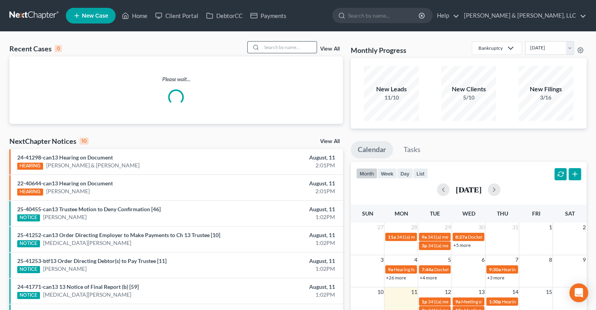
drag, startPoint x: 270, startPoint y: 55, endPoint x: 285, endPoint y: 46, distance: 17.4
click at [284, 47] on div "Recent Cases 0 View All" at bounding box center [176, 48] width 334 height 15
click at [287, 45] on input "search" at bounding box center [289, 47] width 55 height 11
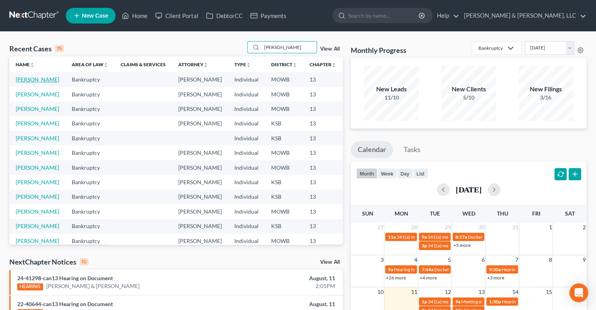
type input "harris"
click at [19, 83] on link "[PERSON_NAME]" at bounding box center [38, 79] width 44 height 7
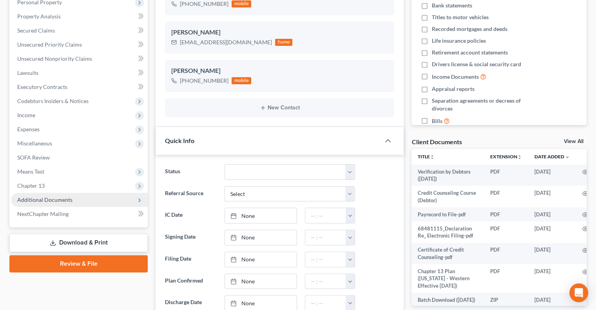
scroll to position [434, 0]
click at [51, 203] on span "Additional Documents" at bounding box center [44, 199] width 55 height 7
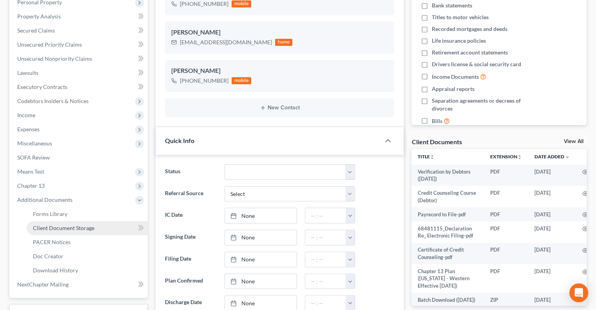
scroll to position [3115, 0]
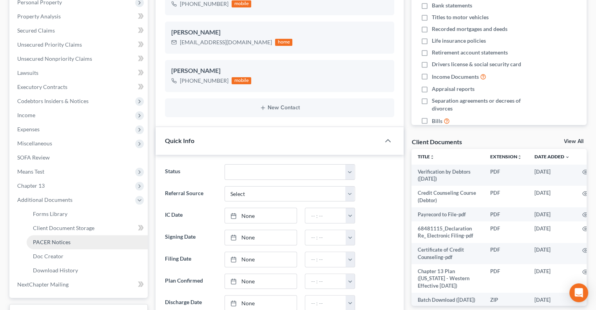
click at [49, 240] on span "PACER Notices" at bounding box center [52, 242] width 38 height 7
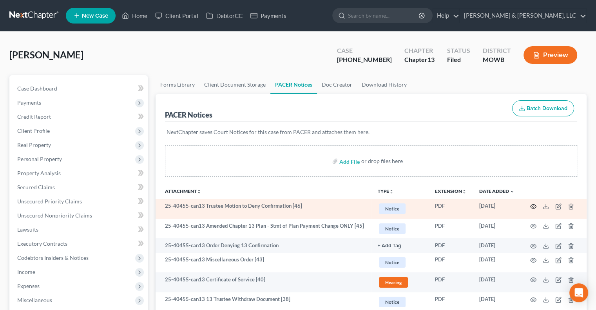
click at [534, 206] on circle "button" at bounding box center [534, 207] width 2 height 2
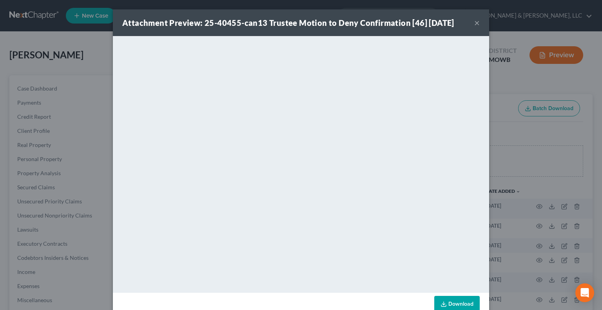
click at [474, 22] on button "×" at bounding box center [476, 22] width 5 height 9
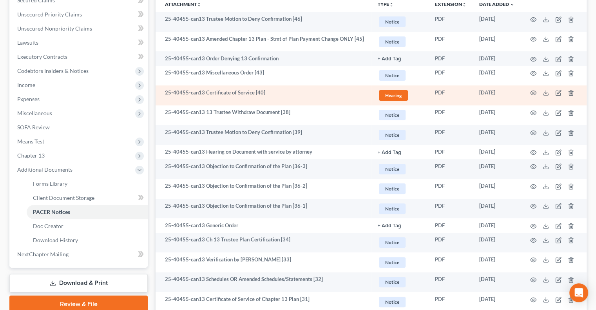
scroll to position [196, 0]
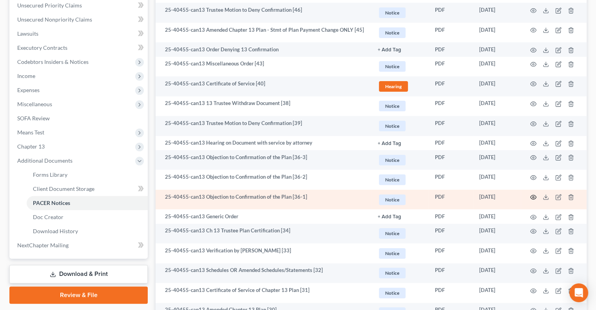
click at [532, 198] on icon "button" at bounding box center [533, 197] width 6 height 6
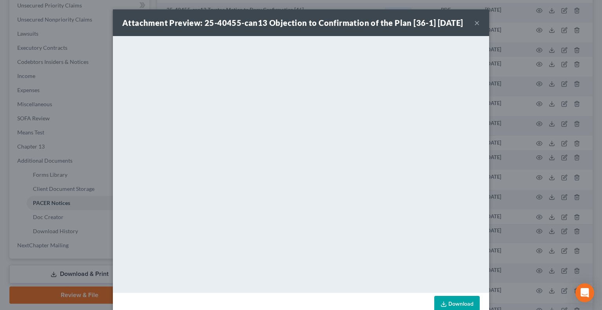
click at [475, 27] on button "×" at bounding box center [476, 22] width 5 height 9
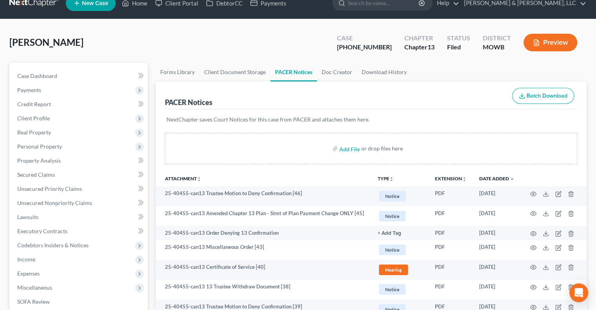
scroll to position [0, 0]
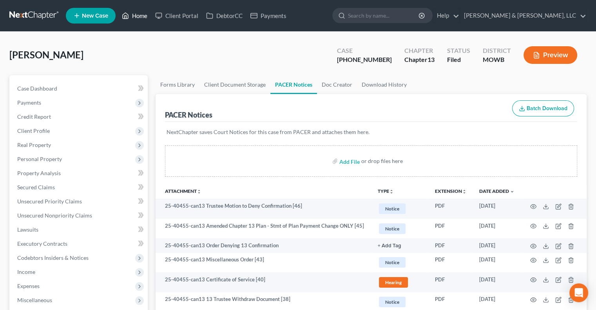
click at [133, 18] on link "Home" at bounding box center [134, 16] width 33 height 14
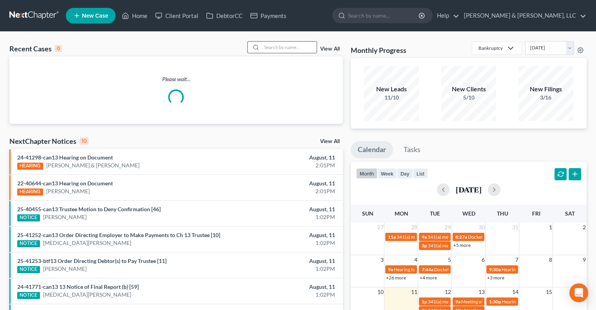
click at [276, 47] on input "search" at bounding box center [289, 47] width 55 height 11
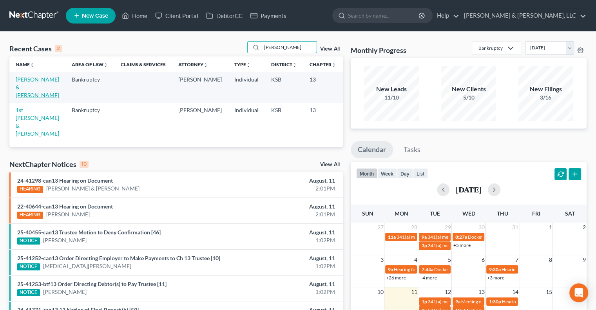
type input "mcmanus"
click at [20, 87] on link "[PERSON_NAME] & [PERSON_NAME]" at bounding box center [38, 87] width 44 height 22
select select "1"
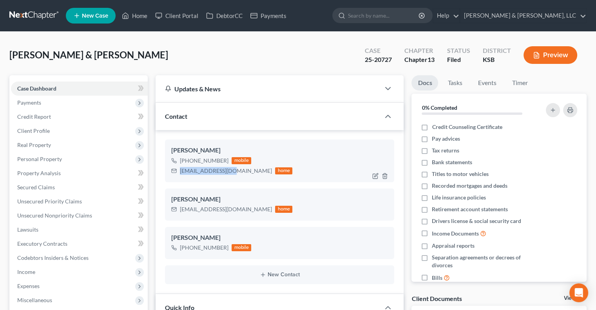
drag, startPoint x: 231, startPoint y: 171, endPoint x: 173, endPoint y: 172, distance: 58.1
click at [173, 172] on div "kwalk3@hotmail.com home" at bounding box center [231, 171] width 121 height 10
copy div "kwalk3@hotmail.com"
click at [138, 14] on link "Home" at bounding box center [134, 16] width 33 height 14
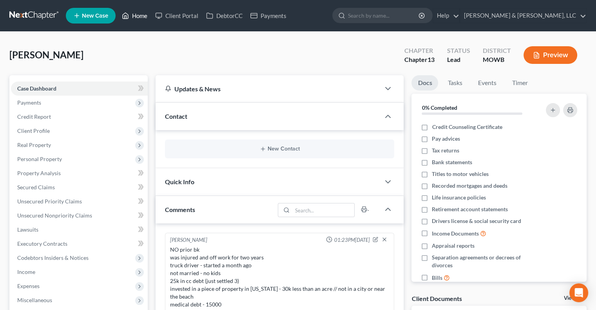
click at [139, 17] on link "Home" at bounding box center [134, 16] width 33 height 14
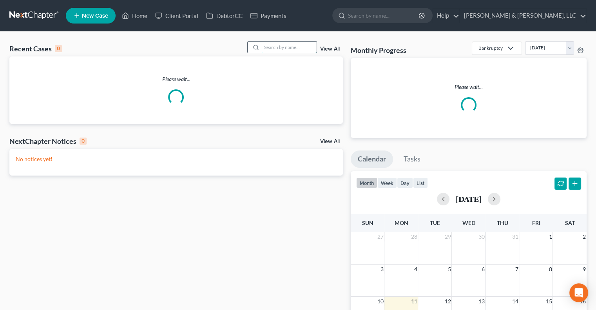
click at [281, 49] on input "search" at bounding box center [289, 47] width 55 height 11
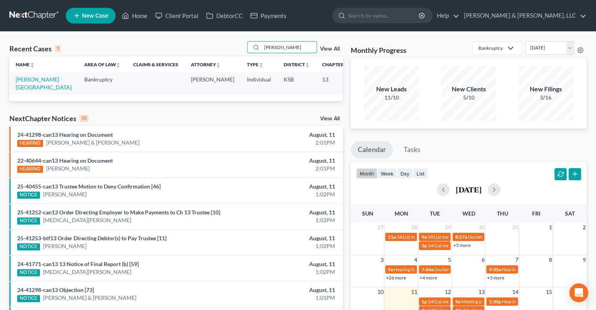
type input "[PERSON_NAME]"
click at [14, 84] on td "[PERSON_NAME][GEOGRAPHIC_DATA]" at bounding box center [43, 83] width 69 height 22
click at [23, 87] on link "[PERSON_NAME][GEOGRAPHIC_DATA]" at bounding box center [44, 83] width 56 height 15
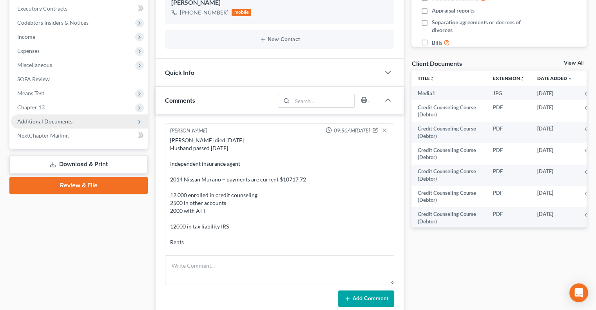
scroll to position [799, 0]
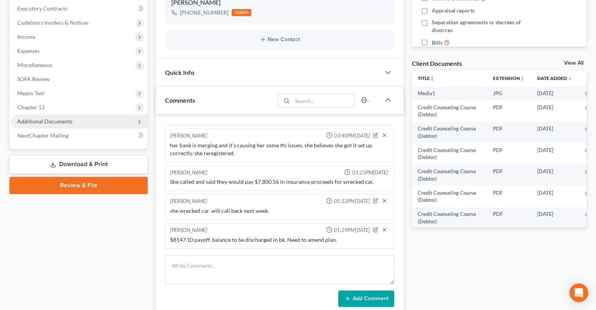
click at [62, 123] on span "Additional Documents" at bounding box center [44, 121] width 55 height 7
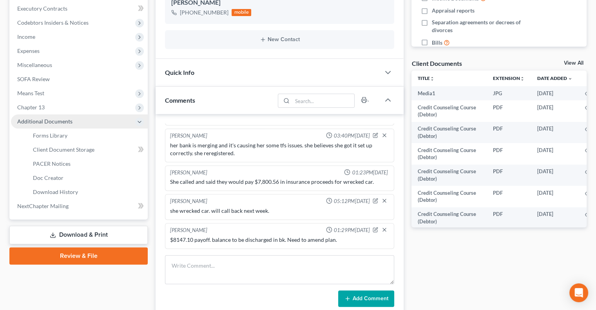
scroll to position [2430, 0]
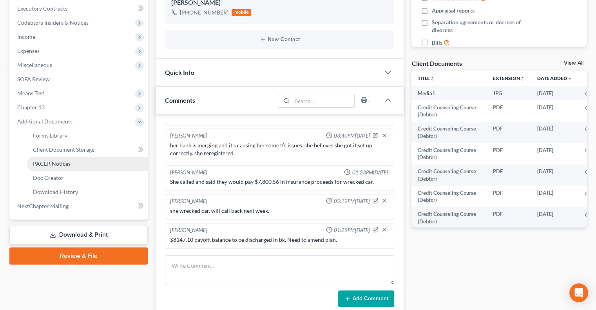
click at [45, 163] on span "PACER Notices" at bounding box center [52, 163] width 38 height 7
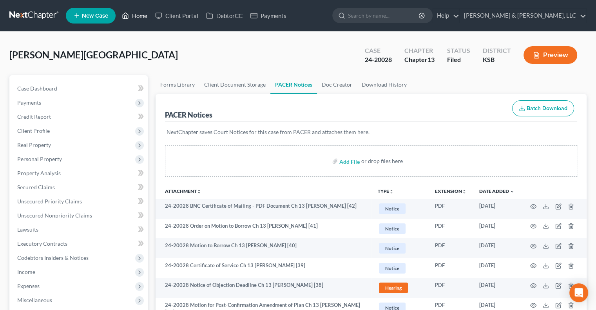
click at [143, 15] on link "Home" at bounding box center [134, 16] width 33 height 14
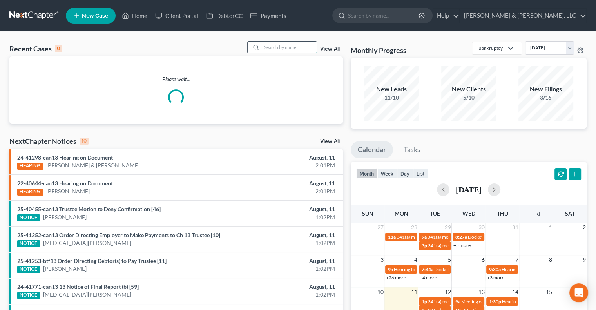
click at [285, 43] on input "search" at bounding box center [289, 47] width 55 height 11
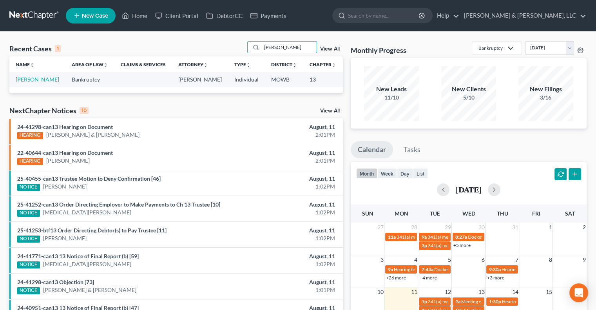
type input "[PERSON_NAME]"
click at [20, 83] on link "[PERSON_NAME]" at bounding box center [38, 79] width 44 height 7
select select "2"
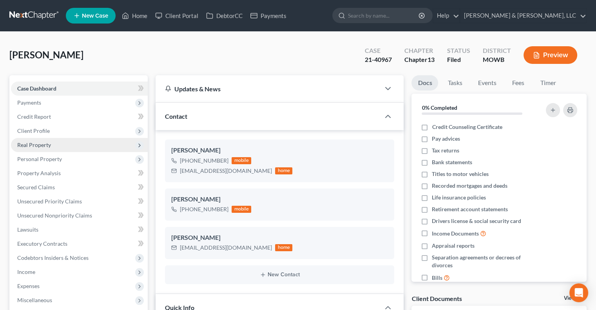
scroll to position [856, 0]
click at [32, 143] on span "Real Property" at bounding box center [34, 145] width 34 height 7
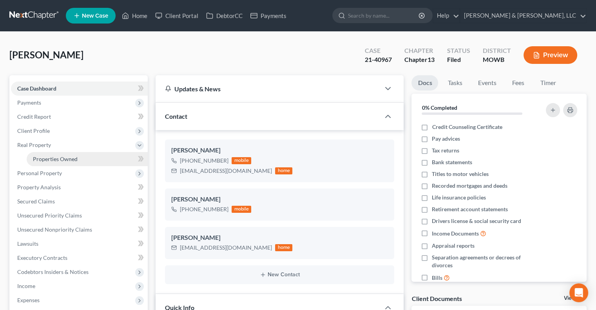
click at [41, 160] on span "Properties Owned" at bounding box center [55, 159] width 45 height 7
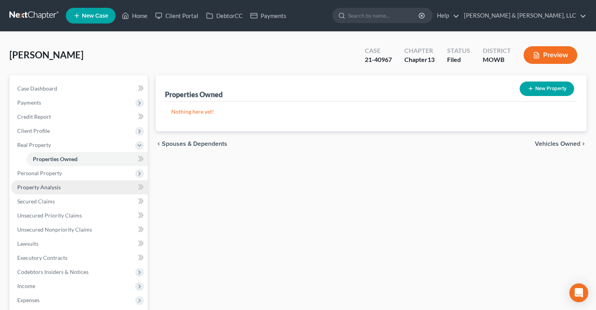
click at [38, 189] on span "Property Analysis" at bounding box center [39, 187] width 44 height 7
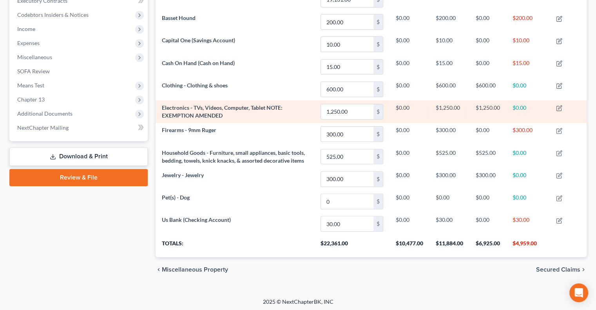
scroll to position [204, 0]
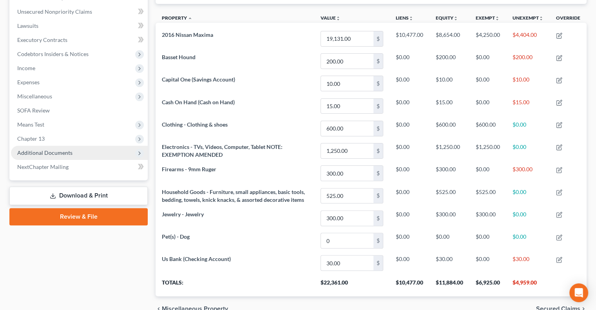
click at [46, 149] on span "Additional Documents" at bounding box center [44, 152] width 55 height 7
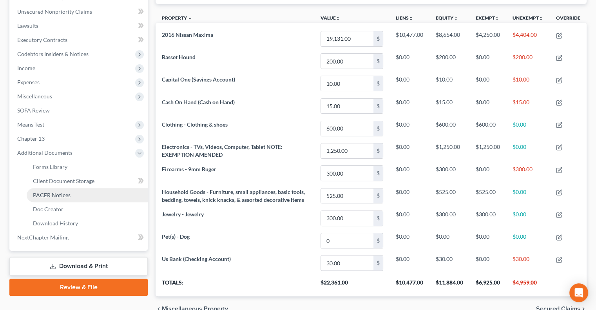
click at [45, 194] on span "PACER Notices" at bounding box center [52, 195] width 38 height 7
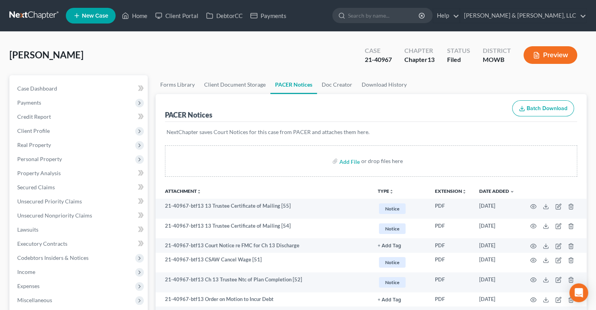
click at [156, 65] on div "[PERSON_NAME] Upgraded Case 21-40967 Chapter Chapter 13 Status [GEOGRAPHIC_DATA…" at bounding box center [297, 58] width 577 height 34
click at [86, 17] on span "New Case" at bounding box center [95, 16] width 26 height 6
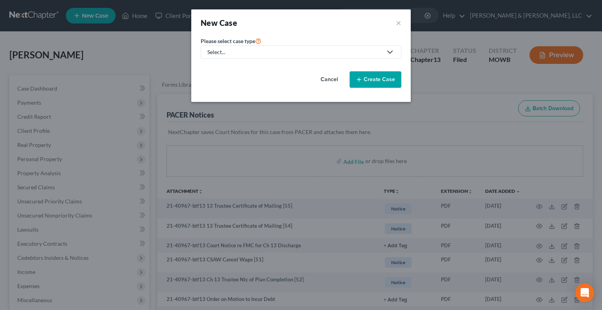
click at [237, 53] on div "Select..." at bounding box center [294, 52] width 175 height 8
click at [231, 65] on div "Bankruptcy" at bounding box center [245, 68] width 74 height 8
select select "46"
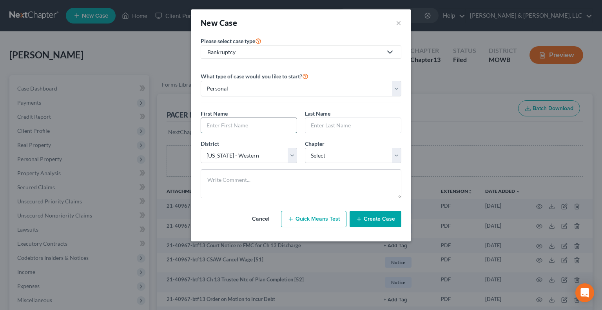
click at [225, 126] on input "text" at bounding box center [249, 125] width 96 height 15
type input "Tiffany"
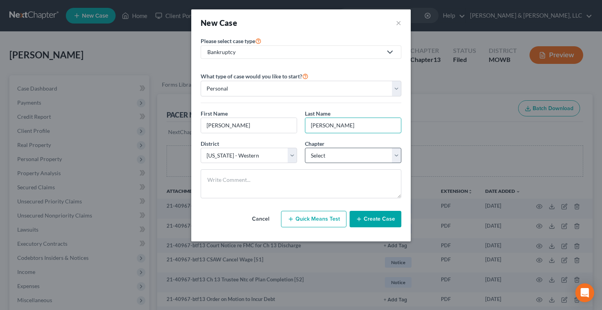
type input "Luckey"
click at [318, 157] on select "Select 7 11 12 13" at bounding box center [353, 156] width 96 height 16
select select "3"
click at [305, 148] on select "Select 7 11 12 13" at bounding box center [353, 156] width 96 height 16
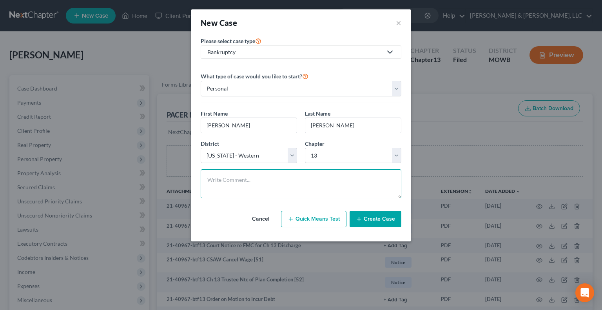
click at [268, 190] on textarea at bounding box center [301, 183] width 201 height 29
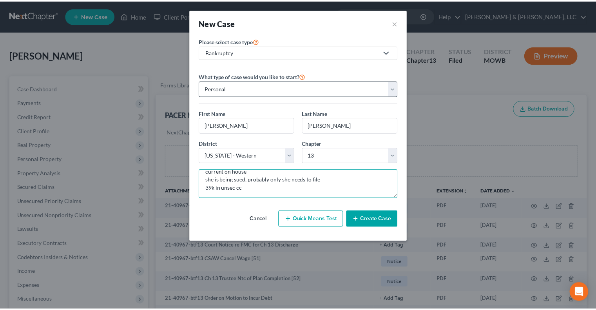
scroll to position [34, 0]
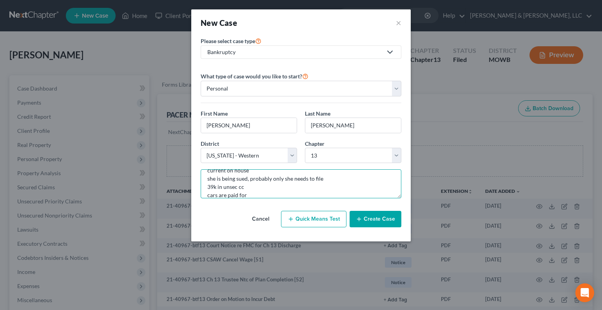
type textarea "husband was off work for 9 monhts, just returned to work. She makes 37k. Husban…"
click at [381, 223] on button "Create Case" at bounding box center [376, 219] width 52 height 16
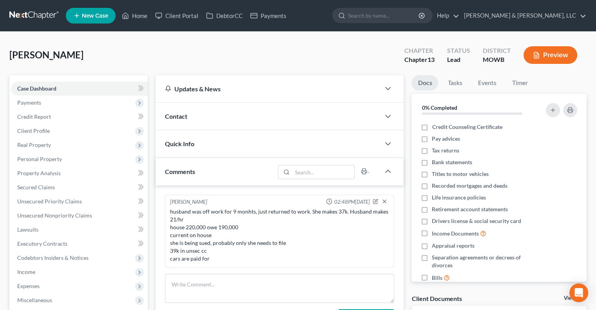
click at [182, 109] on div "Contact" at bounding box center [268, 116] width 225 height 27
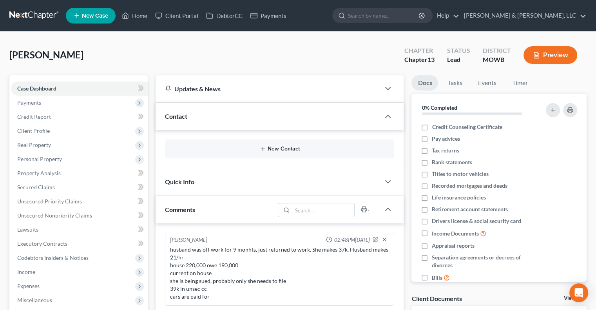
click at [291, 149] on button "New Contact" at bounding box center [279, 149] width 217 height 6
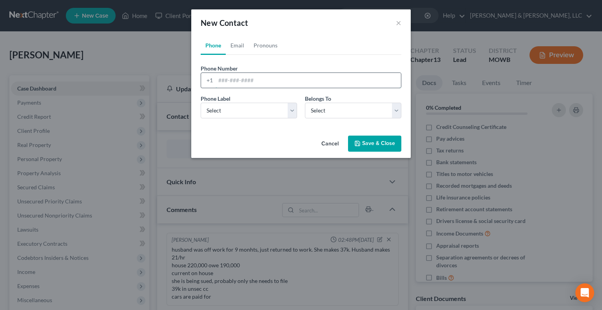
click at [245, 76] on input "tel" at bounding box center [308, 80] width 185 height 15
type input "9136606999"
click at [240, 44] on link "Email" at bounding box center [237, 45] width 23 height 19
click at [258, 81] on input "email" at bounding box center [308, 80] width 185 height 15
paste input "Shimmeykc@yahoo.com"
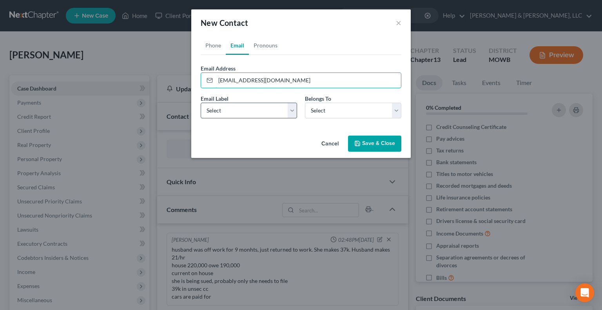
type input "Shimmeykc@yahoo.com"
click at [230, 110] on select "Select Home Work Other" at bounding box center [249, 111] width 96 height 16
select select "0"
click at [201, 103] on select "Select Home Work Other" at bounding box center [249, 111] width 96 height 16
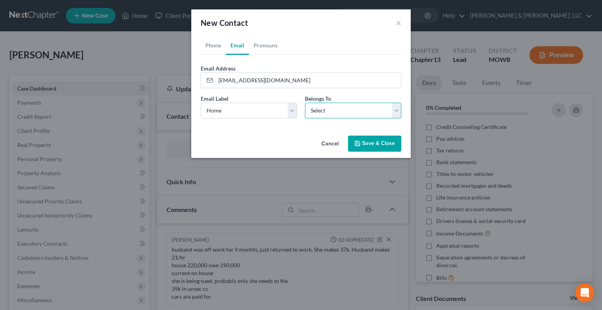
drag, startPoint x: 342, startPoint y: 105, endPoint x: 334, endPoint y: 110, distance: 9.3
click at [340, 106] on select "Select Client Other" at bounding box center [353, 111] width 96 height 16
select select "0"
click at [305, 103] on select "Select Client Other" at bounding box center [353, 111] width 96 height 16
click at [356, 140] on button "Save & Close" at bounding box center [374, 144] width 53 height 16
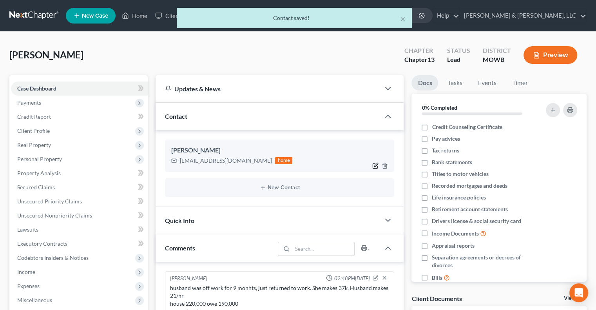
click at [374, 167] on icon "button" at bounding box center [375, 166] width 6 height 6
select select "0"
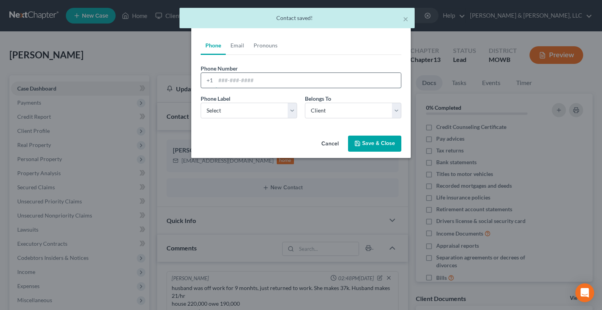
click at [238, 83] on input "tel" at bounding box center [308, 80] width 185 height 15
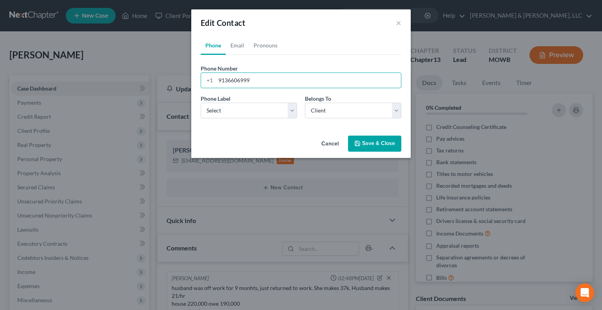
type input "9136606999"
click at [379, 139] on button "Save & Close" at bounding box center [374, 144] width 53 height 16
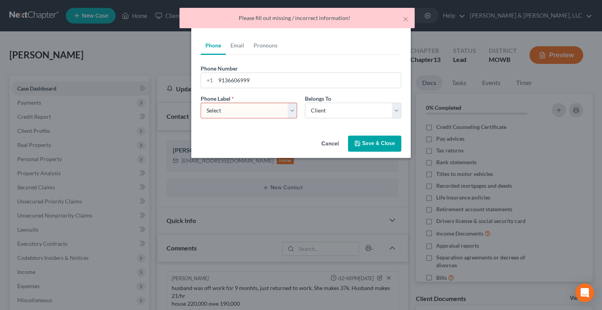
click at [264, 112] on select "Select Mobile Home Work Other" at bounding box center [249, 111] width 96 height 16
select select "0"
click at [201, 103] on select "Select Mobile Home Work Other" at bounding box center [249, 111] width 96 height 16
click at [372, 149] on button "Save & Close" at bounding box center [374, 144] width 53 height 16
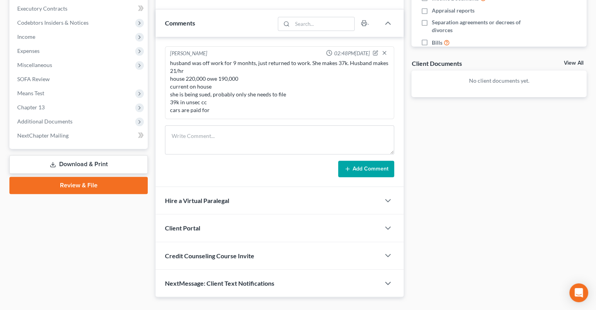
scroll to position [250, 0]
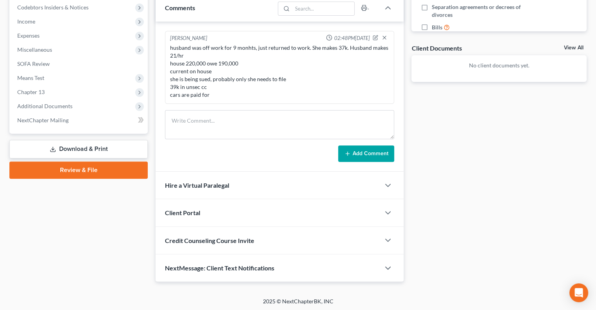
click at [188, 211] on span "Client Portal" at bounding box center [182, 212] width 35 height 7
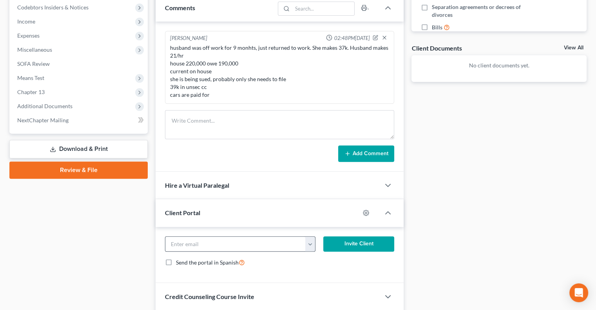
click at [309, 244] on button "button" at bounding box center [309, 244] width 9 height 15
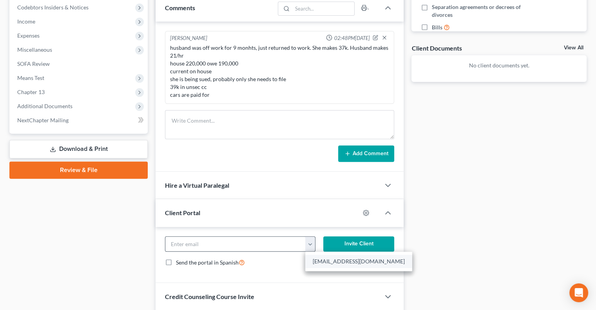
click at [324, 263] on link "Shimmeykc@yahoo.com" at bounding box center [358, 261] width 107 height 13
type input "Shimmeykc@yahoo.com"
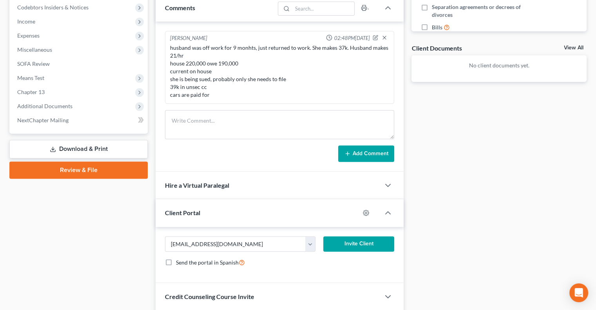
click at [351, 236] on button "Invite Client" at bounding box center [358, 244] width 71 height 16
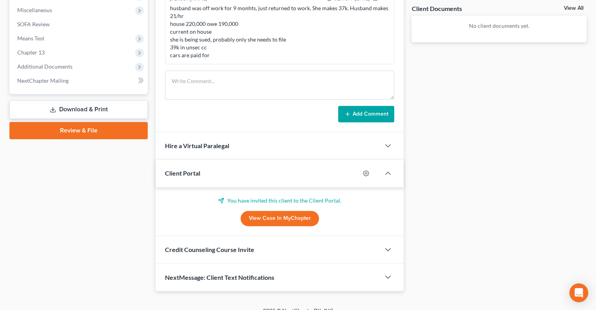
scroll to position [299, 0]
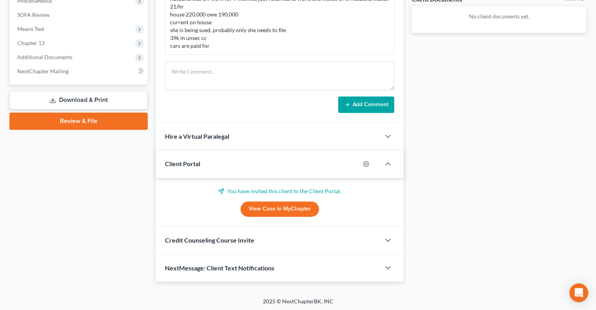
click at [209, 241] on span "Credit Counseling Course Invite" at bounding box center [209, 239] width 89 height 7
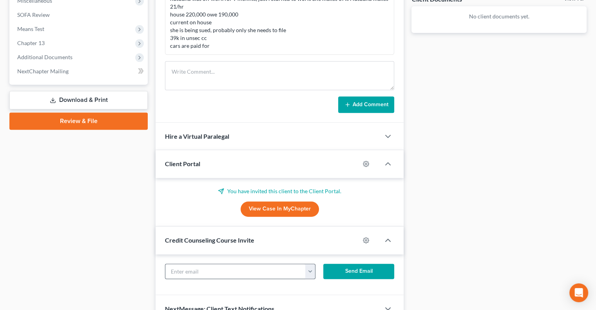
click at [310, 274] on button "button" at bounding box center [309, 271] width 9 height 15
click at [335, 287] on link "Shimmeykc@yahoo.com" at bounding box center [358, 288] width 107 height 13
type input "Shimmeykc@yahoo.com"
click at [349, 270] on button "Send Email" at bounding box center [358, 272] width 71 height 16
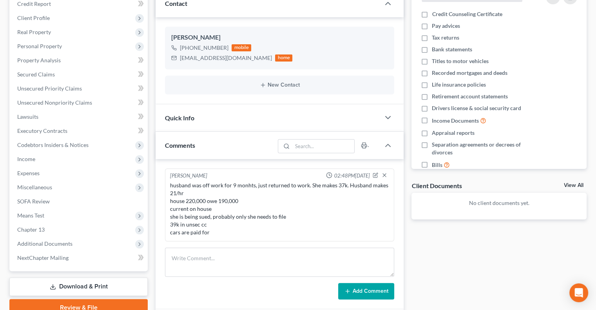
scroll to position [0, 0]
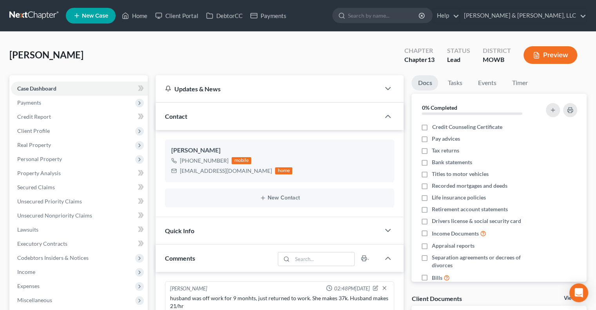
click at [226, 54] on div "Luckey, Tiffany Upgraded Chapter Chapter 13 Status Lead District MOWB Preview" at bounding box center [297, 58] width 577 height 34
click at [212, 53] on div "Luckey, Tiffany Upgraded Chapter Chapter 13 Status Lead District MOWB Preview" at bounding box center [297, 58] width 577 height 34
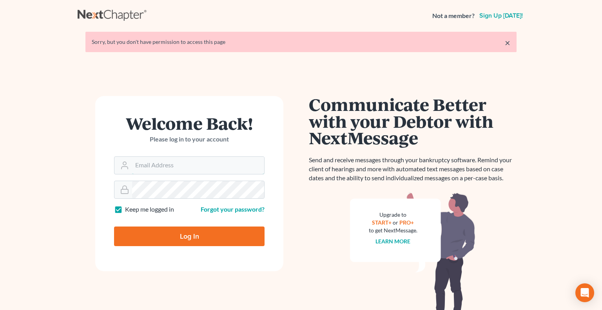
type input "[EMAIL_ADDRESS][DOMAIN_NAME]"
click at [172, 238] on input "Log In" at bounding box center [189, 237] width 151 height 20
type input "Thinking..."
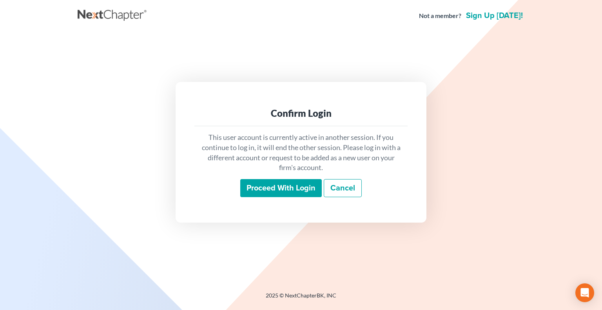
click at [289, 185] on input "Proceed with login" at bounding box center [281, 188] width 82 height 18
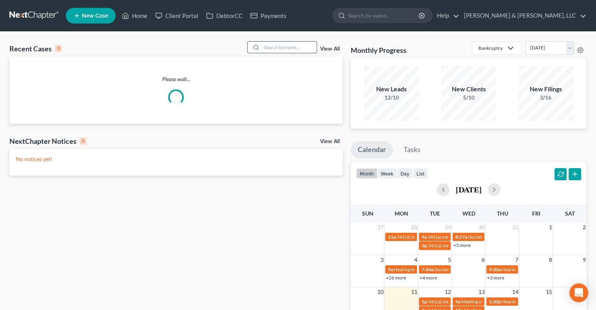
click at [284, 44] on input "search" at bounding box center [289, 47] width 55 height 11
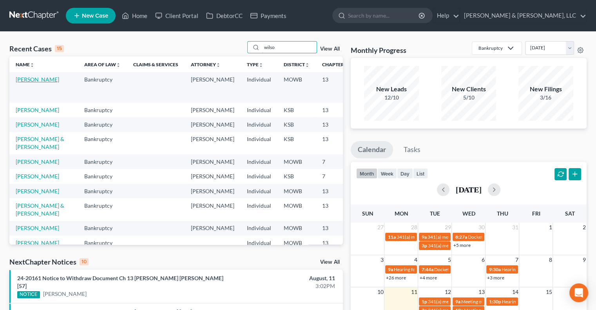
type input "wilso"
click at [22, 83] on link "[PERSON_NAME]" at bounding box center [38, 79] width 44 height 7
select select "6"
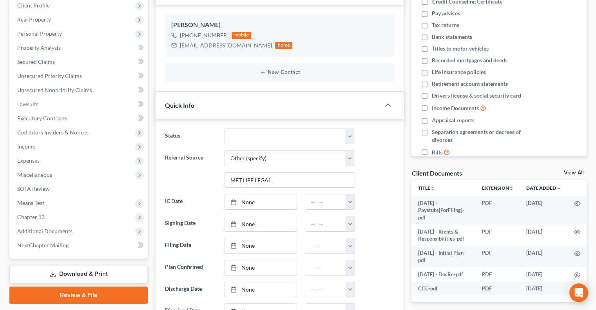
scroll to position [157, 0]
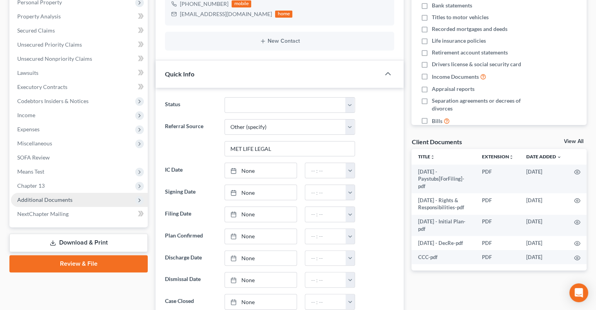
click at [45, 201] on span "Additional Documents" at bounding box center [44, 199] width 55 height 7
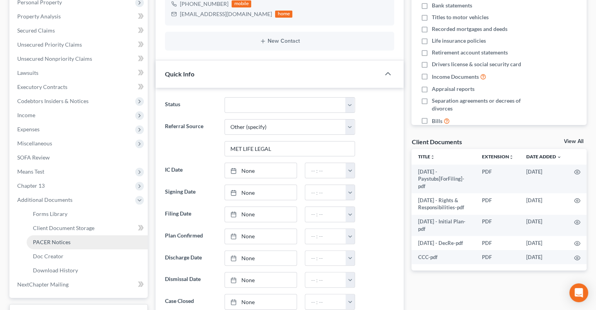
click at [54, 241] on span "PACER Notices" at bounding box center [52, 242] width 38 height 7
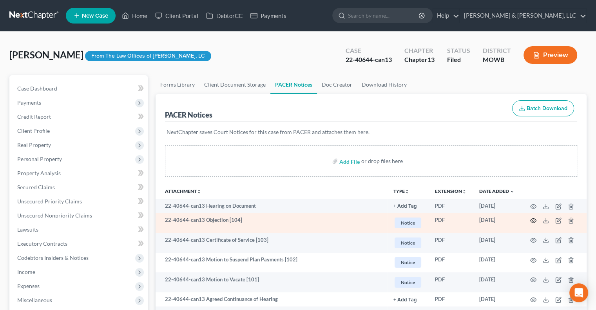
click at [536, 219] on icon "button" at bounding box center [533, 221] width 6 height 6
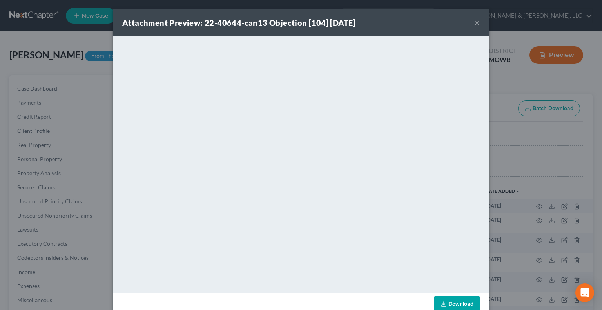
click at [476, 25] on button "×" at bounding box center [476, 22] width 5 height 9
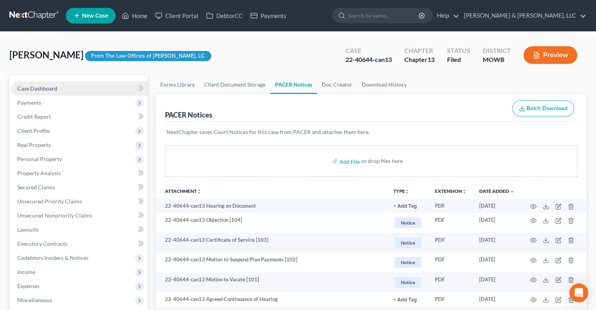
click at [51, 85] on span "Case Dashboard" at bounding box center [37, 88] width 40 height 7
select select "6"
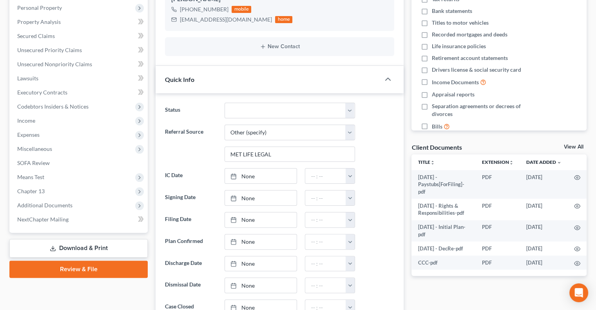
scroll to position [157, 0]
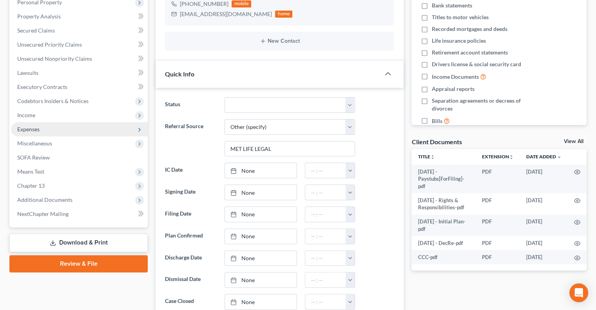
click at [48, 129] on span "Expenses" at bounding box center [79, 129] width 137 height 14
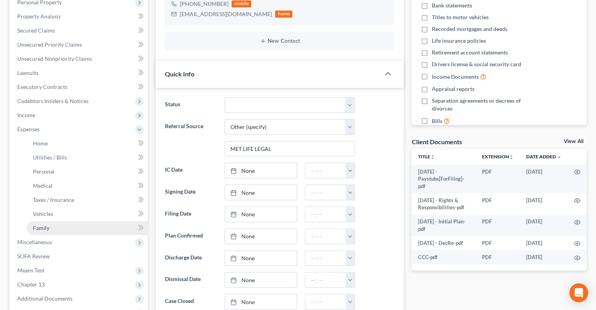
click at [49, 224] on link "Family" at bounding box center [87, 228] width 121 height 14
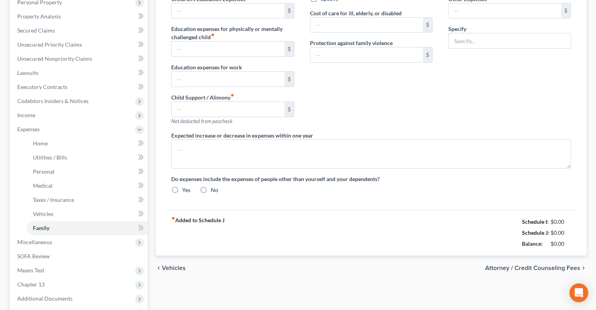
type input "0.00"
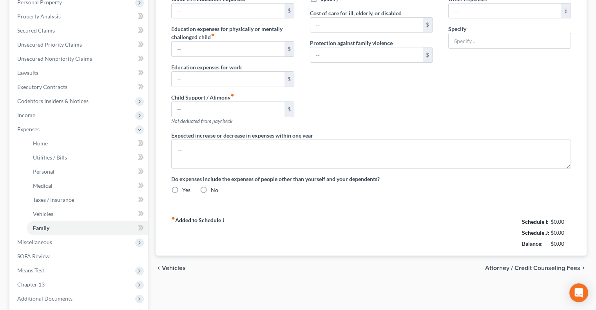
type input "0.00"
type input "20.00"
type input "75.00"
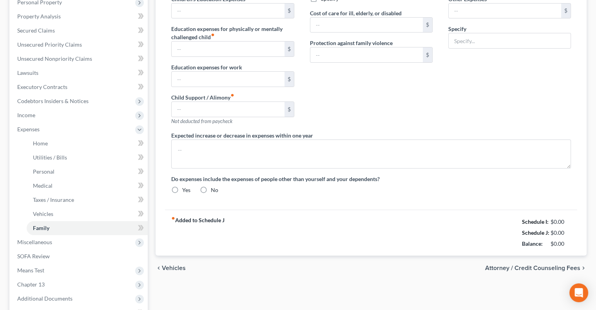
type input "Misc. (postage, gifts, prof. fees, bank fees, parking, etc.)"
radio input "true"
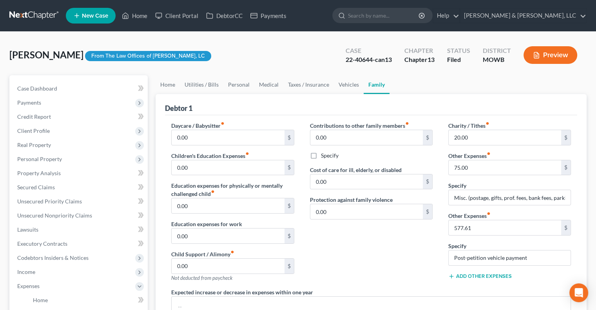
drag, startPoint x: 246, startPoint y: 54, endPoint x: 221, endPoint y: 51, distance: 25.3
click at [221, 51] on div "[PERSON_NAME] Upgraded From The Law Offices of [PERSON_NAME], LC Case 22-40644-…" at bounding box center [297, 58] width 577 height 34
click at [32, 89] on span "Case Dashboard" at bounding box center [37, 88] width 40 height 7
select select "6"
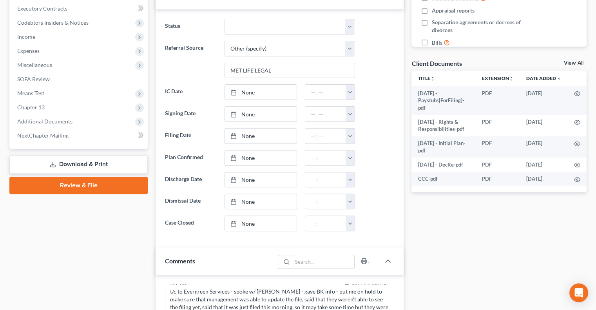
scroll to position [431, 0]
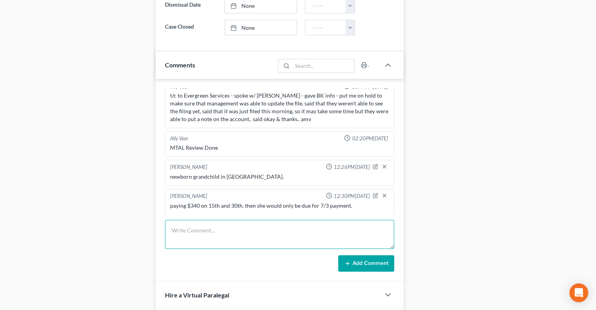
click at [224, 229] on textarea at bounding box center [279, 234] width 229 height 29
type textarea "need to increase to $155 to amortize 60 months."
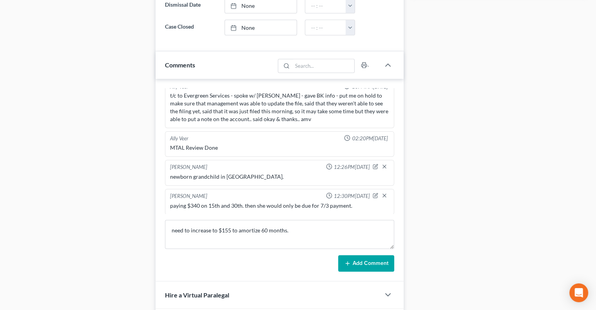
click at [371, 257] on button "Add Comment" at bounding box center [366, 263] width 56 height 16
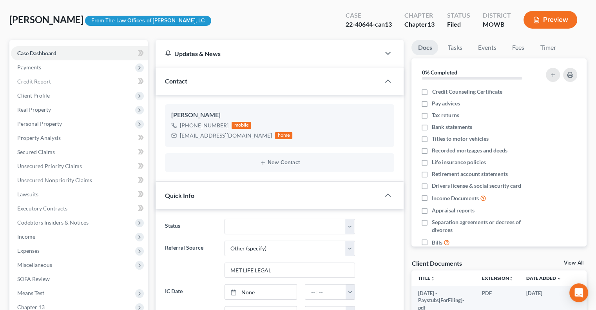
scroll to position [196, 0]
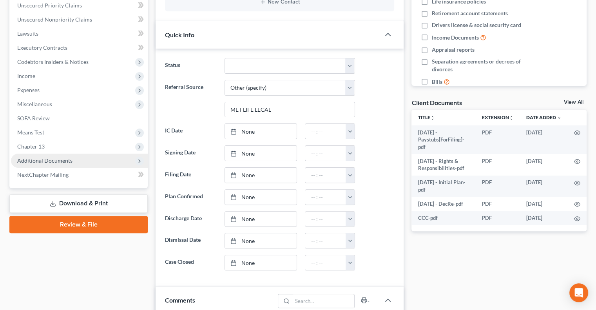
click at [55, 156] on span "Additional Documents" at bounding box center [79, 161] width 137 height 14
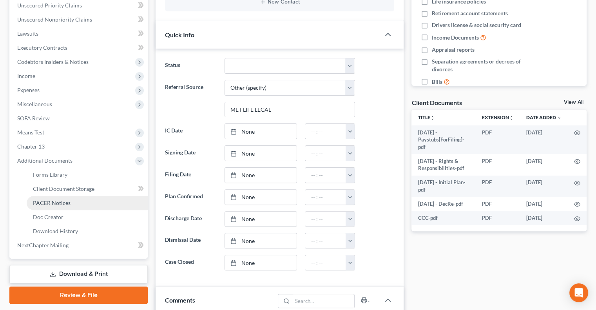
click at [51, 204] on span "PACER Notices" at bounding box center [52, 203] width 38 height 7
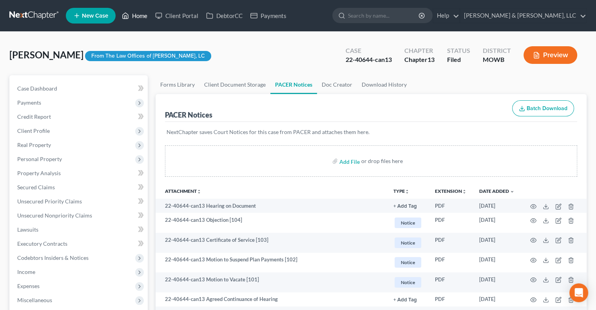
click at [141, 15] on link "Home" at bounding box center [134, 16] width 33 height 14
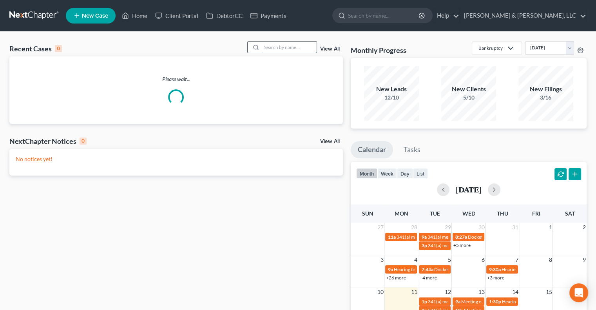
click at [277, 50] on input "search" at bounding box center [289, 47] width 55 height 11
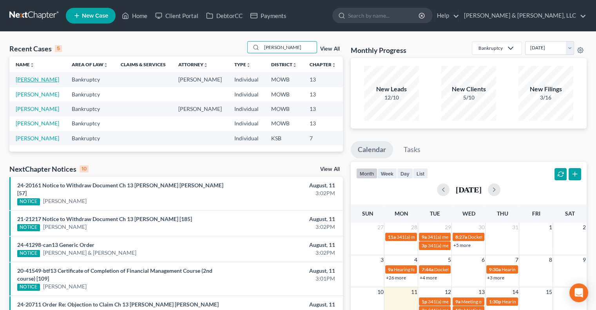
type input "[PERSON_NAME]"
click at [24, 83] on link "[PERSON_NAME]" at bounding box center [38, 79] width 44 height 7
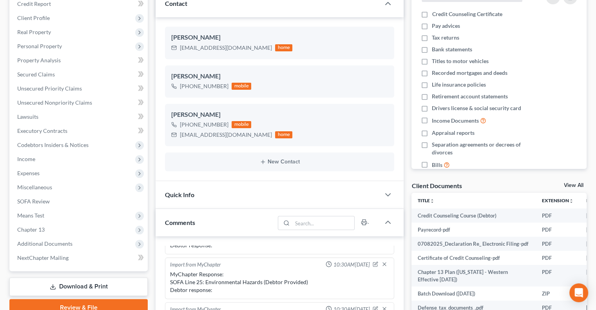
scroll to position [96, 0]
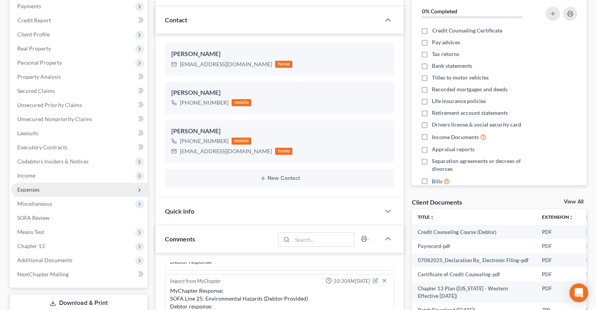
click at [27, 186] on span "Expenses" at bounding box center [28, 189] width 22 height 7
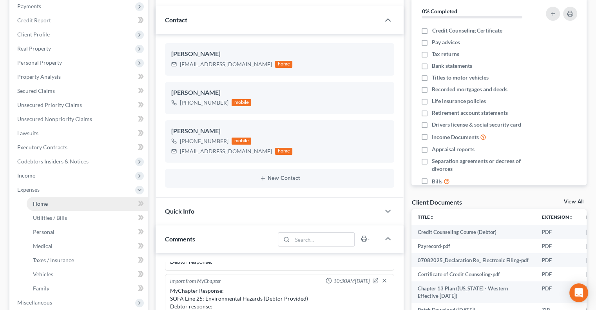
click at [41, 206] on span "Home" at bounding box center [40, 203] width 15 height 7
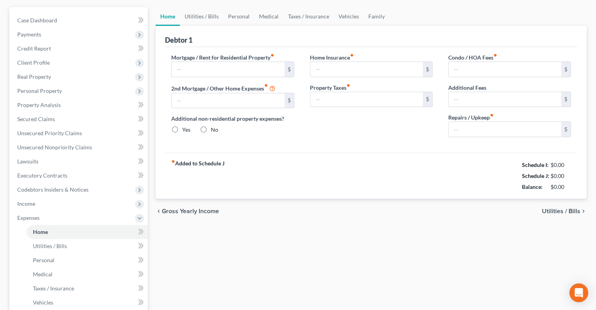
type input "1,946.28"
type input "0.00"
radio input "true"
type input "25.00"
type input "0.00"
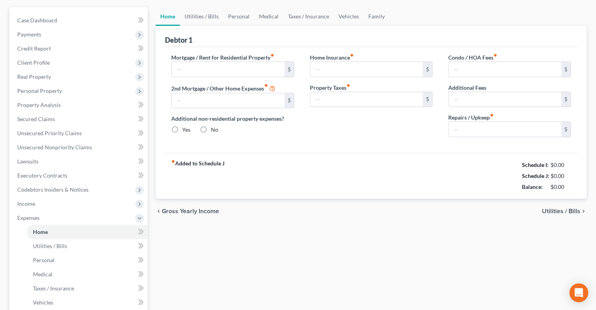
type input "0.00"
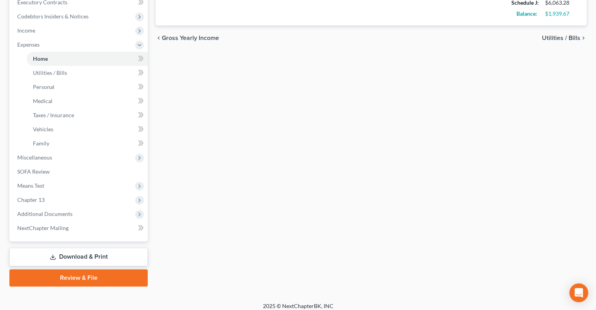
scroll to position [247, 0]
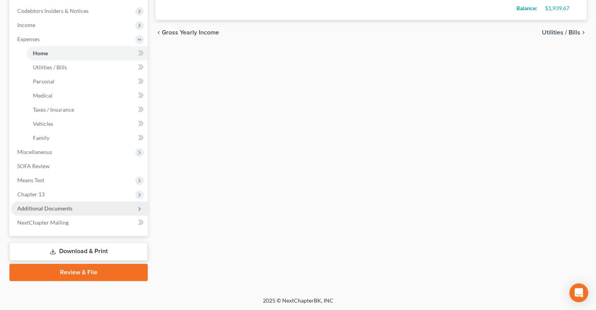
click at [61, 204] on span "Additional Documents" at bounding box center [79, 208] width 137 height 14
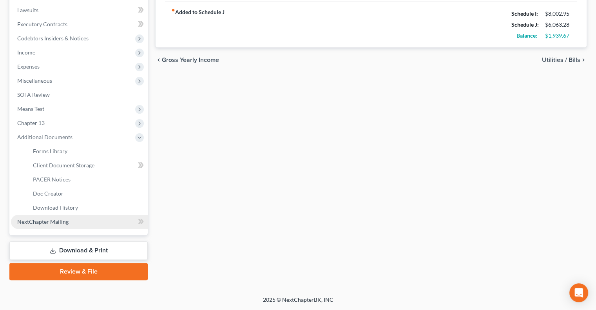
scroll to position [219, 0]
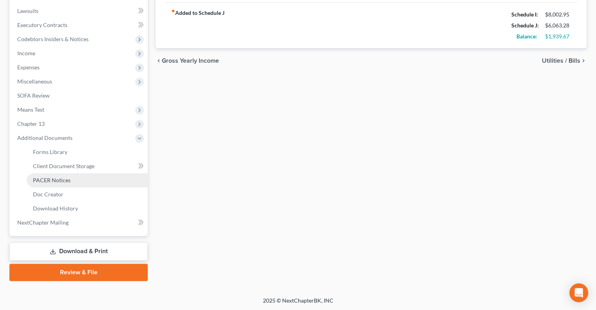
click at [63, 180] on span "PACER Notices" at bounding box center [52, 180] width 38 height 7
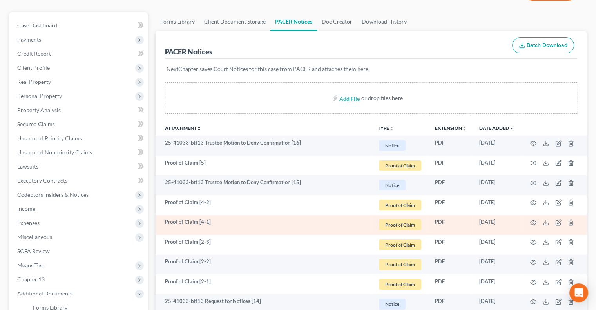
scroll to position [78, 0]
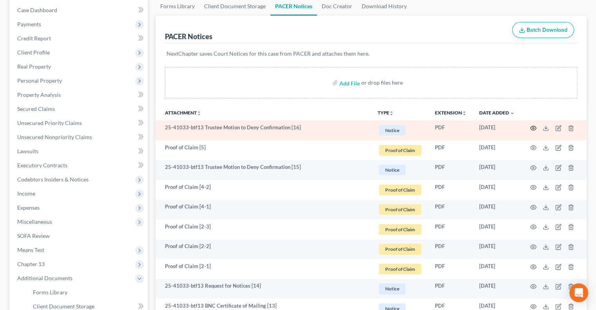
click at [533, 125] on icon "button" at bounding box center [533, 128] width 6 height 6
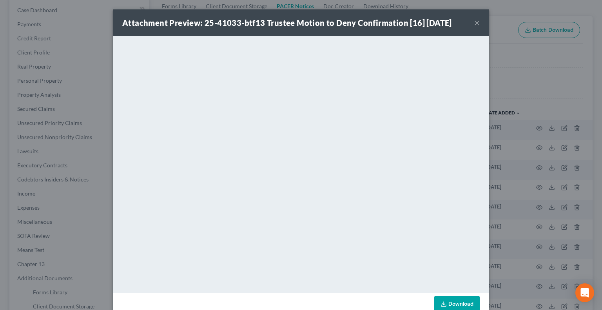
click at [474, 23] on button "×" at bounding box center [476, 22] width 5 height 9
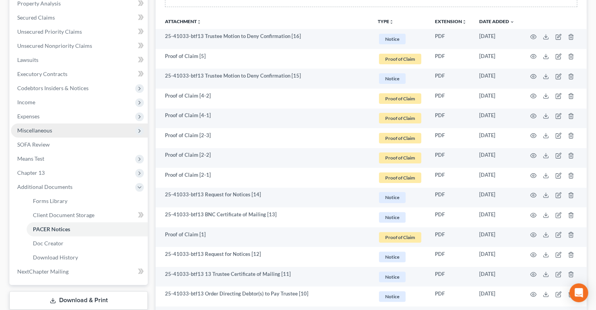
scroll to position [196, 0]
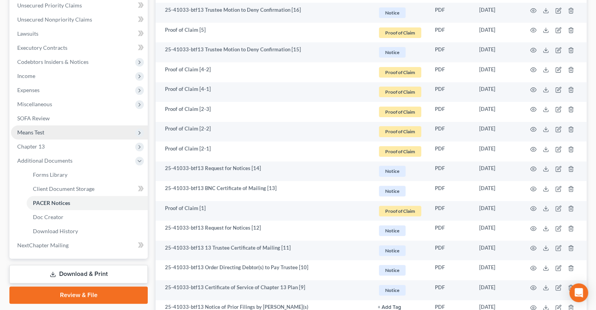
click at [48, 136] on span "Means Test" at bounding box center [79, 132] width 137 height 14
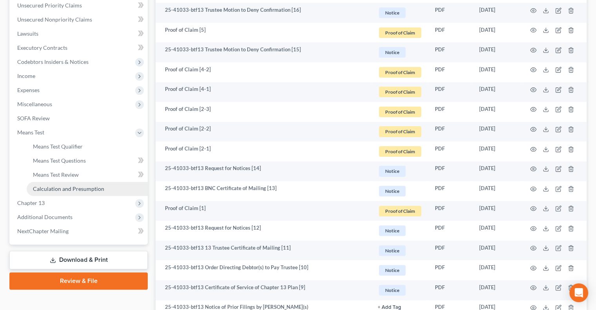
click at [56, 188] on span "Calculation and Presumption" at bounding box center [68, 188] width 71 height 7
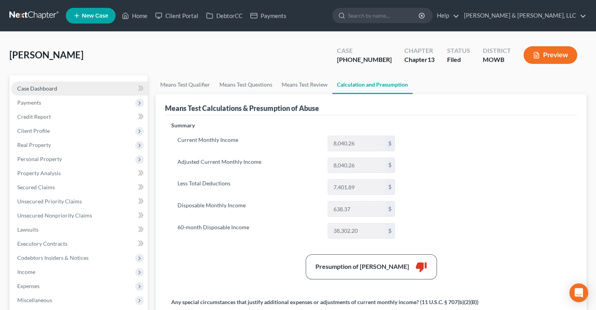
click at [43, 89] on span "Case Dashboard" at bounding box center [37, 88] width 40 height 7
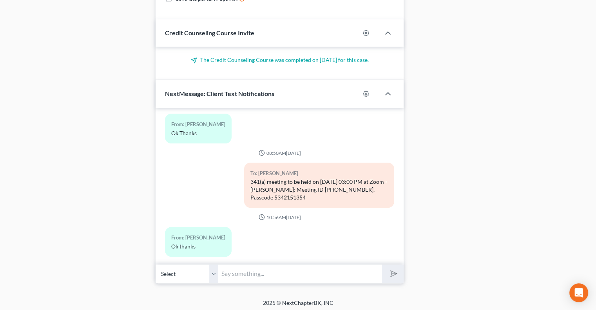
scroll to position [645, 0]
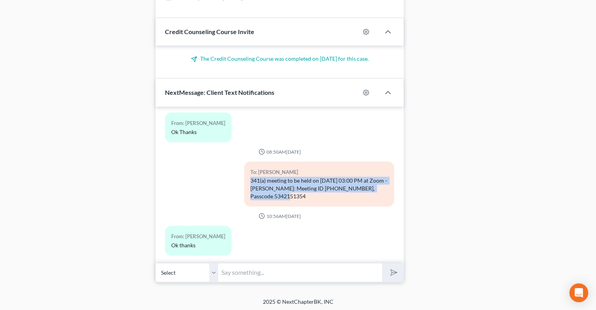
drag, startPoint x: 280, startPoint y: 188, endPoint x: 250, endPoint y: 171, distance: 34.2
click at [250, 177] on div "341(a) meeting to be held on 8/12/2025 at 03:00 PM at Zoom - Fink: Meeting ID 8…" at bounding box center [319, 189] width 138 height 24
copy div "341(a) meeting to be held on 8/12/2025 at 03:00 PM at Zoom - Fink: Meeting ID 8…"
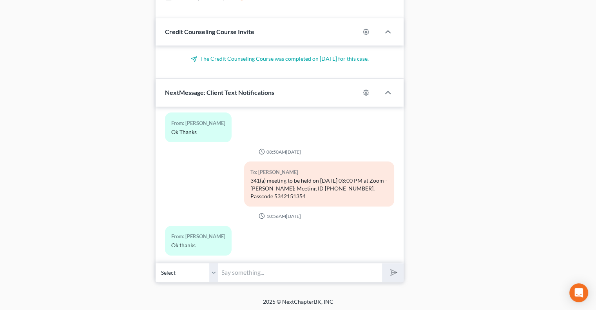
click at [227, 276] on input "text" at bounding box center [300, 272] width 164 height 19
paste input "341(a) meeting to be held on 8/12/2025 at 03:00 PM at Zoom - Fink: Meeting ID 8…"
type input "341(a) meeting to be held on 8/12/2025 at 03:00 PM at Zoom - Fink: Meeting ID 8…"
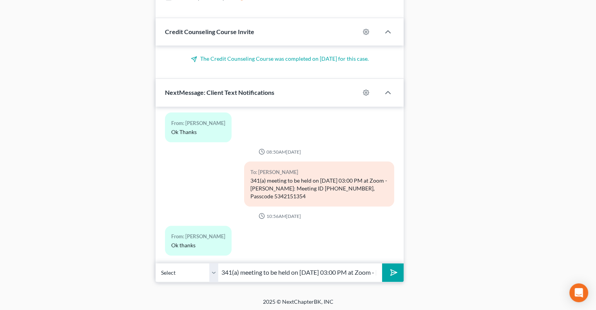
click at [390, 276] on button "submit" at bounding box center [393, 272] width 22 height 18
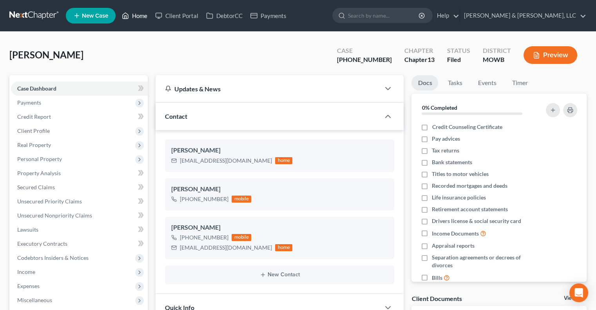
click at [140, 17] on link "Home" at bounding box center [134, 16] width 33 height 14
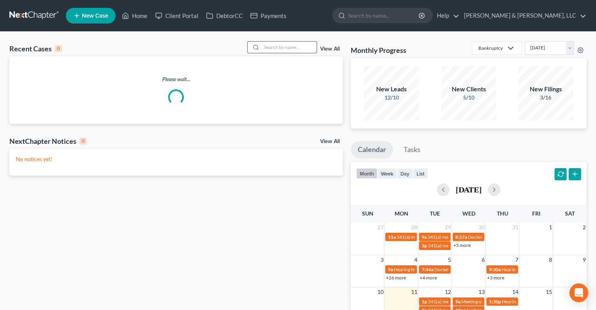
click at [273, 53] on input "search" at bounding box center [289, 47] width 55 height 11
click at [276, 47] on input "search" at bounding box center [289, 47] width 55 height 11
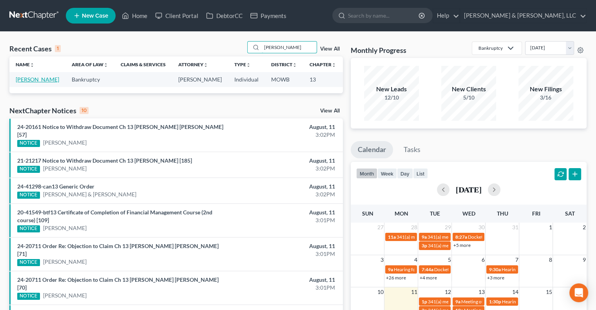
type input "finney"
click at [19, 83] on link "[PERSON_NAME]" at bounding box center [38, 79] width 44 height 7
select select "2"
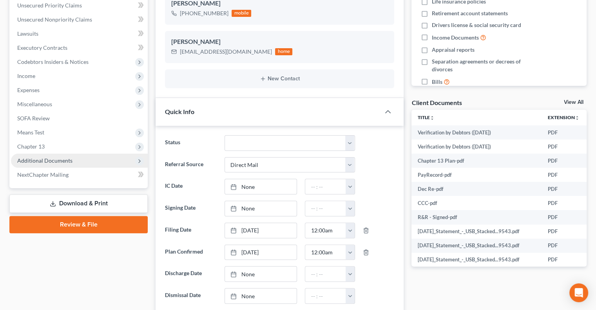
scroll to position [494, 0]
click at [39, 158] on span "Additional Documents" at bounding box center [44, 160] width 55 height 7
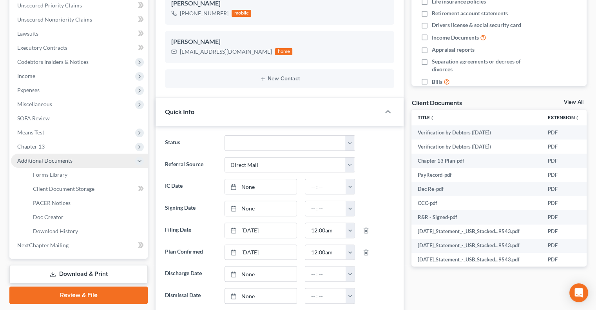
scroll to position [856, 0]
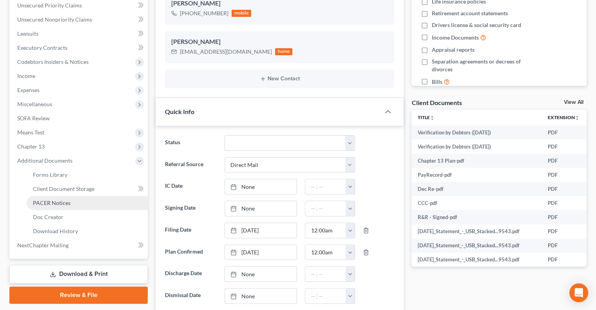
click at [48, 207] on link "PACER Notices" at bounding box center [87, 203] width 121 height 14
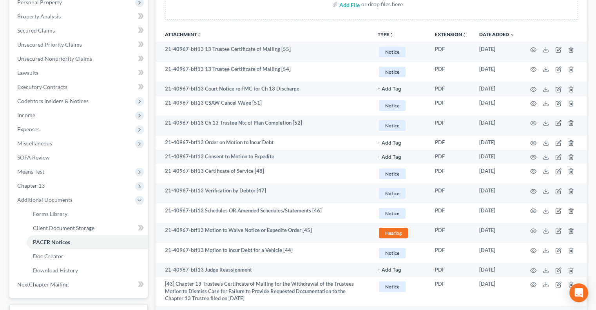
scroll to position [196, 0]
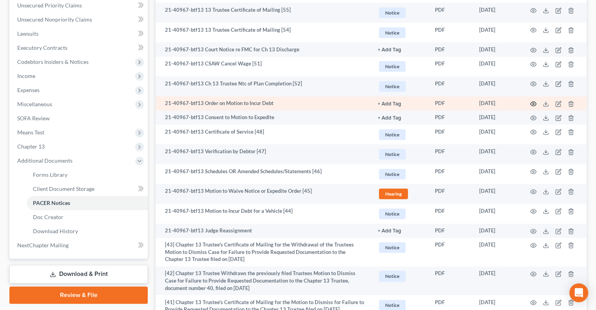
click at [532, 102] on icon "button" at bounding box center [533, 104] width 6 height 6
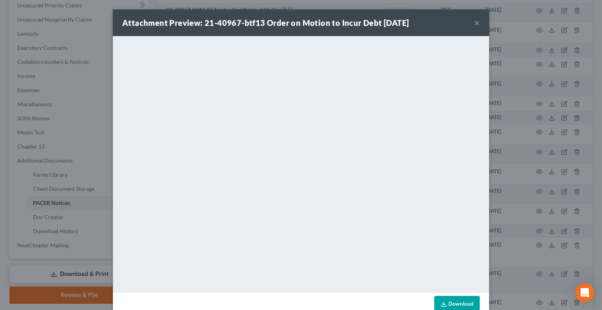
click at [474, 21] on button "×" at bounding box center [476, 22] width 5 height 9
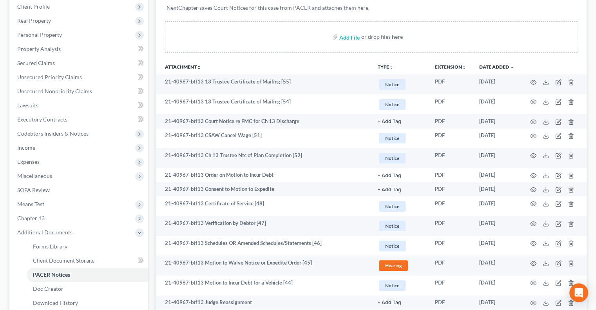
scroll to position [118, 0]
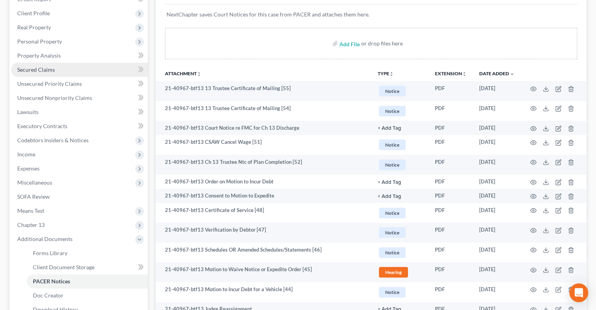
click at [45, 72] on span "Secured Claims" at bounding box center [36, 69] width 38 height 7
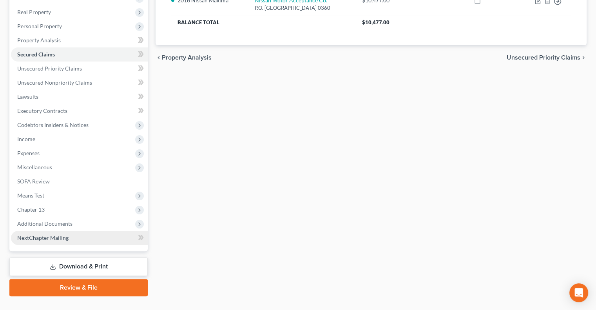
scroll to position [148, 0]
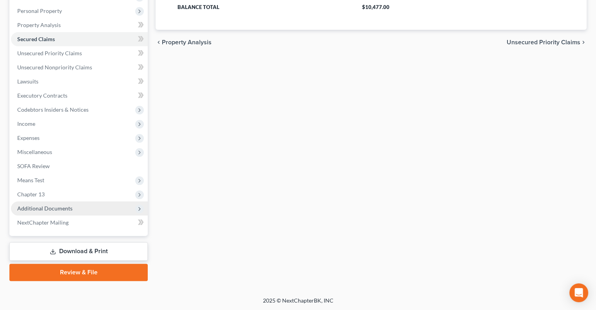
click at [52, 206] on span "Additional Documents" at bounding box center [44, 208] width 55 height 7
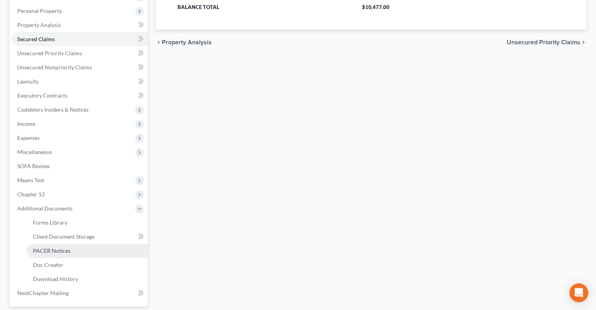
click at [60, 249] on span "PACER Notices" at bounding box center [52, 250] width 38 height 7
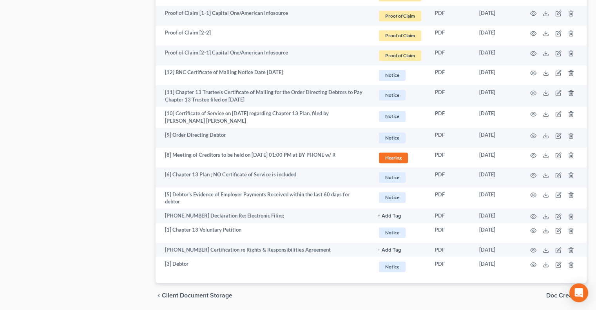
scroll to position [1176, 0]
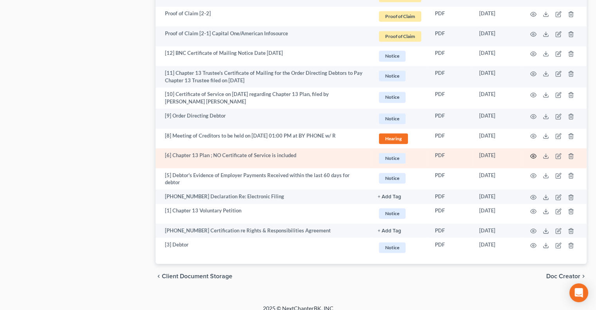
click at [533, 155] on circle "button" at bounding box center [534, 156] width 2 height 2
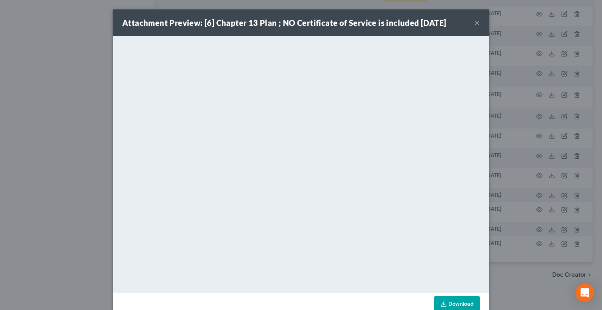
click at [474, 21] on button "×" at bounding box center [476, 22] width 5 height 9
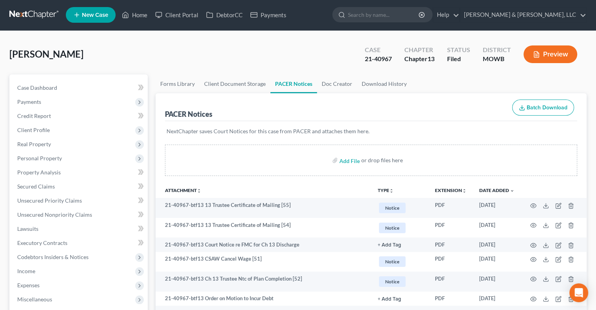
scroll to position [0, 0]
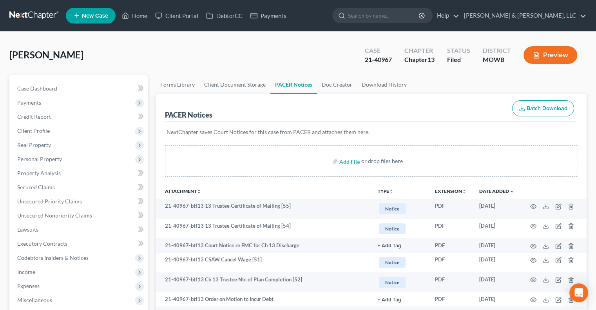
drag, startPoint x: 152, startPoint y: 162, endPoint x: 136, endPoint y: 52, distance: 111.3
click at [136, 52] on div "Finney, Heath Upgraded Case 21-40967 Chapter Chapter 13 Status Filed District M…" at bounding box center [297, 58] width 577 height 34
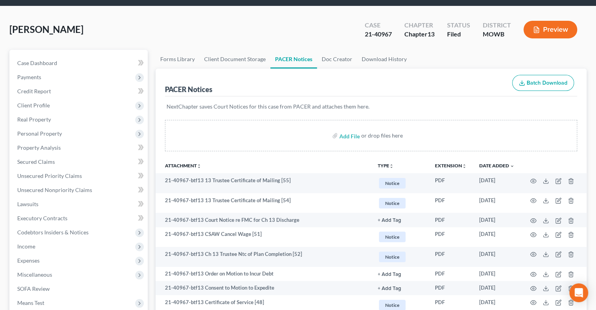
scroll to position [39, 0]
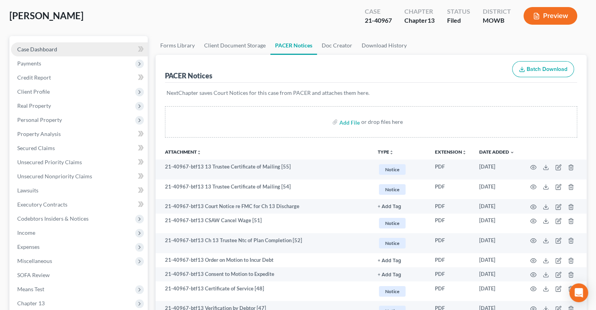
click at [52, 49] on span "Case Dashboard" at bounding box center [37, 49] width 40 height 7
select select "2"
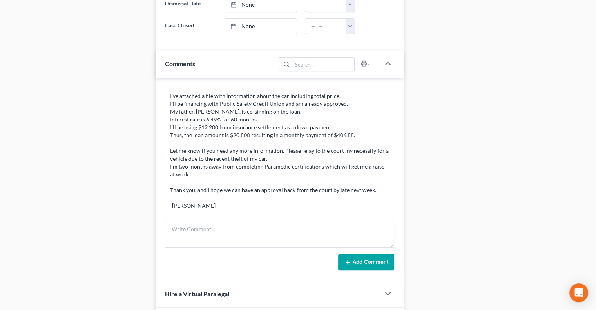
scroll to position [588, 0]
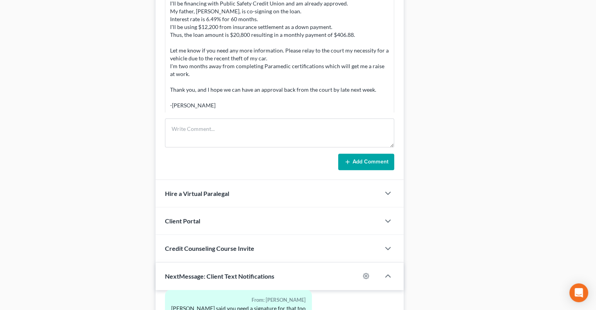
click at [212, 247] on span "Credit Counseling Course Invite" at bounding box center [209, 248] width 89 height 7
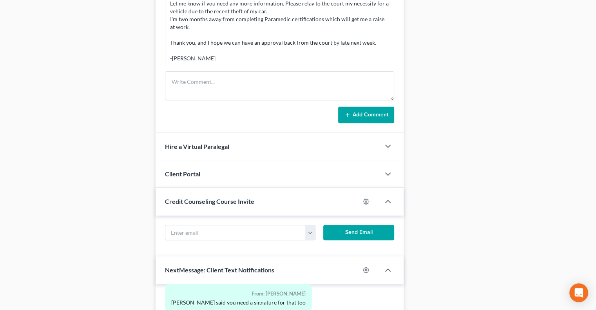
scroll to position [706, 0]
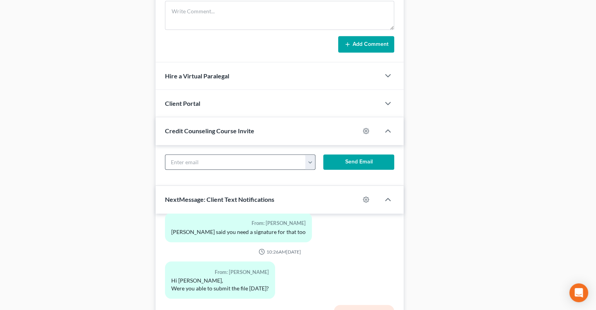
click at [310, 161] on button "button" at bounding box center [309, 162] width 9 height 15
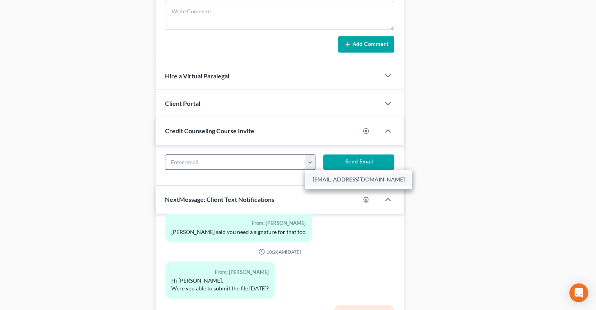
click at [316, 178] on link "hfinney13@gmail.com" at bounding box center [358, 179] width 107 height 13
type input "hfinney13@gmail.com"
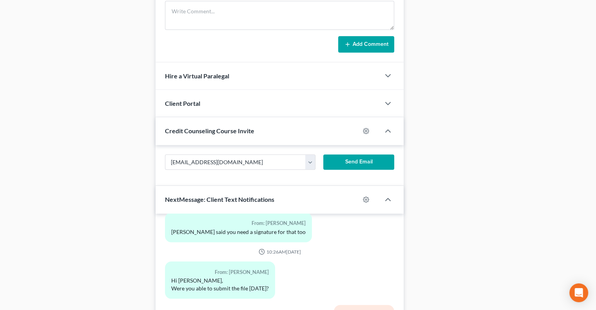
click at [356, 158] on button "Send Email" at bounding box center [358, 162] width 71 height 16
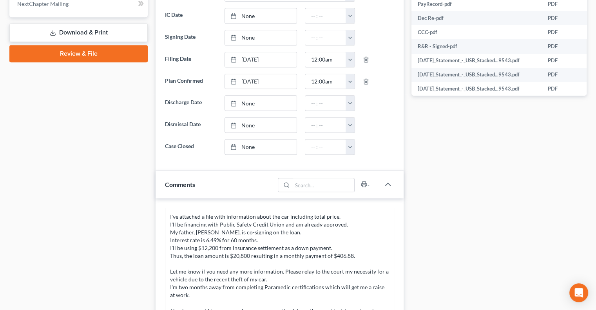
scroll to position [235, 0]
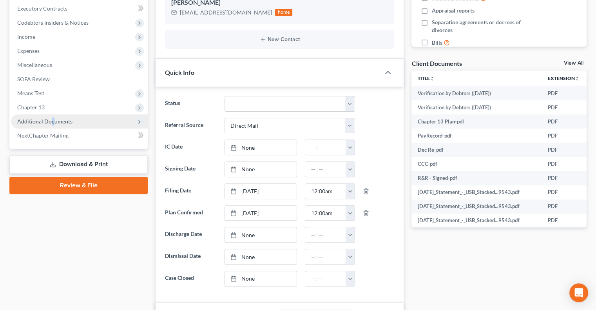
click at [52, 120] on span "Additional Documents" at bounding box center [44, 121] width 55 height 7
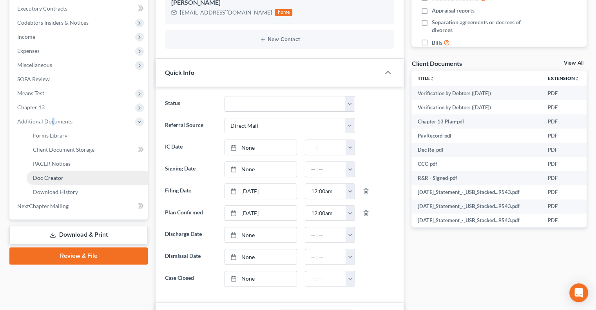
click at [44, 172] on link "Doc Creator" at bounding box center [87, 178] width 121 height 14
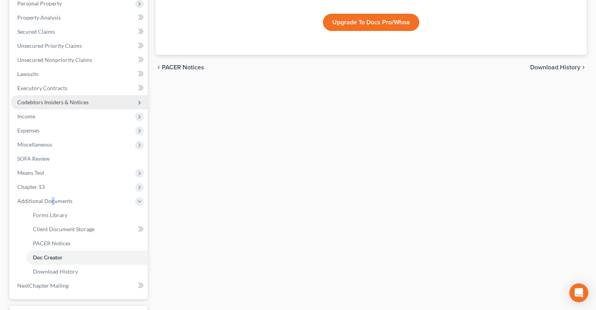
scroll to position [164, 0]
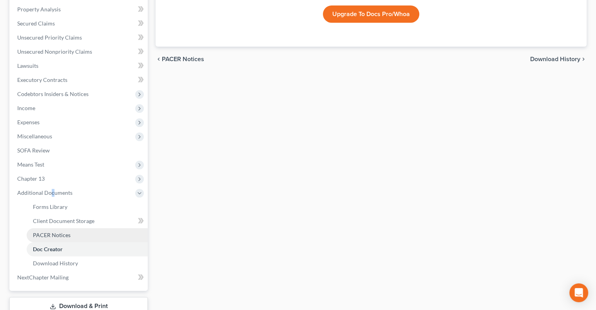
click at [54, 236] on span "PACER Notices" at bounding box center [52, 235] width 38 height 7
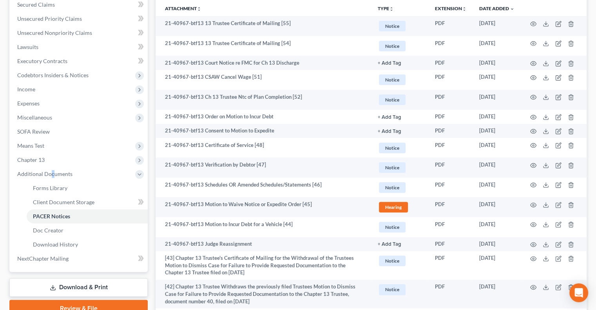
scroll to position [140, 0]
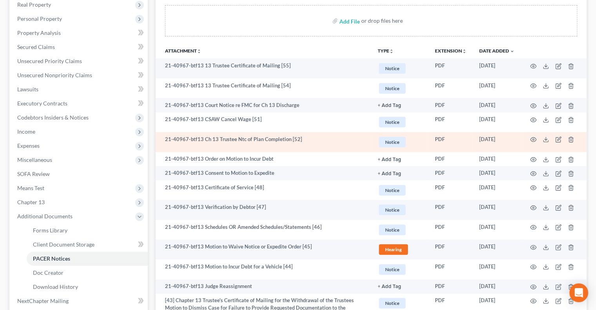
click at [530, 141] on td at bounding box center [554, 142] width 66 height 20
click at [532, 139] on icon "button" at bounding box center [533, 139] width 6 height 6
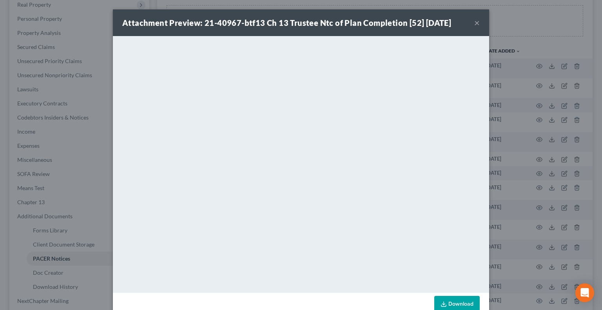
click at [474, 23] on button "×" at bounding box center [476, 22] width 5 height 9
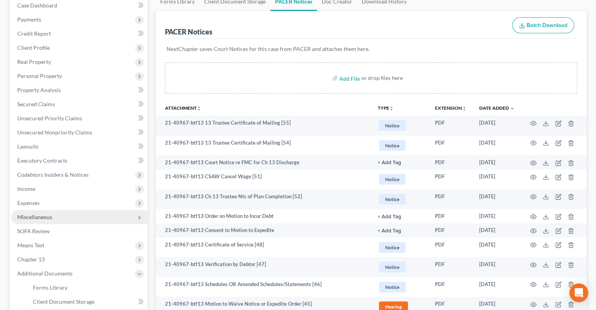
scroll to position [0, 0]
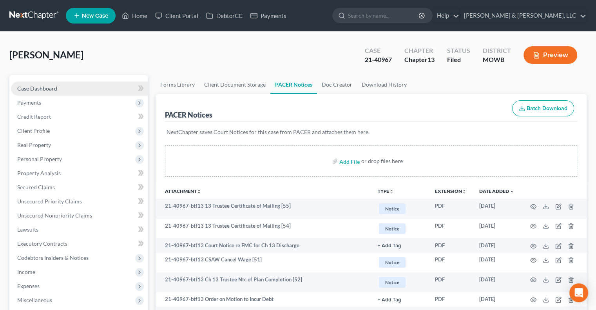
click at [39, 86] on span "Case Dashboard" at bounding box center [37, 88] width 40 height 7
select select "2"
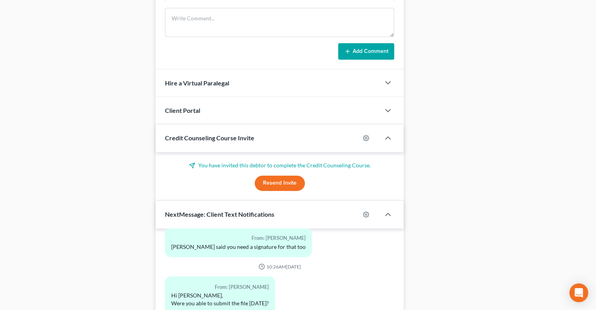
scroll to position [706, 0]
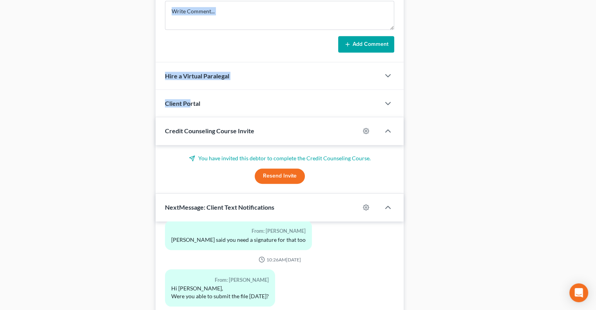
drag, startPoint x: 189, startPoint y: 98, endPoint x: 107, endPoint y: 111, distance: 83.3
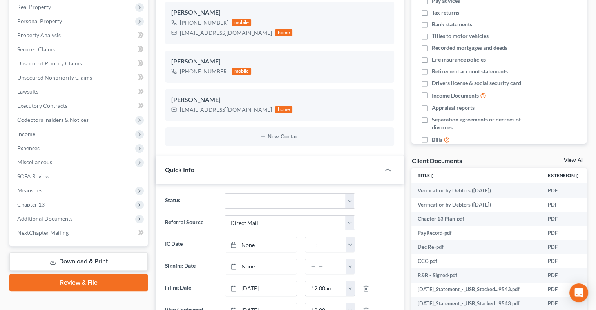
scroll to position [0, 0]
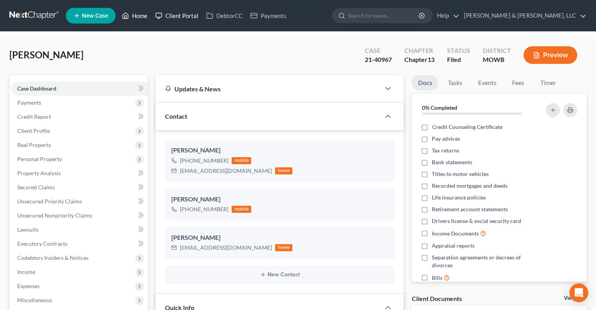
drag, startPoint x: 154, startPoint y: 9, endPoint x: 147, endPoint y: 15, distance: 8.6
click at [152, 10] on link "Client Portal" at bounding box center [176, 16] width 51 height 14
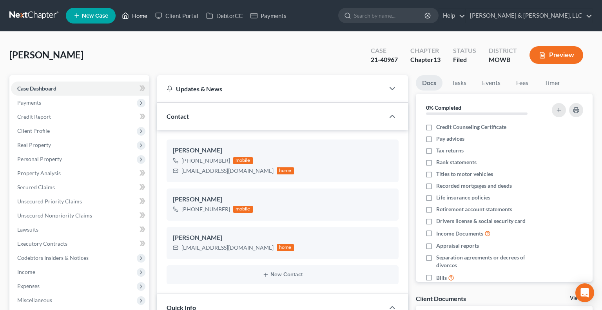
click at [147, 15] on link "Home" at bounding box center [134, 16] width 33 height 14
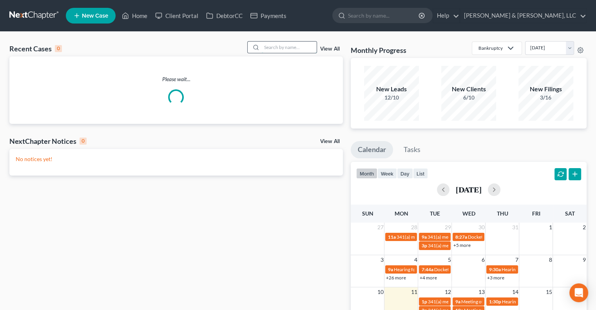
click at [290, 44] on input "search" at bounding box center [289, 47] width 55 height 11
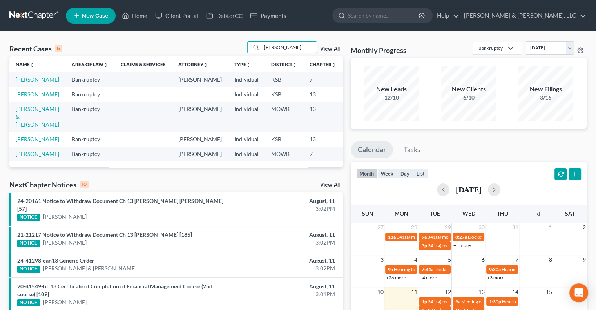
type input "kelley"
click at [25, 132] on td "[PERSON_NAME] & [PERSON_NAME]" at bounding box center [37, 117] width 56 height 30
click at [26, 128] on link "[PERSON_NAME] & [PERSON_NAME]" at bounding box center [38, 116] width 44 height 22
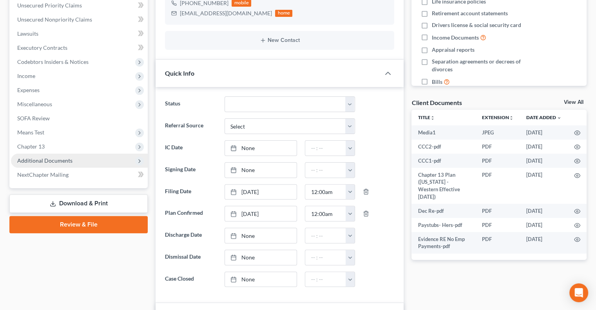
scroll to position [641, 0]
click at [48, 165] on span "Additional Documents" at bounding box center [79, 161] width 137 height 14
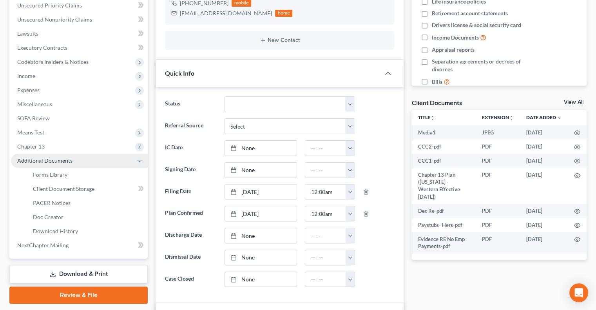
scroll to position [468, 0]
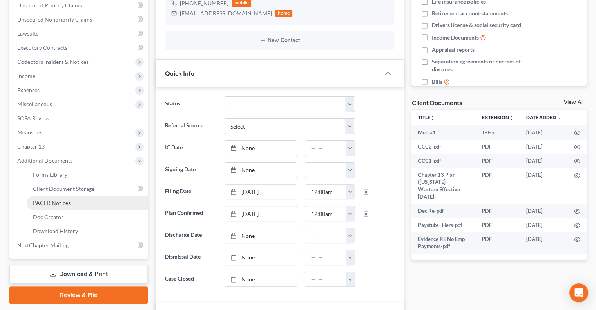
click at [51, 208] on link "PACER Notices" at bounding box center [87, 203] width 121 height 14
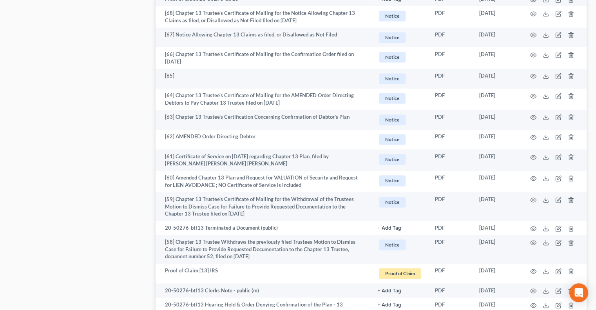
scroll to position [1176, 0]
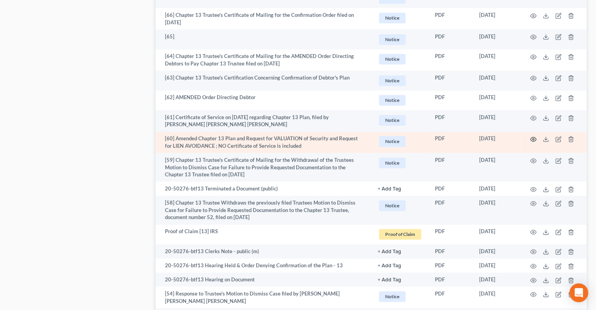
click at [532, 136] on icon "button" at bounding box center [533, 139] width 6 height 6
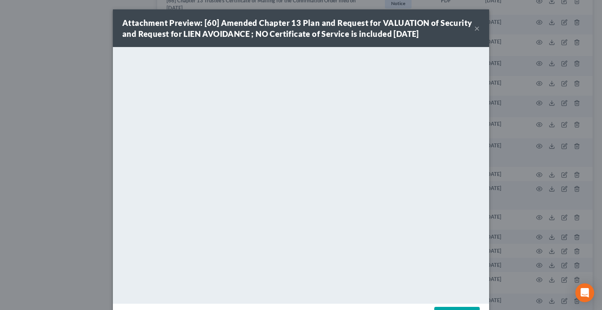
click at [474, 29] on button "×" at bounding box center [476, 28] width 5 height 9
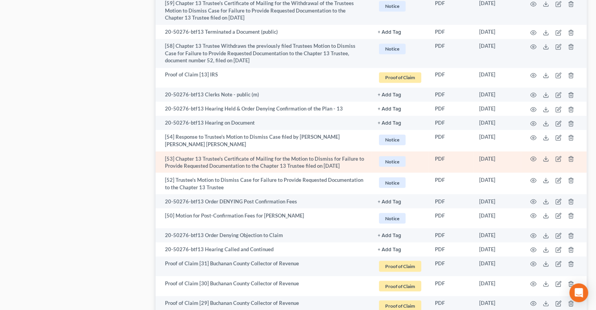
scroll to position [1372, 0]
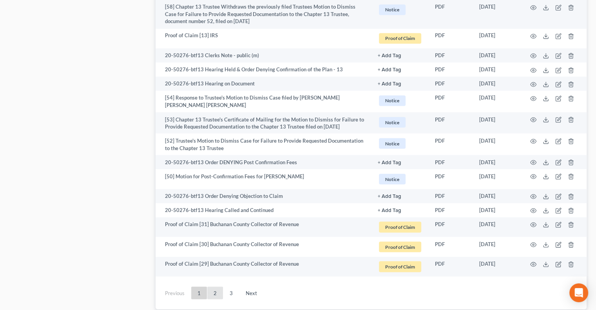
click at [219, 287] on link "2" at bounding box center [215, 293] width 16 height 13
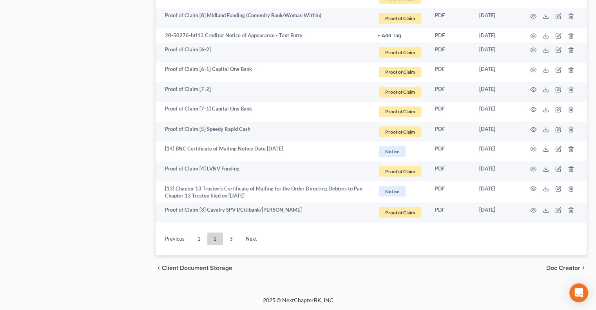
scroll to position [1363, 0]
click at [234, 239] on link "3" at bounding box center [231, 239] width 16 height 13
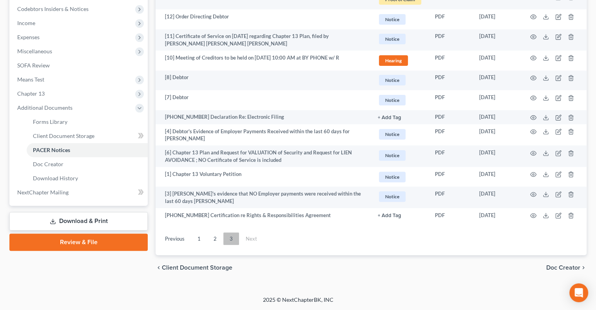
scroll to position [249, 0]
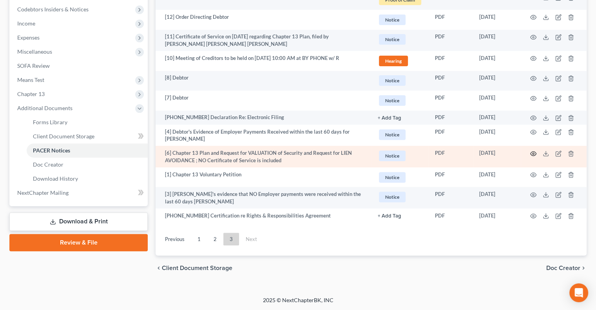
click at [533, 152] on icon "button" at bounding box center [533, 154] width 6 height 6
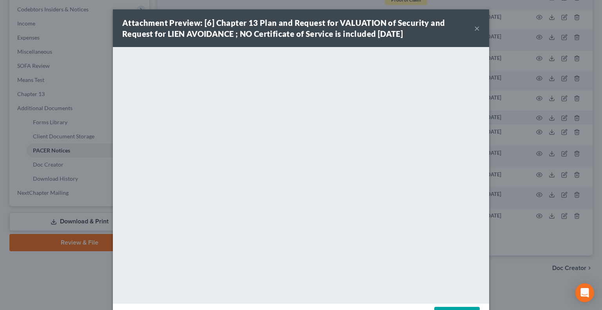
click at [475, 26] on button "×" at bounding box center [476, 28] width 5 height 9
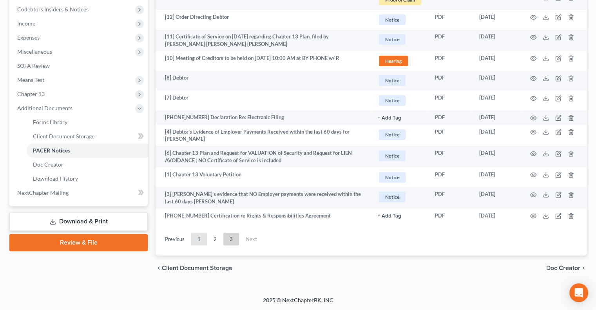
click at [197, 240] on link "1" at bounding box center [199, 239] width 16 height 13
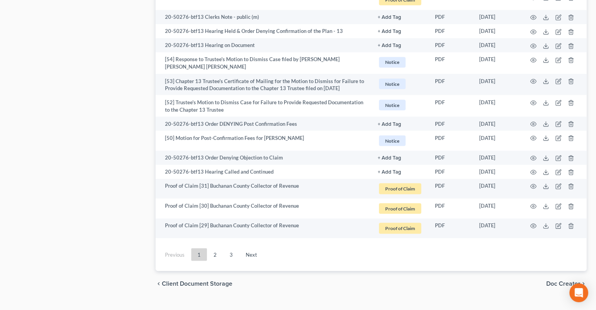
scroll to position [1413, 0]
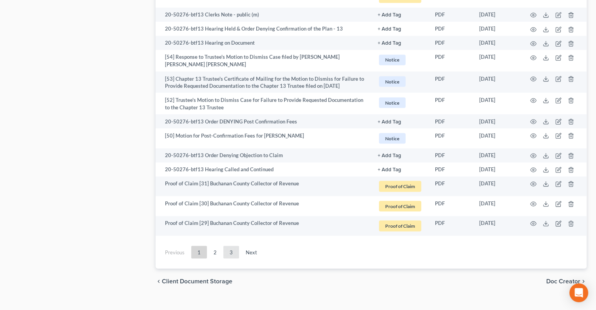
click at [232, 246] on link "3" at bounding box center [231, 252] width 16 height 13
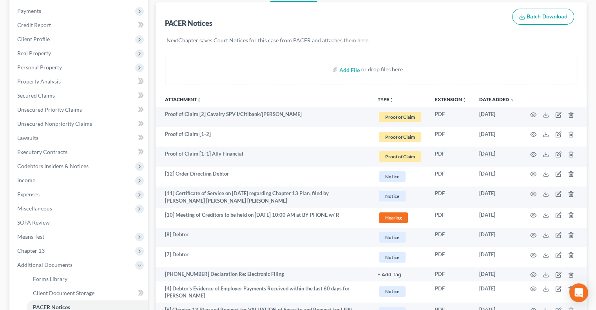
scroll to position [249, 0]
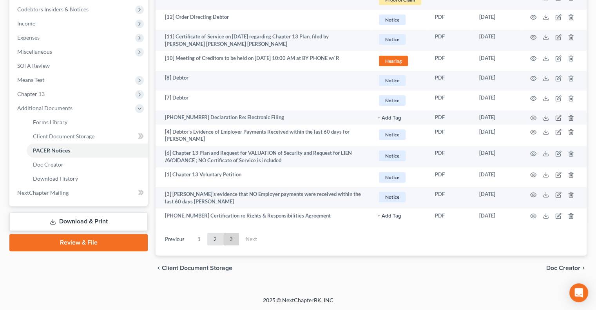
click at [214, 240] on link "2" at bounding box center [215, 239] width 16 height 13
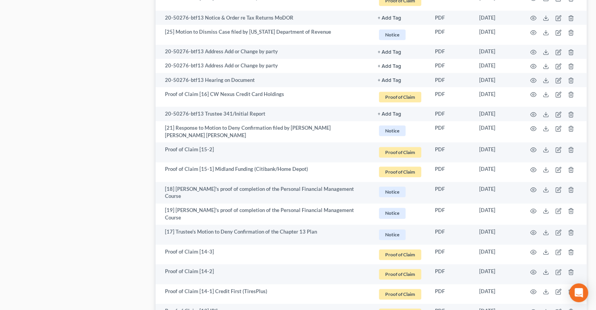
scroll to position [954, 0]
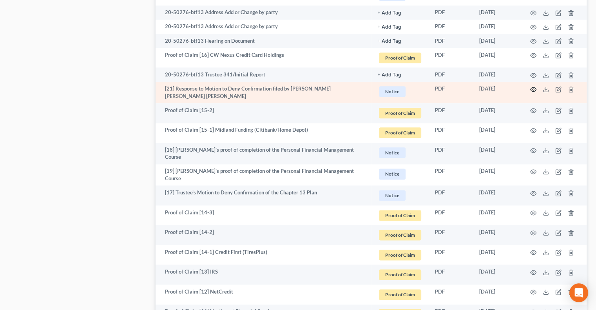
click at [535, 91] on icon "button" at bounding box center [533, 89] width 6 height 6
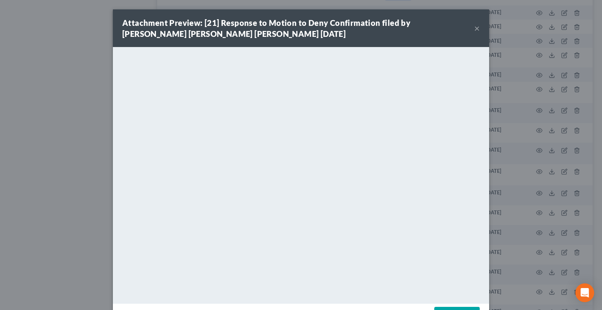
click at [475, 25] on button "×" at bounding box center [476, 28] width 5 height 9
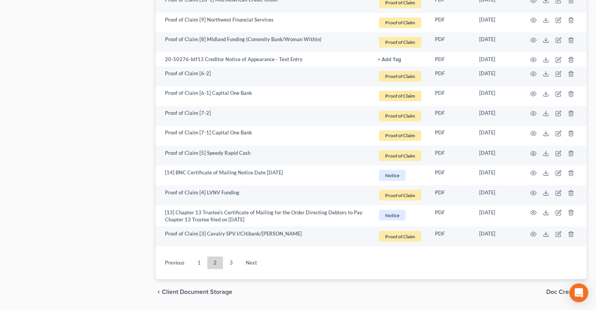
scroll to position [1363, 0]
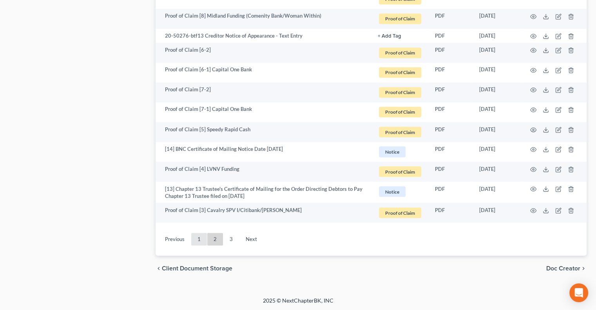
click at [198, 238] on link "1" at bounding box center [199, 239] width 16 height 13
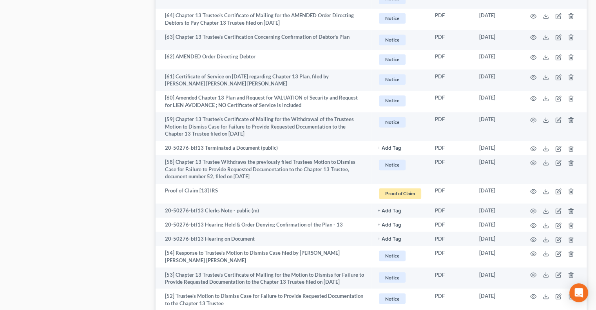
scroll to position [1178, 0]
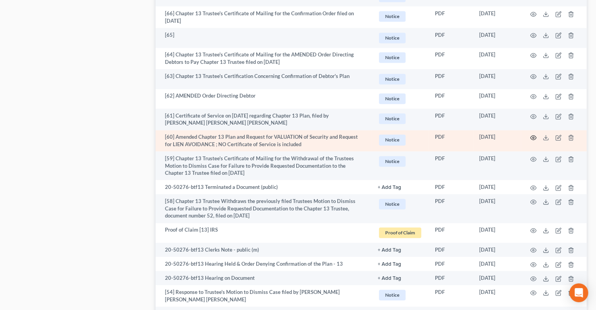
click at [534, 136] on icon "button" at bounding box center [534, 138] width 6 height 4
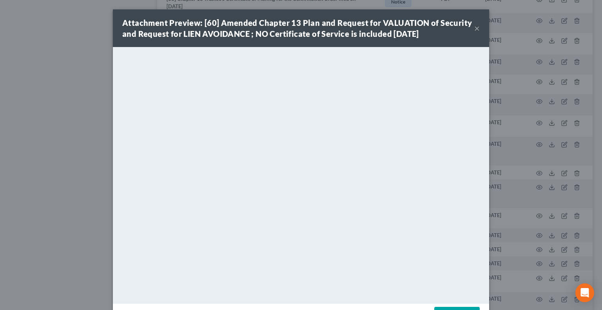
click at [476, 27] on button "×" at bounding box center [476, 28] width 5 height 9
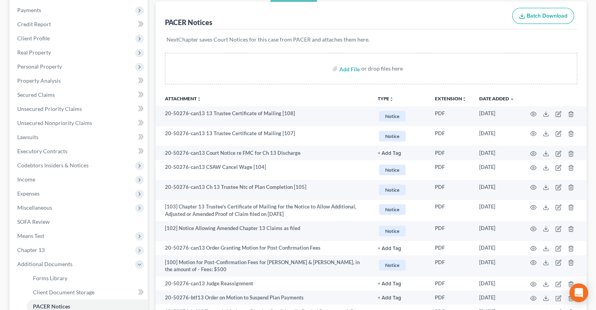
scroll to position [0, 0]
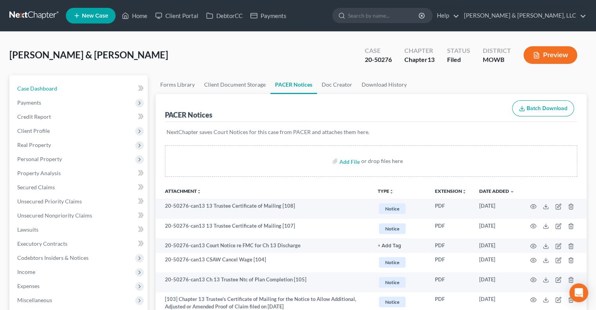
drag, startPoint x: 42, startPoint y: 89, endPoint x: 196, endPoint y: 48, distance: 158.6
click at [42, 89] on span "Case Dashboard" at bounding box center [37, 88] width 40 height 7
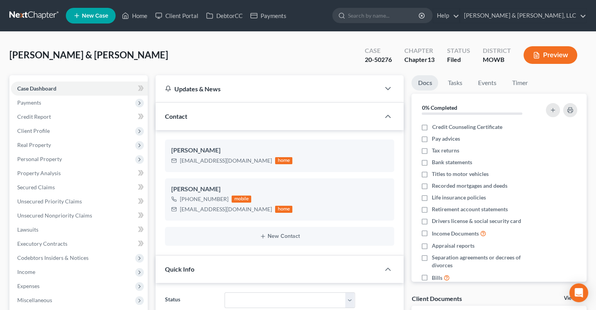
scroll to position [468, 0]
click at [142, 17] on link "Home" at bounding box center [134, 16] width 33 height 14
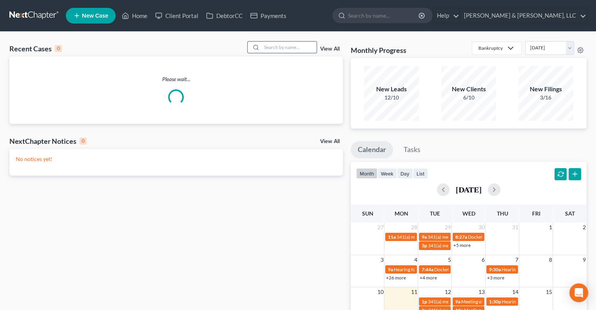
click at [303, 48] on input "search" at bounding box center [289, 47] width 55 height 11
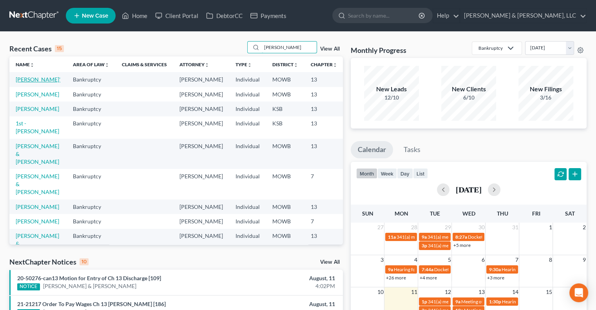
type input "[PERSON_NAME]"
click at [23, 82] on link "[PERSON_NAME]'" at bounding box center [38, 79] width 45 height 7
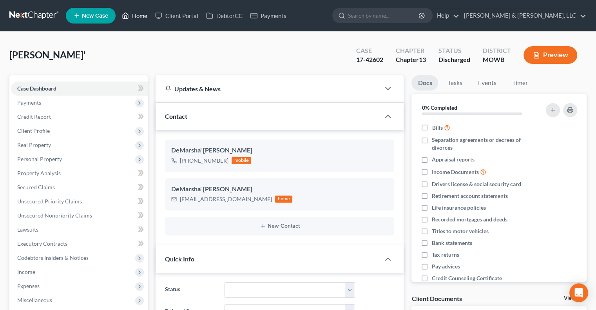
click at [143, 14] on link "Home" at bounding box center [134, 16] width 33 height 14
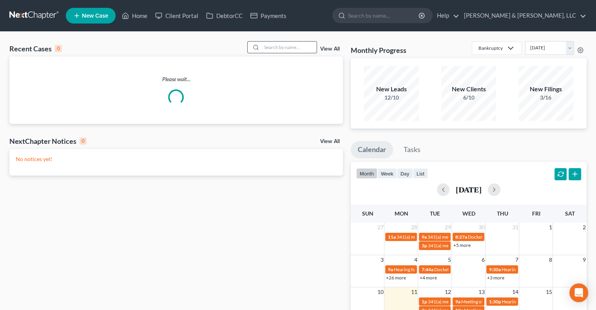
click at [282, 47] on input "search" at bounding box center [289, 47] width 55 height 11
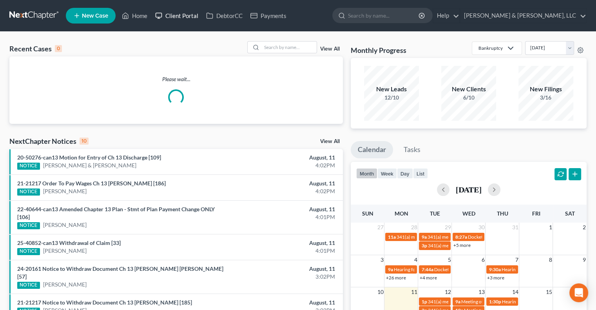
click at [183, 16] on link "Client Portal" at bounding box center [176, 16] width 51 height 14
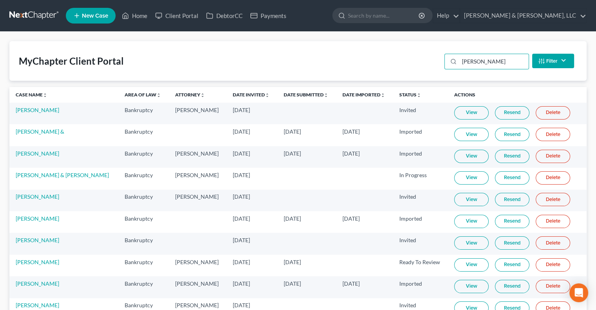
type input "andre"
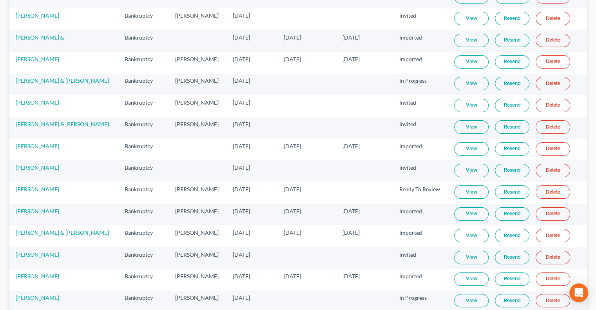
scroll to position [118, 0]
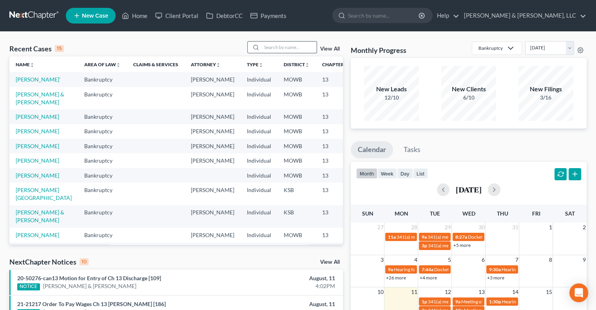
click at [268, 48] on input "search" at bounding box center [289, 47] width 55 height 11
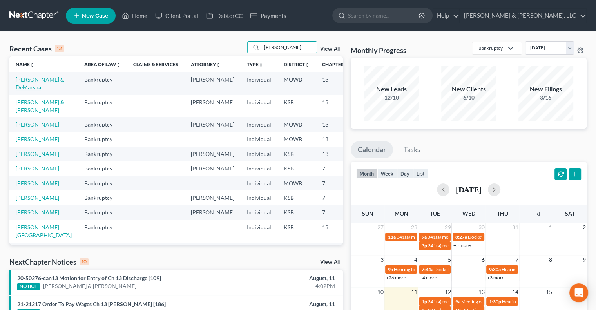
type input "[PERSON_NAME]"
click at [24, 89] on link "[PERSON_NAME] & DeMarsha" at bounding box center [40, 83] width 49 height 15
select select "6"
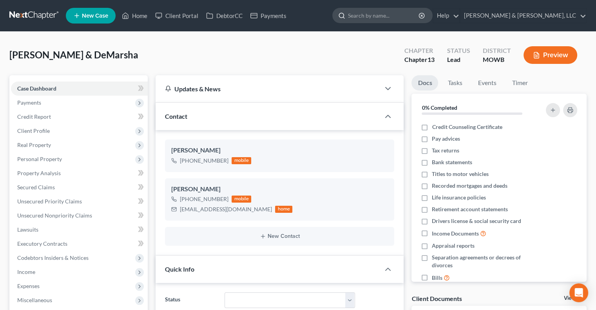
click at [420, 17] on input "search" at bounding box center [384, 15] width 72 height 15
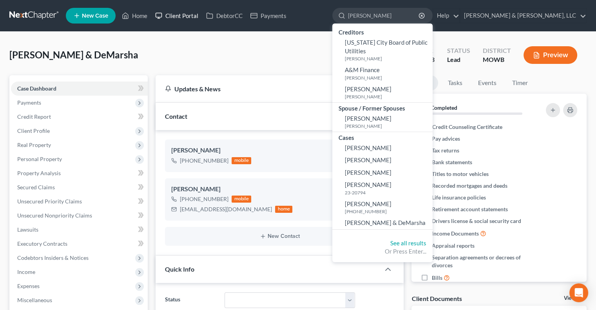
type input "[PERSON_NAME]"
click at [174, 14] on link "Client Portal" at bounding box center [176, 16] width 51 height 14
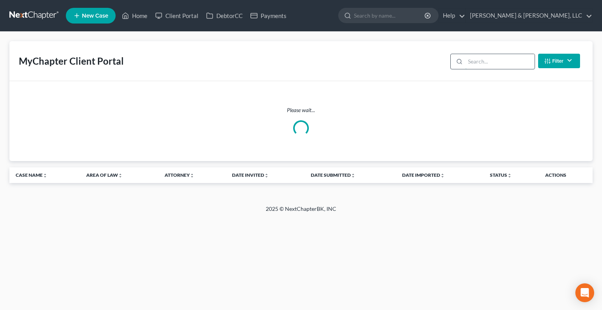
click at [510, 63] on input "search" at bounding box center [499, 61] width 69 height 15
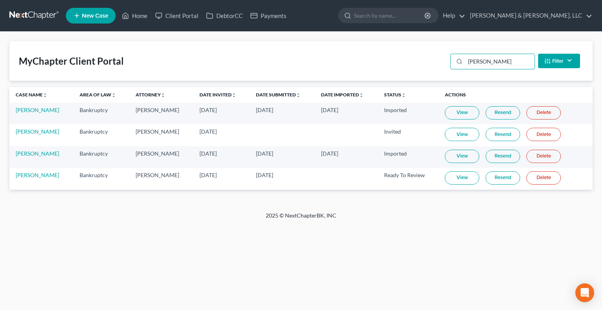
type input "[PERSON_NAME]"
click at [459, 178] on link "View" at bounding box center [462, 177] width 34 height 13
click at [28, 174] on link "[PERSON_NAME]" at bounding box center [38, 175] width 44 height 7
select select "6"
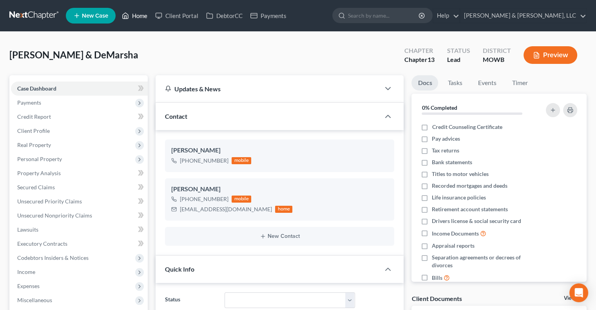
click at [141, 15] on link "Home" at bounding box center [134, 16] width 33 height 14
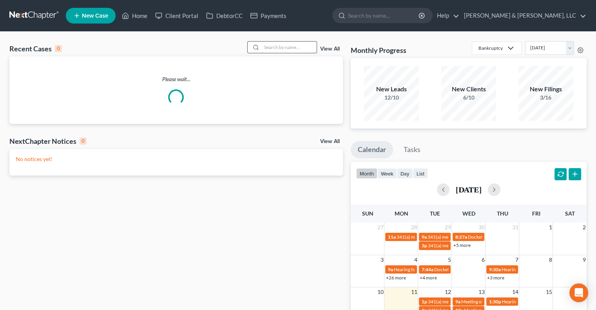
click at [281, 47] on input "search" at bounding box center [289, 47] width 55 height 11
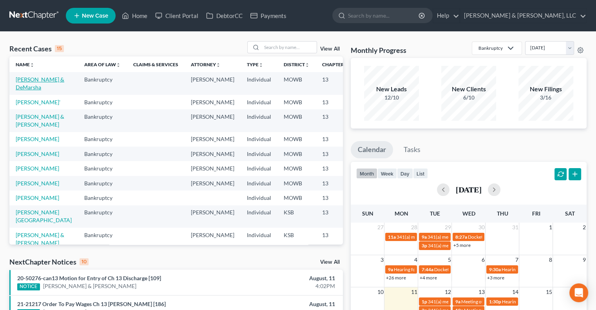
click at [25, 88] on link "[PERSON_NAME] & DeMarsha" at bounding box center [40, 83] width 49 height 15
select select "6"
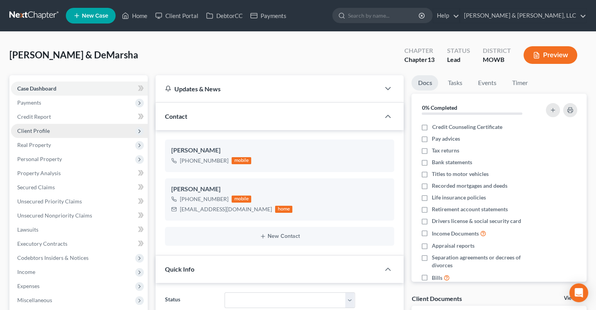
click at [39, 132] on span "Client Profile" at bounding box center [33, 130] width 33 height 7
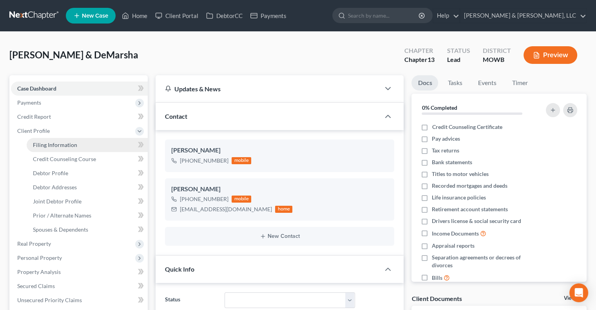
click at [50, 145] on span "Filing Information" at bounding box center [55, 145] width 44 height 7
select select "1"
select select "3"
select select "26"
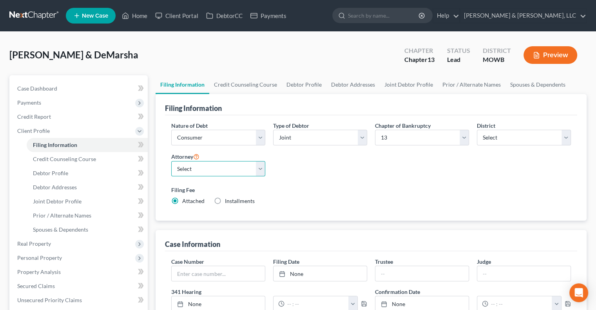
click at [218, 163] on select "Select [PERSON_NAME] - KSB [PERSON_NAME] - MOWB [PERSON_NAME] - KSB [PERSON_NAM…" at bounding box center [218, 169] width 94 height 16
select select "3"
click at [171, 161] on select "Select [PERSON_NAME] - KSB [PERSON_NAME] - MOWB [PERSON_NAME] - KSB [PERSON_NAM…" at bounding box center [218, 169] width 94 height 16
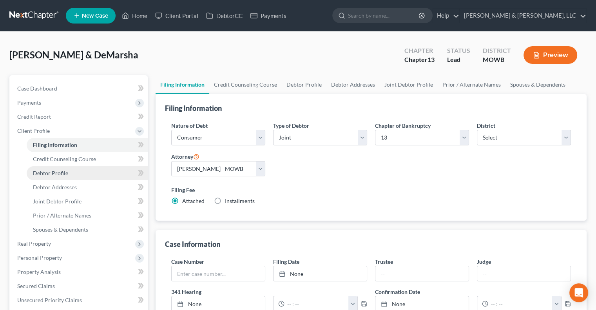
click at [62, 172] on span "Debtor Profile" at bounding box center [50, 173] width 35 height 7
select select "1"
select select "2"
